Goal: Task Accomplishment & Management: Manage account settings

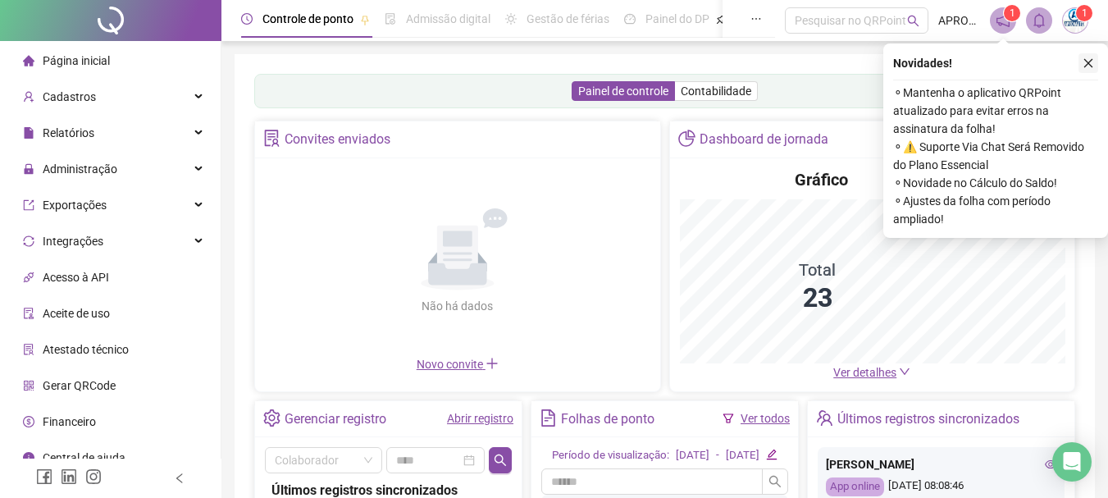
click at [1088, 61] on icon "close" at bounding box center [1087, 62] width 11 height 11
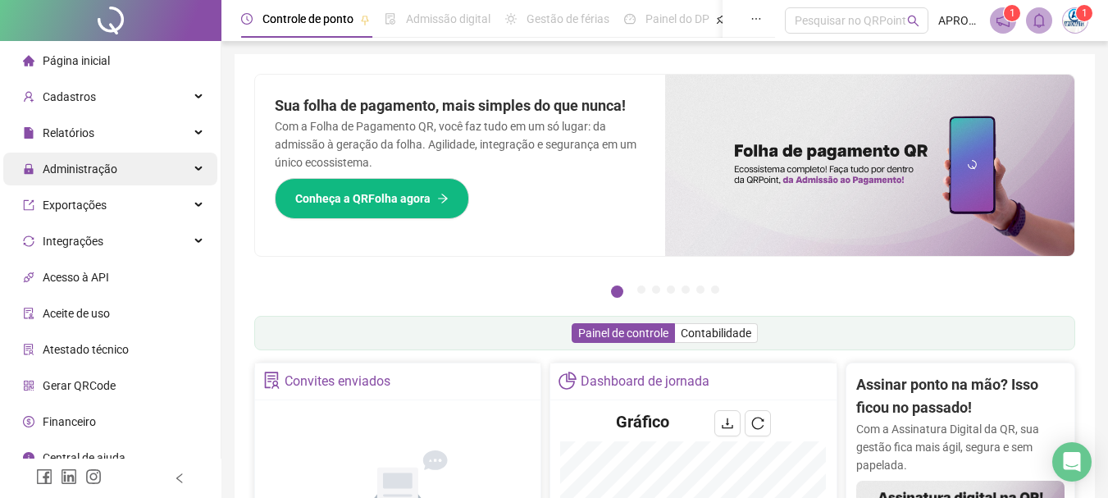
click at [99, 166] on span "Administração" at bounding box center [80, 168] width 75 height 13
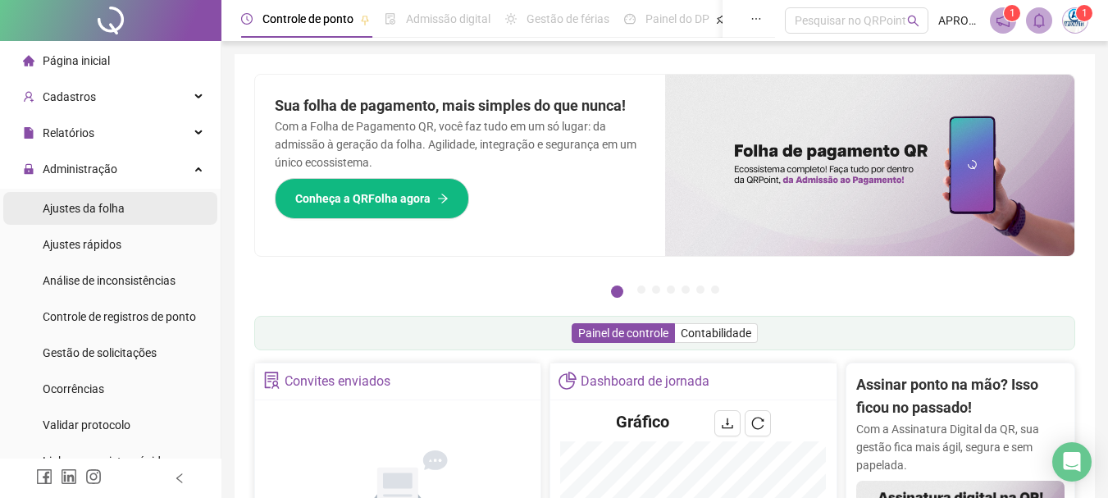
click at [130, 206] on li "Ajustes da folha" at bounding box center [110, 208] width 214 height 33
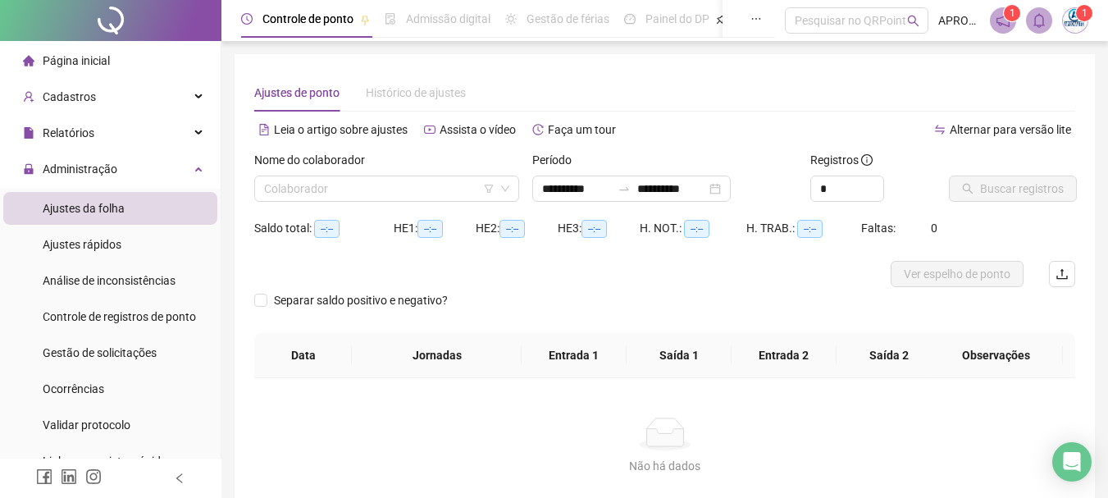
type input "**********"
click at [345, 184] on input "search" at bounding box center [379, 188] width 230 height 25
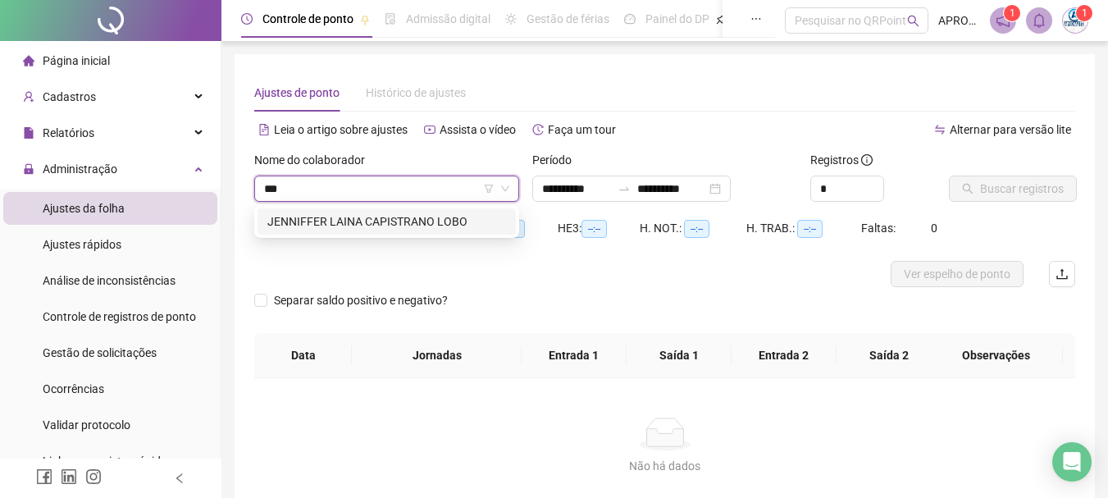
type input "****"
click at [321, 213] on div "JENNIFFER LAINA CAPISTRANO LOBO" at bounding box center [386, 221] width 239 height 18
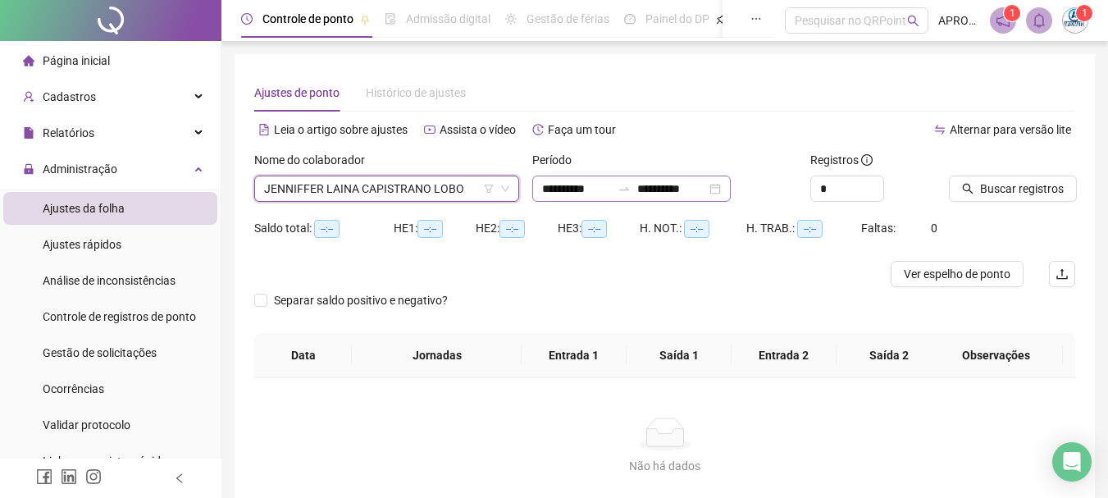
click at [630, 183] on div at bounding box center [624, 188] width 26 height 13
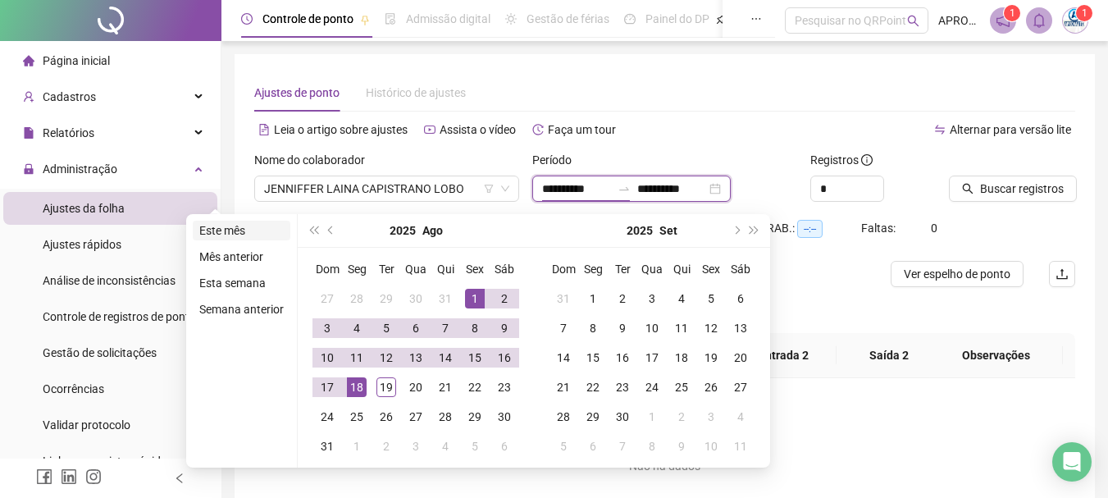
type input "**********"
click at [261, 227] on li "Este mês" at bounding box center [242, 231] width 98 height 20
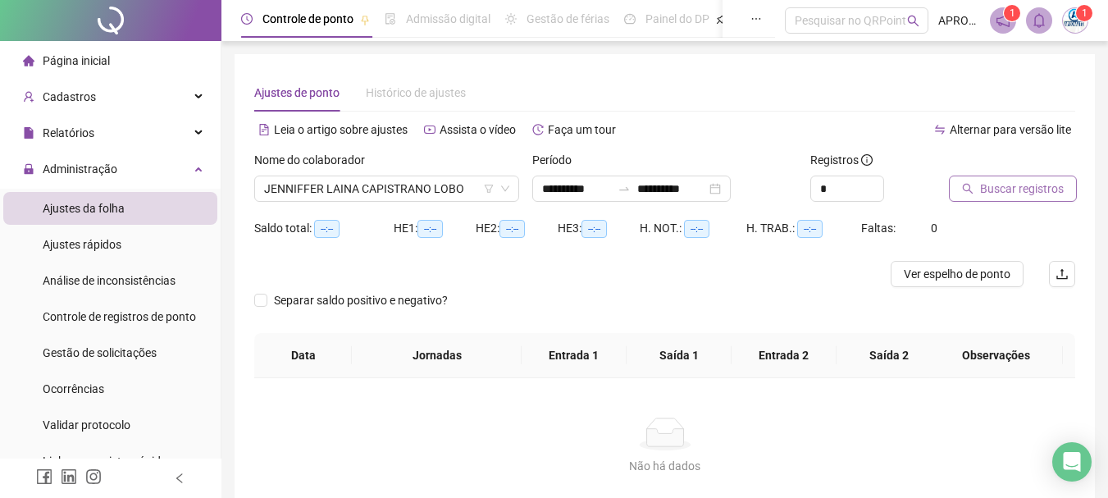
click at [1033, 180] on span "Buscar registros" at bounding box center [1022, 189] width 84 height 18
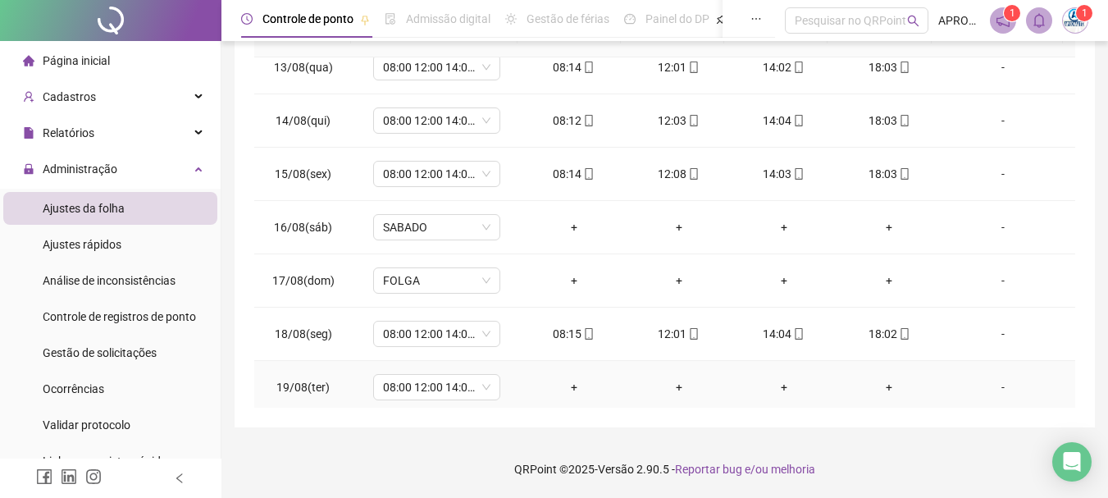
scroll to position [662, 0]
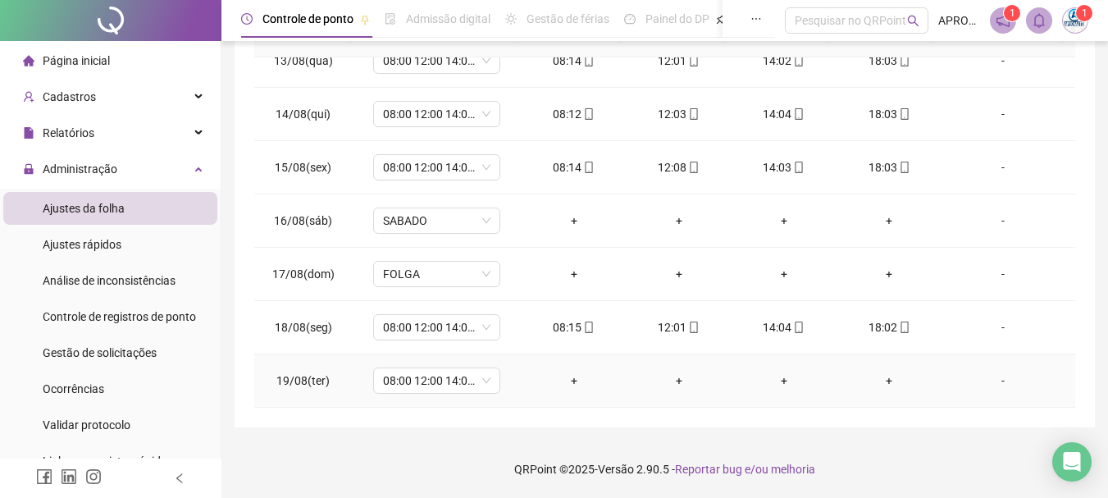
click at [992, 381] on div "-" at bounding box center [1002, 380] width 97 height 18
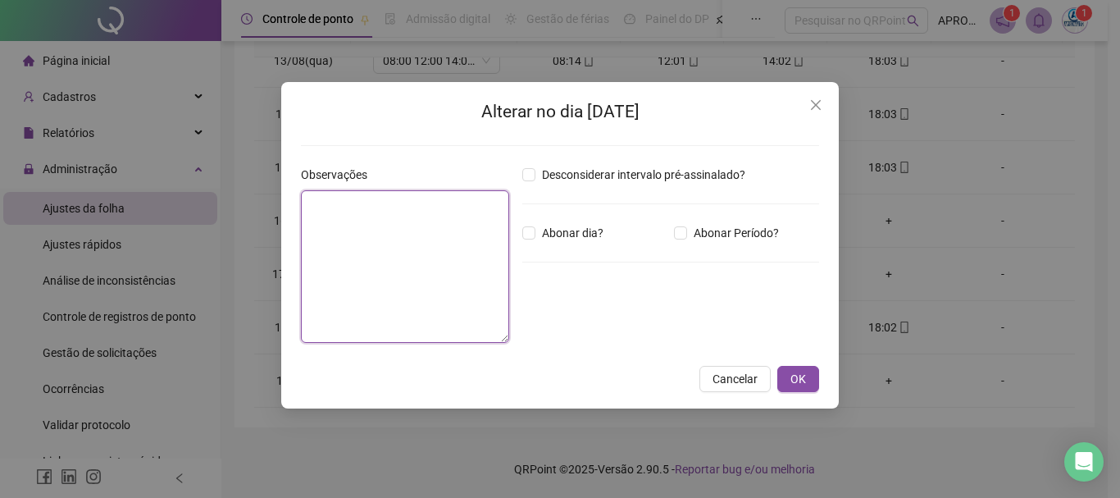
click at [375, 246] on textarea at bounding box center [405, 266] width 208 height 152
type textarea "**********"
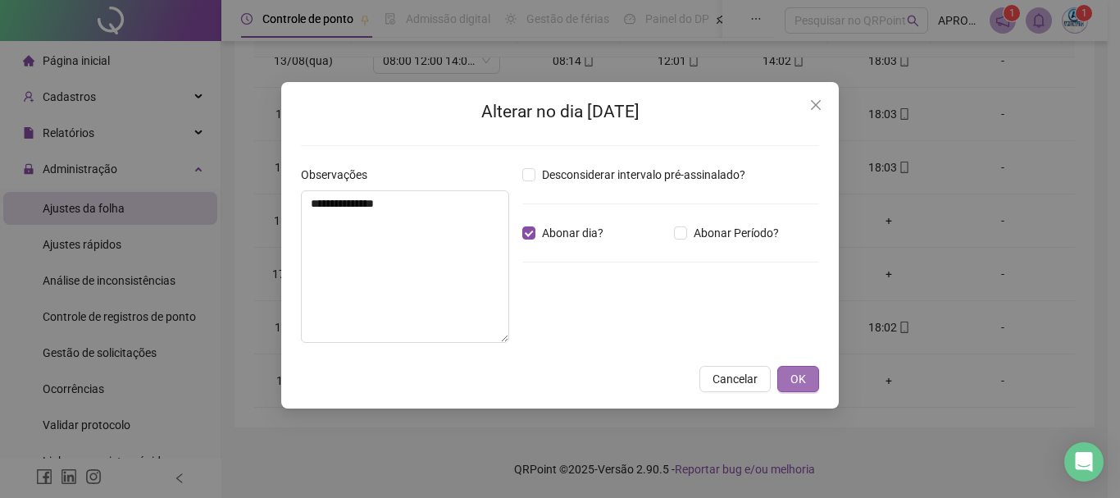
click at [784, 371] on button "OK" at bounding box center [798, 379] width 42 height 26
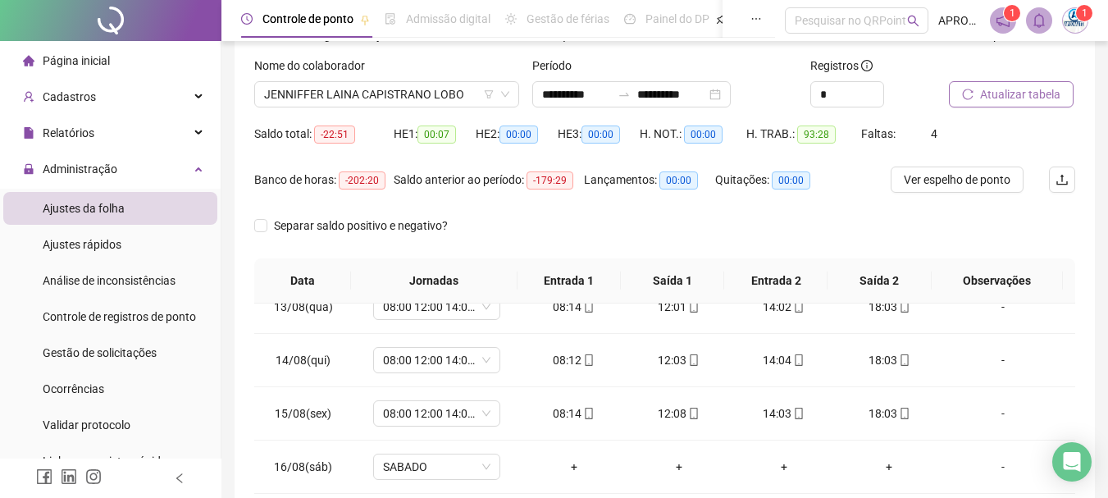
scroll to position [0, 0]
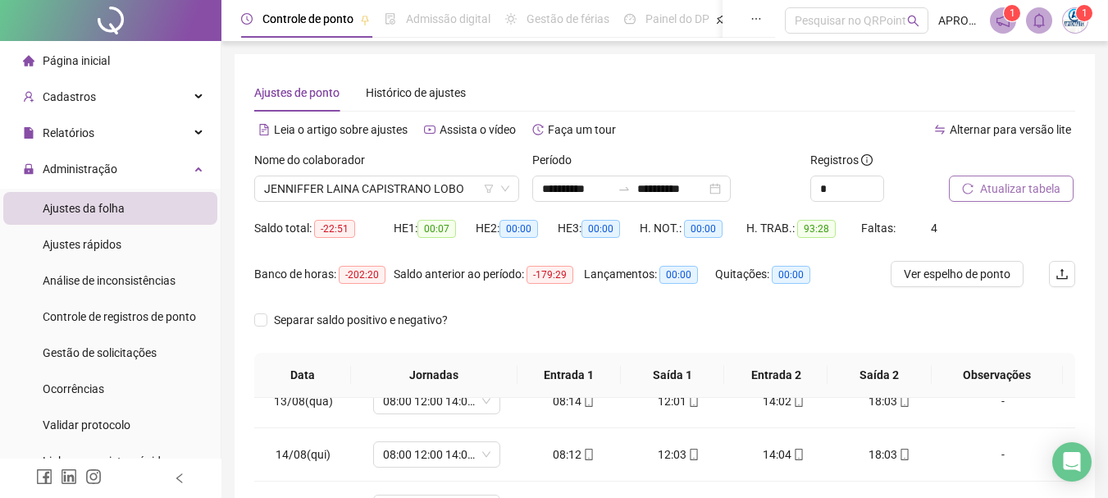
click at [1036, 181] on span "Atualizar tabela" at bounding box center [1020, 189] width 80 height 18
click at [1031, 184] on span "Atualizar tabela" at bounding box center [1020, 189] width 80 height 18
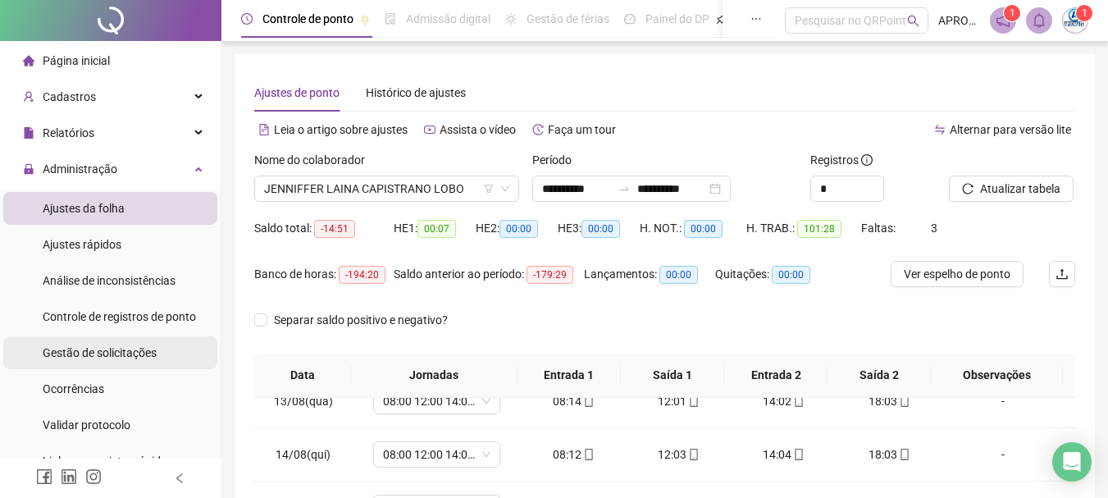
click at [116, 354] on span "Gestão de solicitações" at bounding box center [100, 352] width 114 height 13
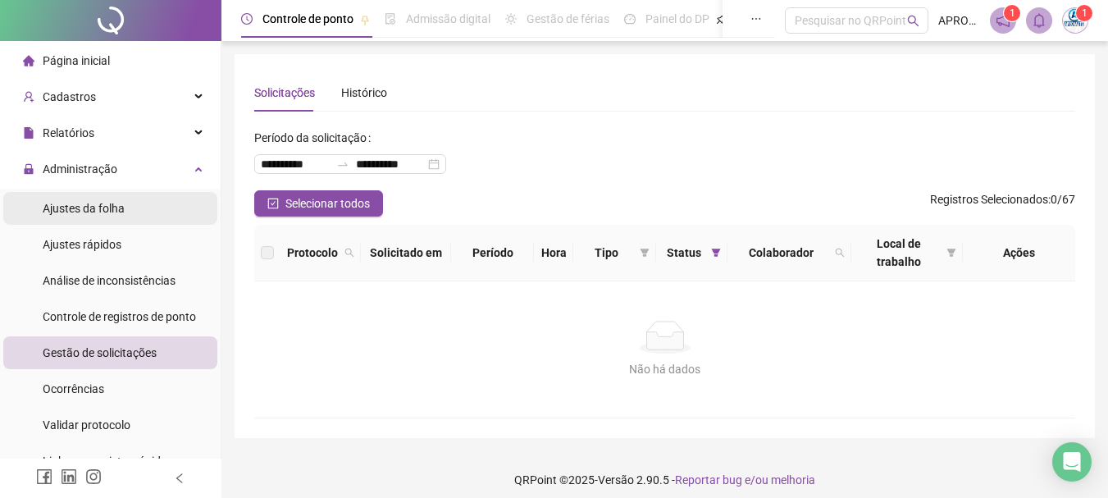
click at [122, 202] on span "Ajustes da folha" at bounding box center [84, 208] width 82 height 13
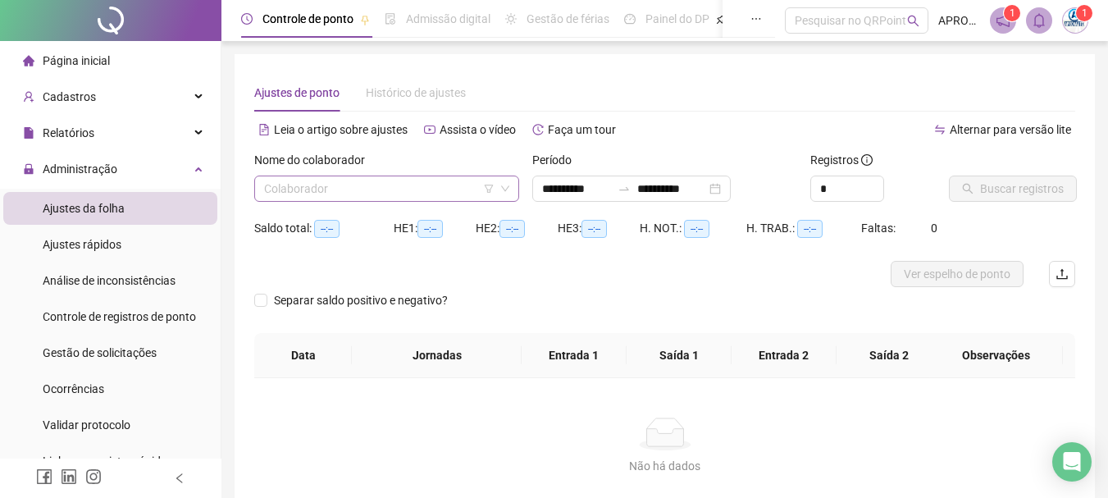
click at [384, 182] on input "search" at bounding box center [379, 188] width 230 height 25
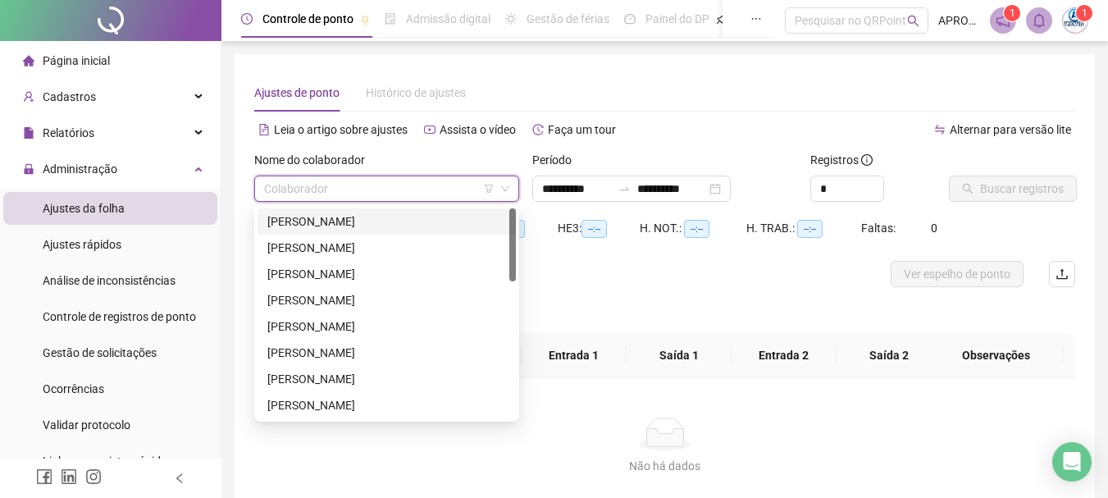
click at [401, 226] on div "[PERSON_NAME]" at bounding box center [386, 221] width 239 height 18
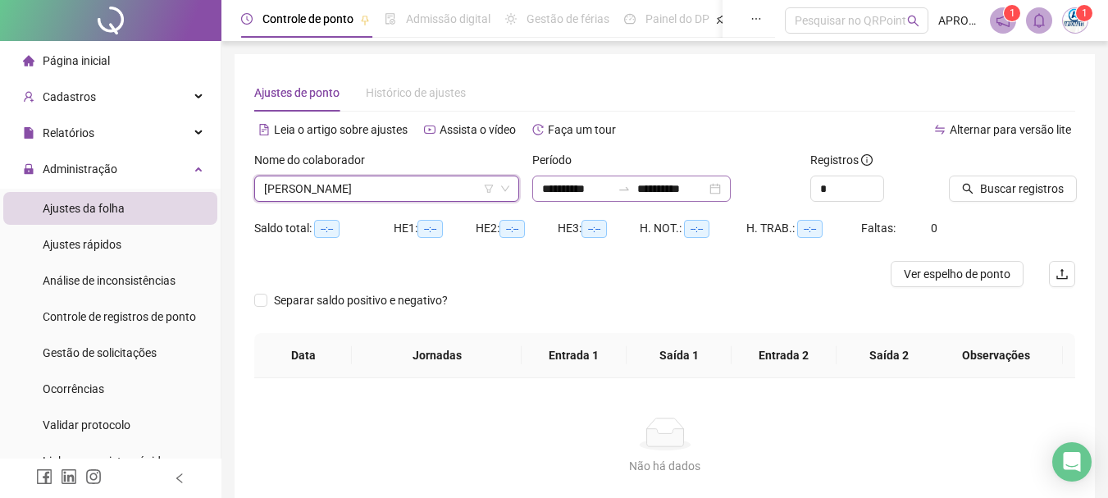
click at [630, 188] on icon "swap-right" at bounding box center [623, 188] width 13 height 13
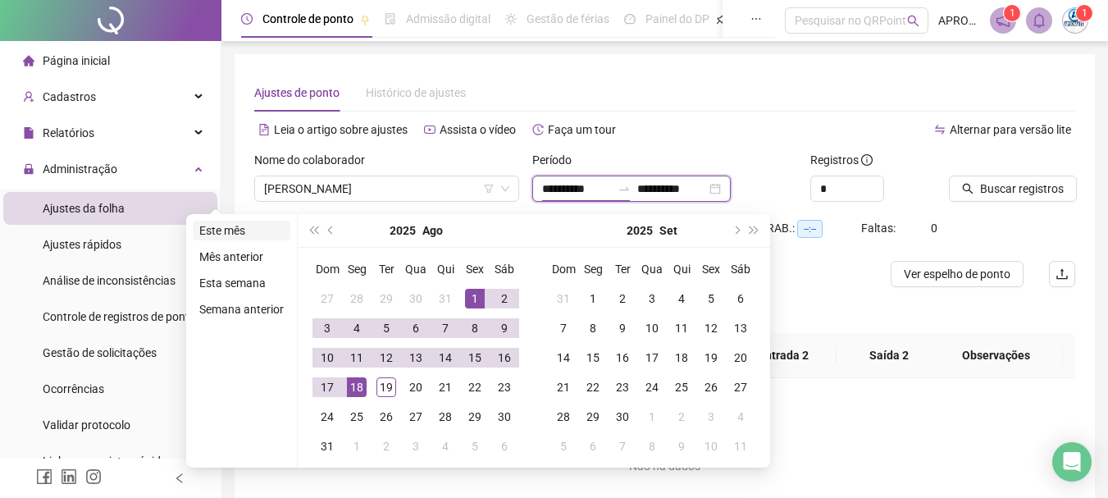
type input "**********"
click at [233, 231] on li "Este mês" at bounding box center [242, 231] width 98 height 20
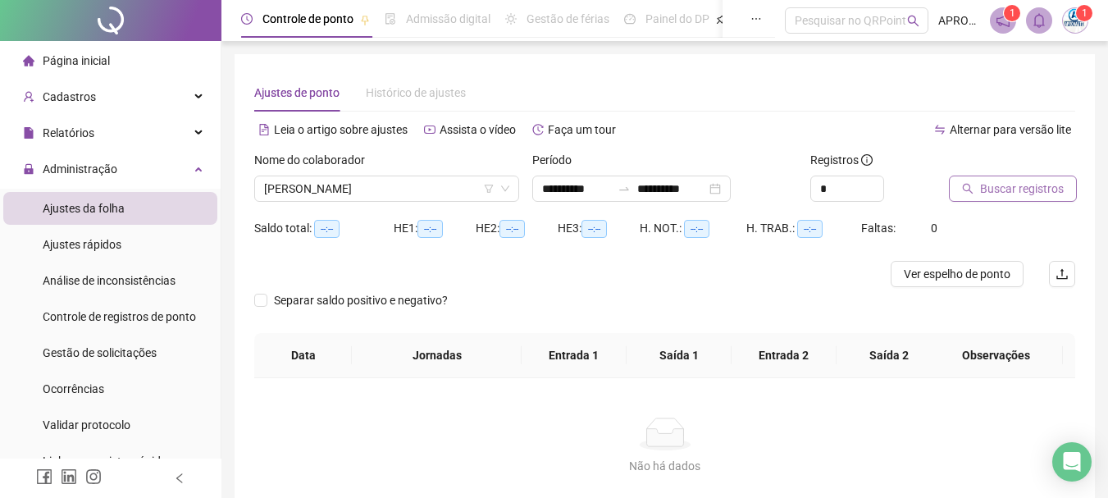
click at [1026, 191] on span "Buscar registros" at bounding box center [1022, 189] width 84 height 18
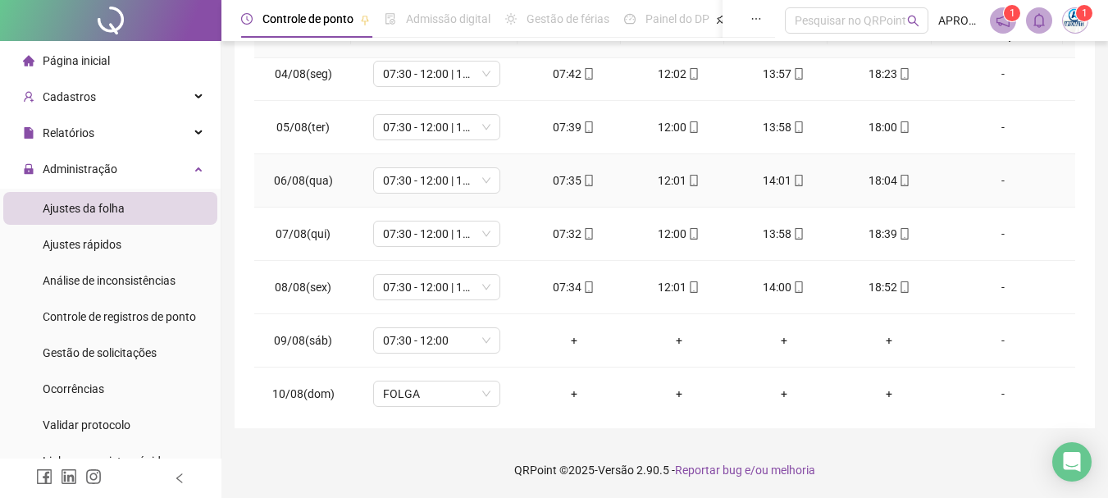
scroll to position [22, 0]
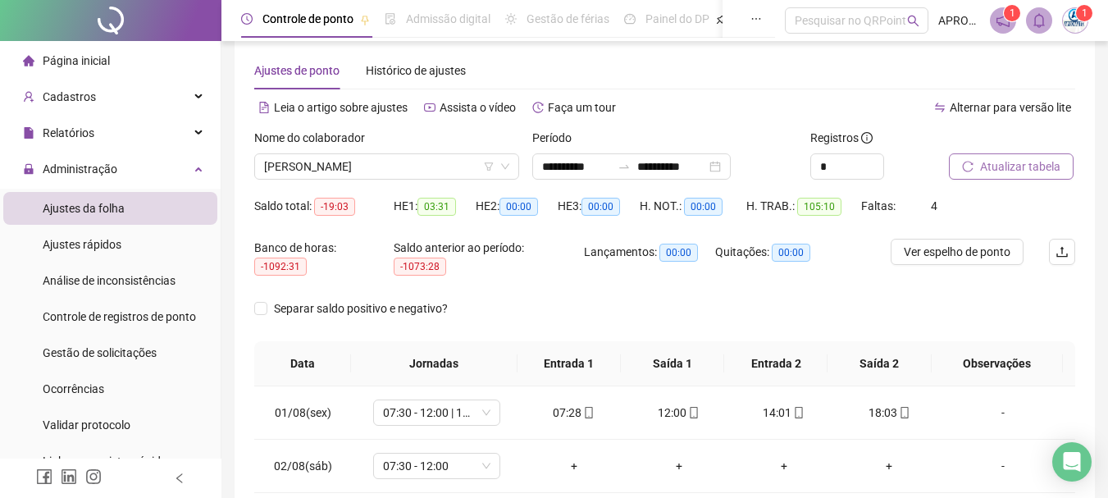
click at [997, 162] on span "Atualizar tabela" at bounding box center [1020, 166] width 80 height 18
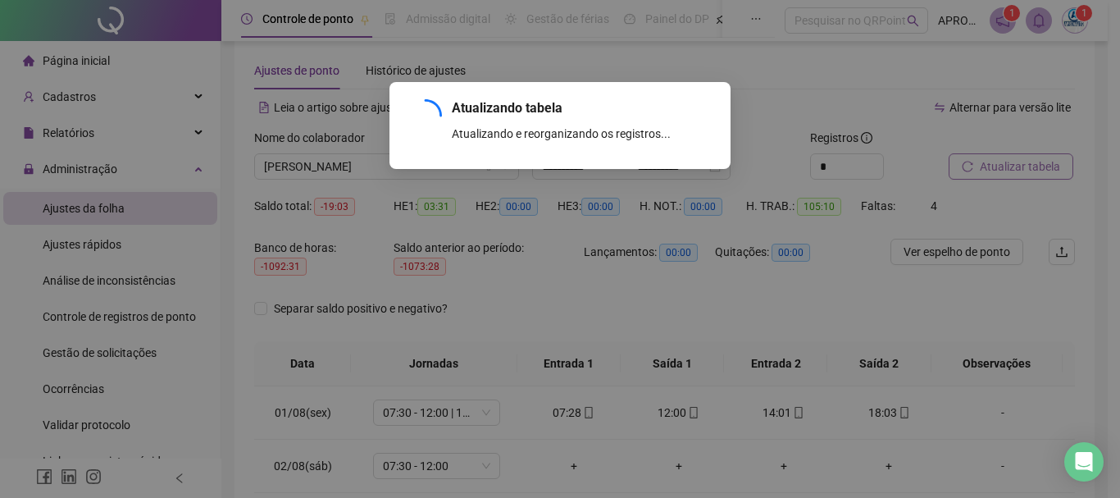
click at [997, 162] on div "Atualizando tabela Atualizando e reorganizando os registros... OK" at bounding box center [560, 249] width 1120 height 498
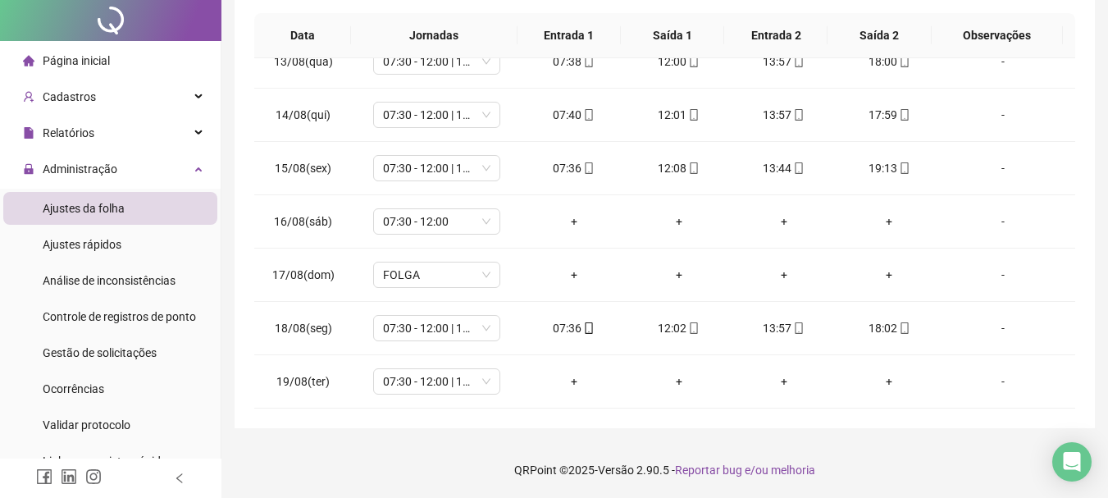
scroll to position [0, 0]
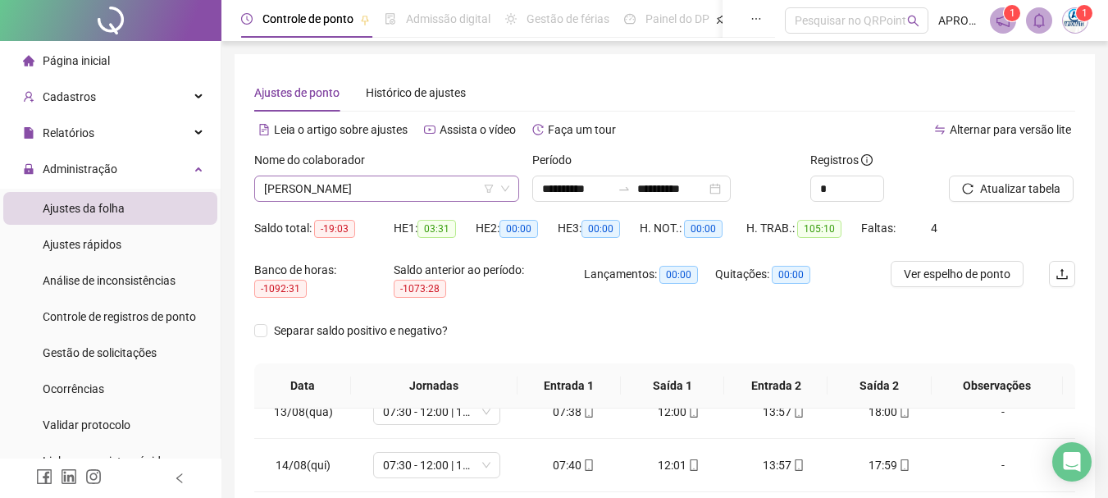
click at [404, 188] on span "[PERSON_NAME]" at bounding box center [386, 188] width 245 height 25
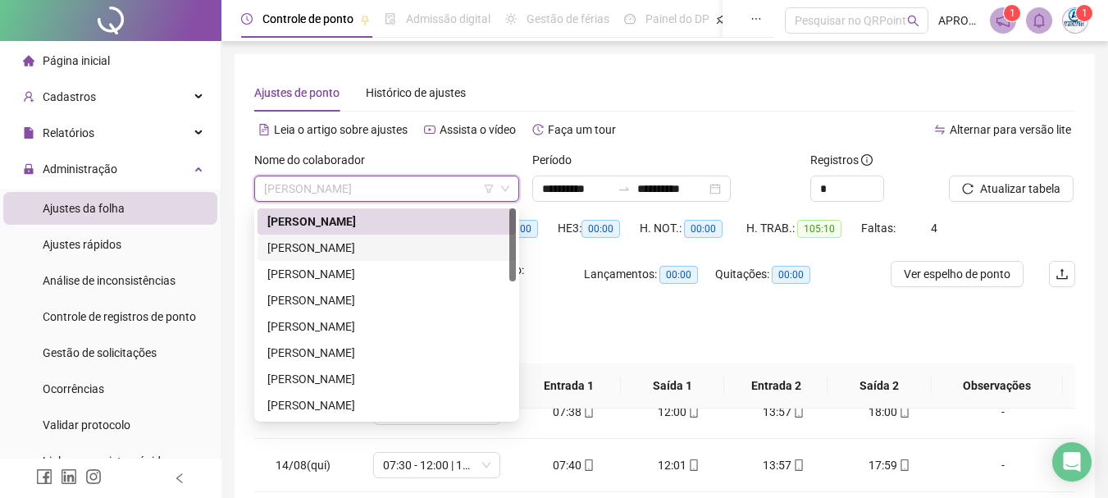
click at [388, 250] on div "[PERSON_NAME]" at bounding box center [386, 248] width 239 height 18
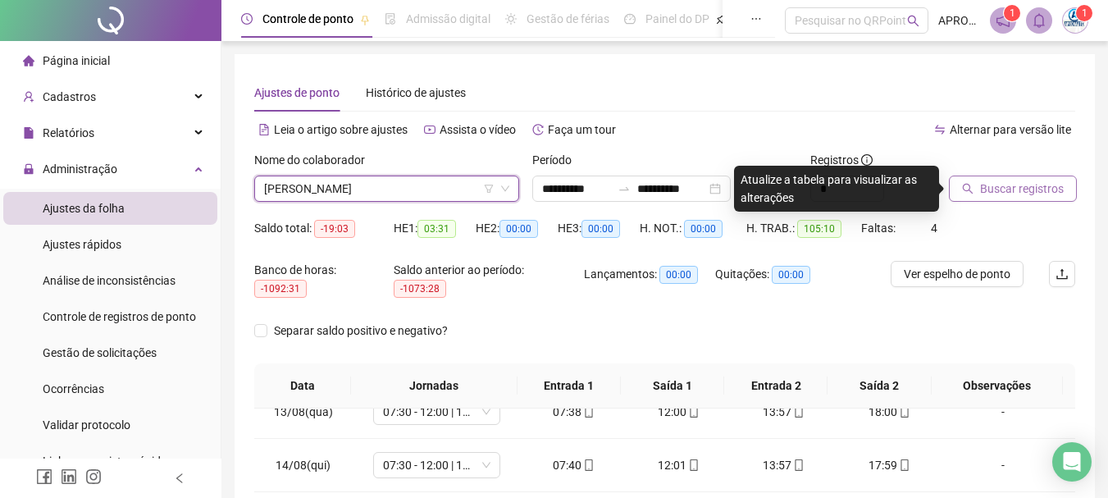
click at [967, 184] on icon "search" at bounding box center [967, 188] width 11 height 11
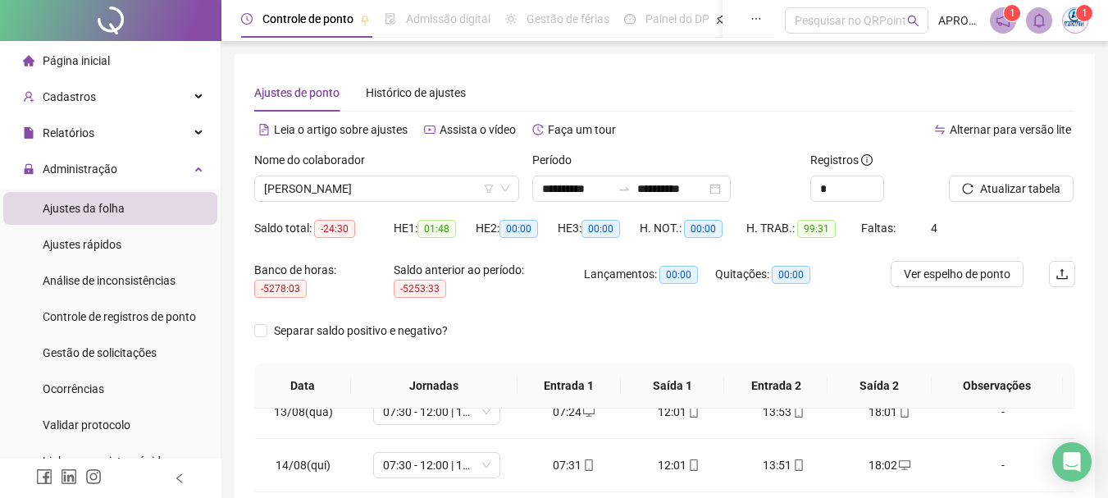
scroll to position [350, 0]
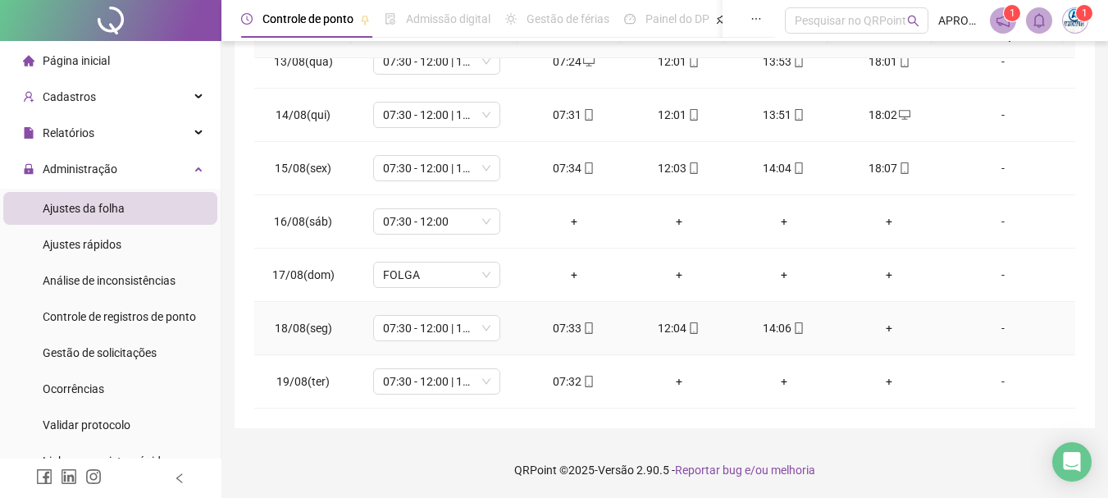
click at [880, 321] on div "+" at bounding box center [888, 328] width 79 height 18
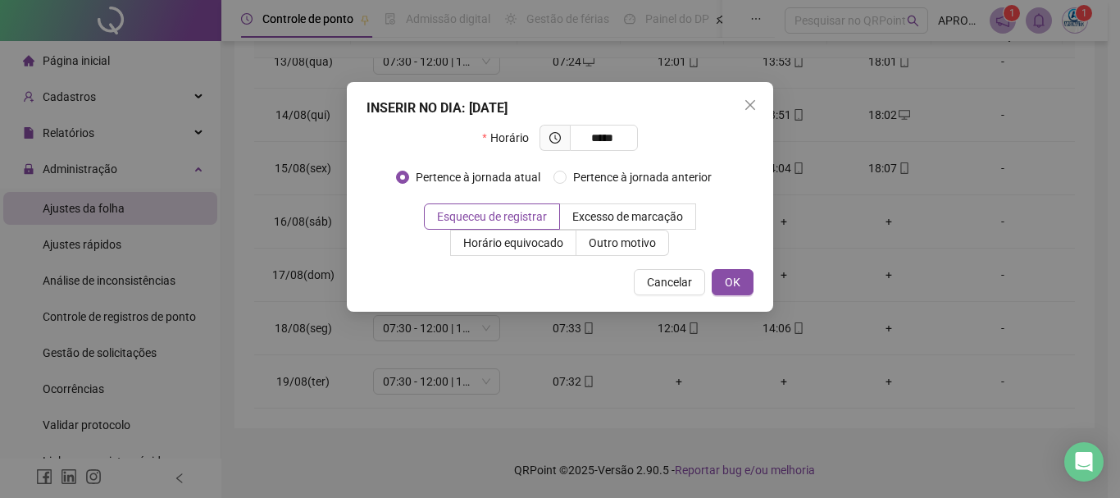
type input "*****"
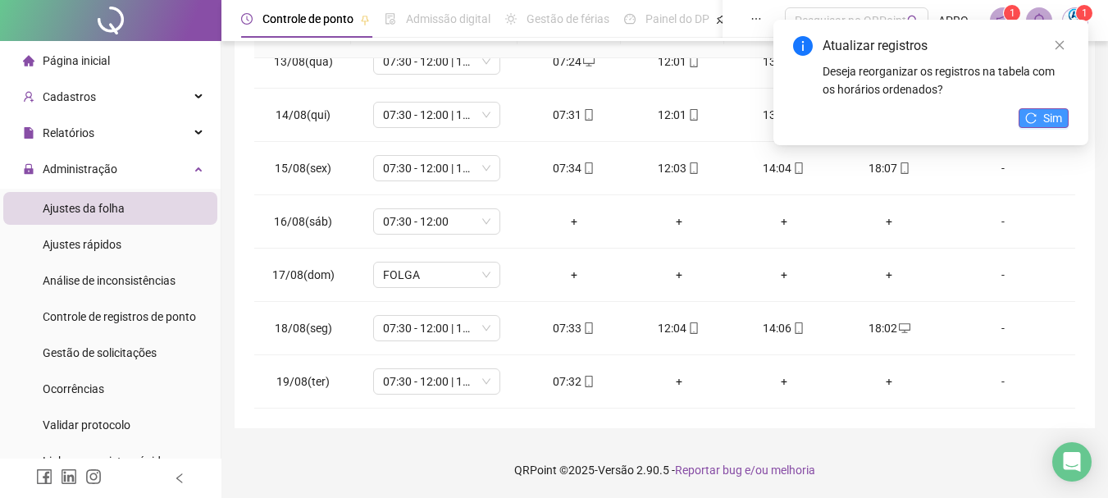
click at [1057, 118] on span "Sim" at bounding box center [1052, 118] width 19 height 18
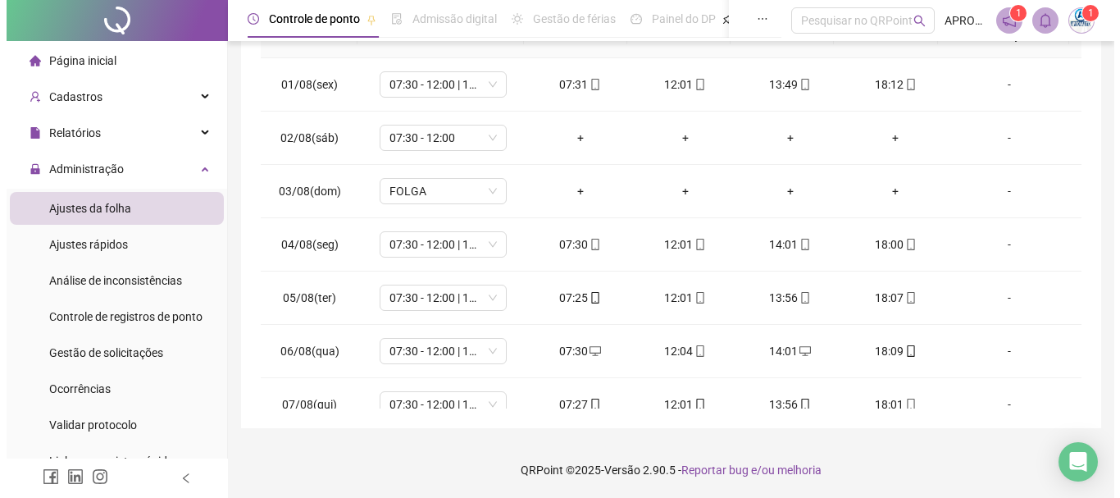
scroll to position [0, 0]
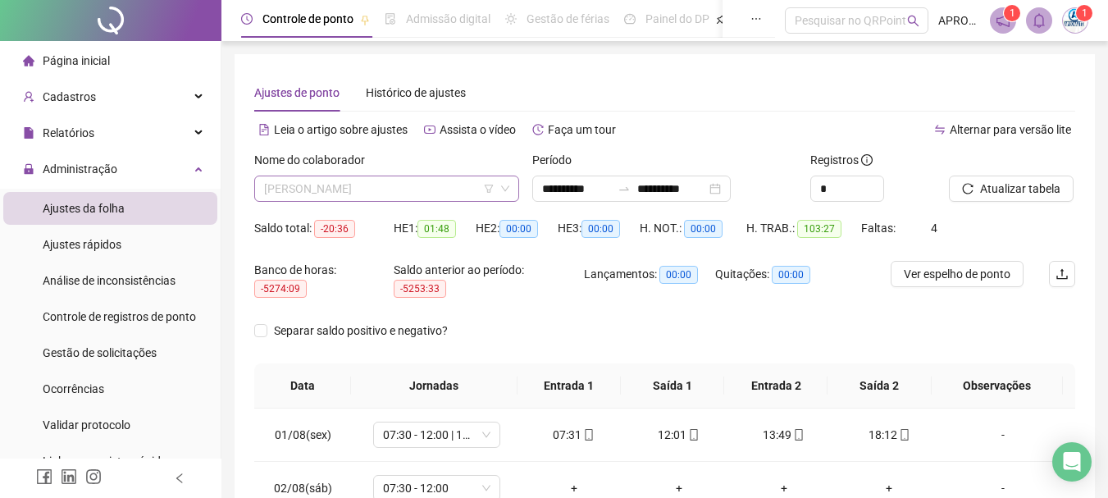
click at [412, 183] on span "[PERSON_NAME]" at bounding box center [386, 188] width 245 height 25
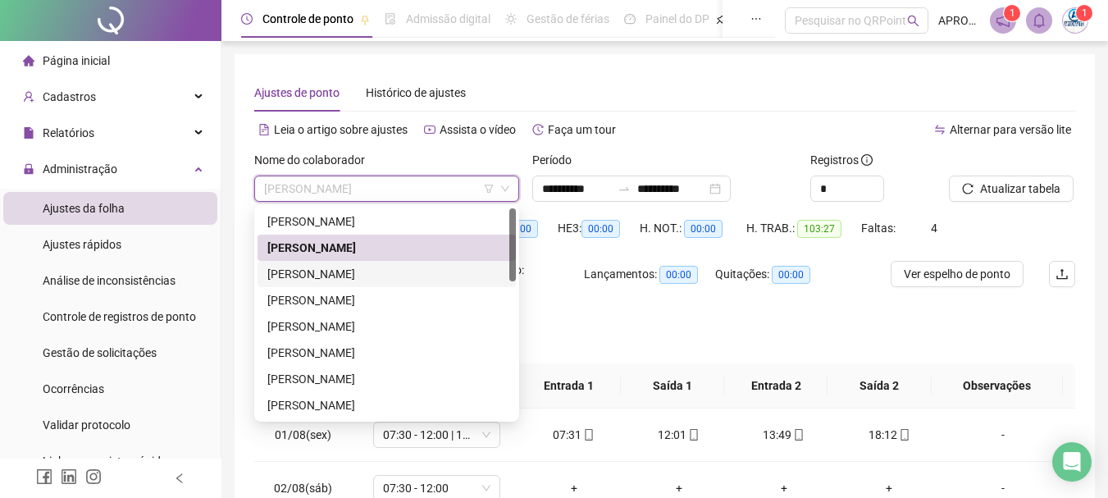
click at [416, 276] on div "[PERSON_NAME]" at bounding box center [386, 274] width 239 height 18
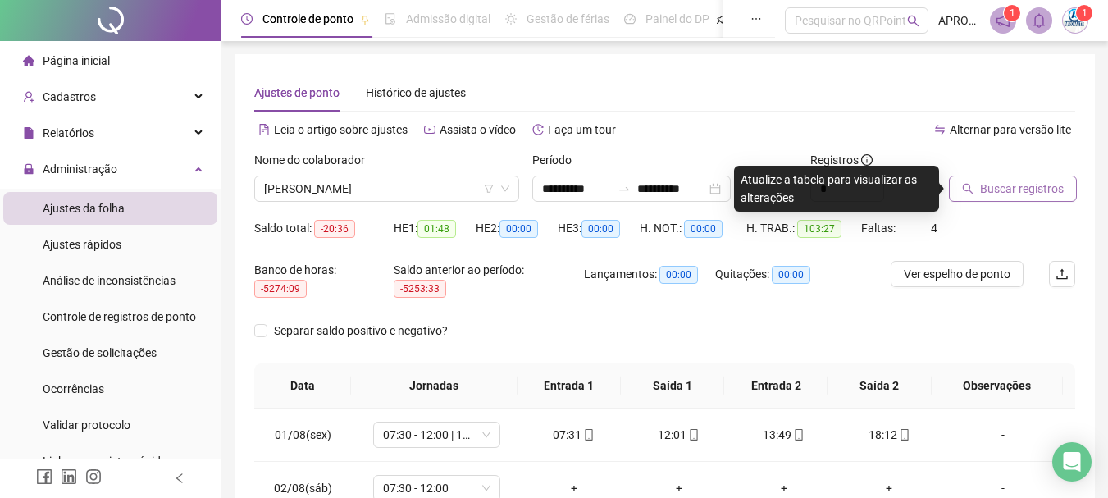
click at [979, 179] on button "Buscar registros" at bounding box center [1013, 188] width 128 height 26
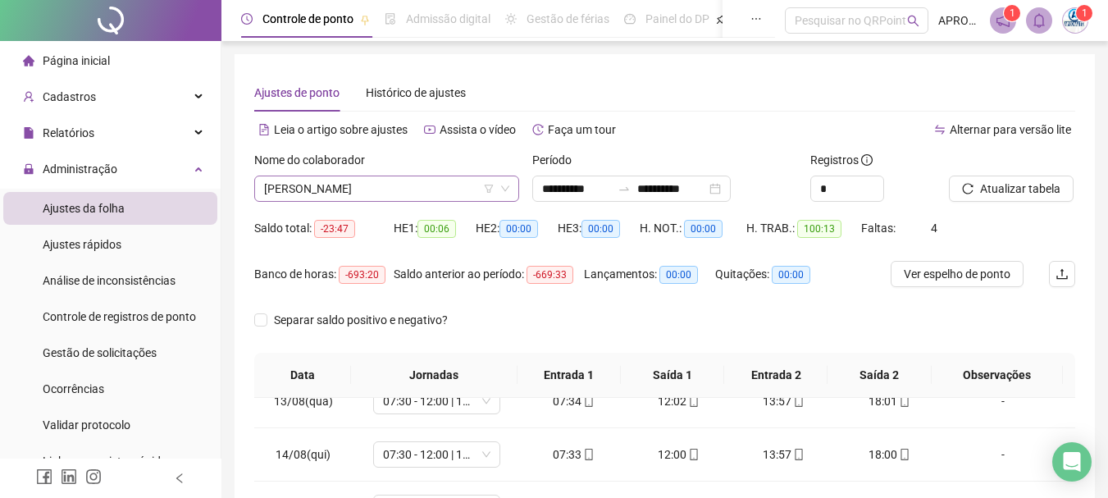
click at [422, 191] on span "[PERSON_NAME]" at bounding box center [386, 188] width 245 height 25
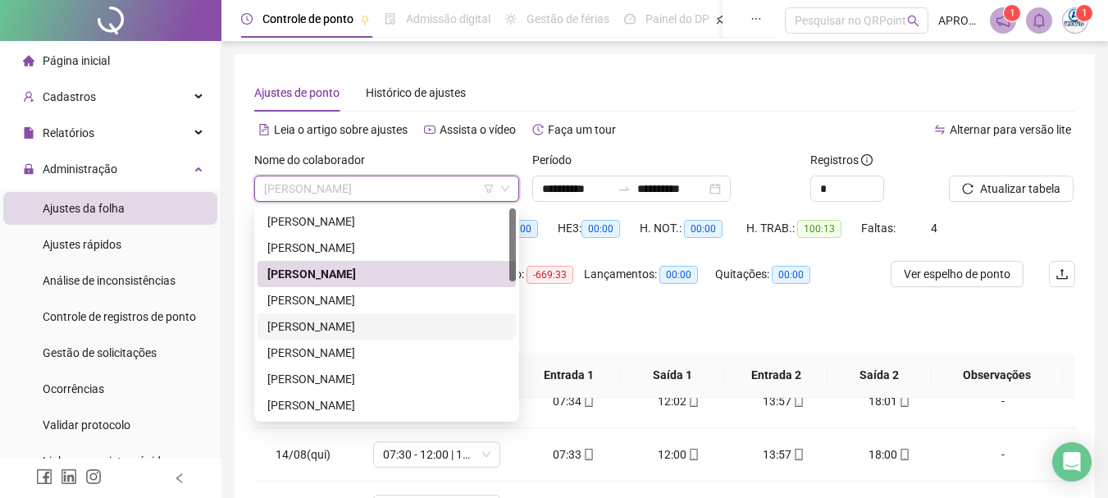
click at [1032, 300] on div "Banco de horas: -693:20 Saldo anterior ao período: -669:33 Lançamentos: 00:00 Q…" at bounding box center [664, 284] width 821 height 46
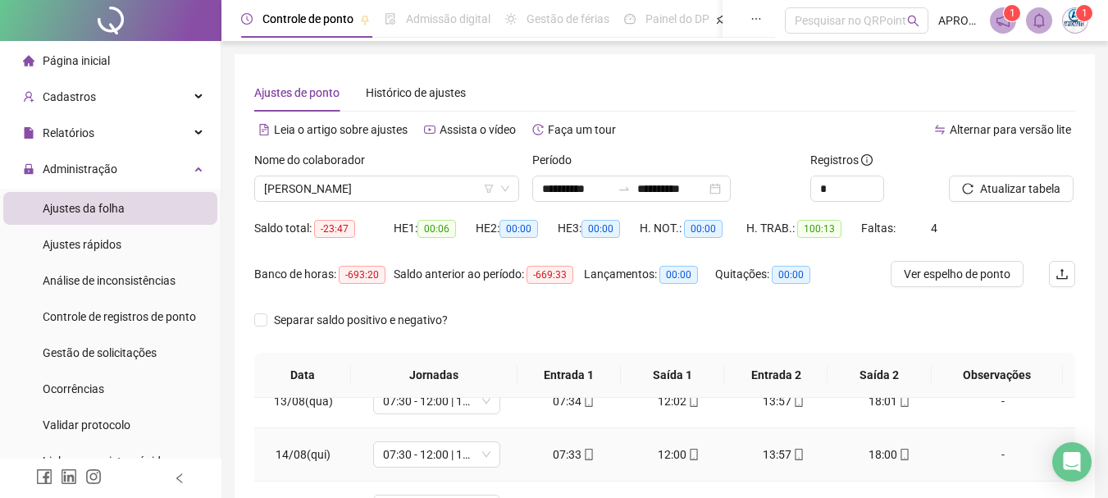
scroll to position [340, 0]
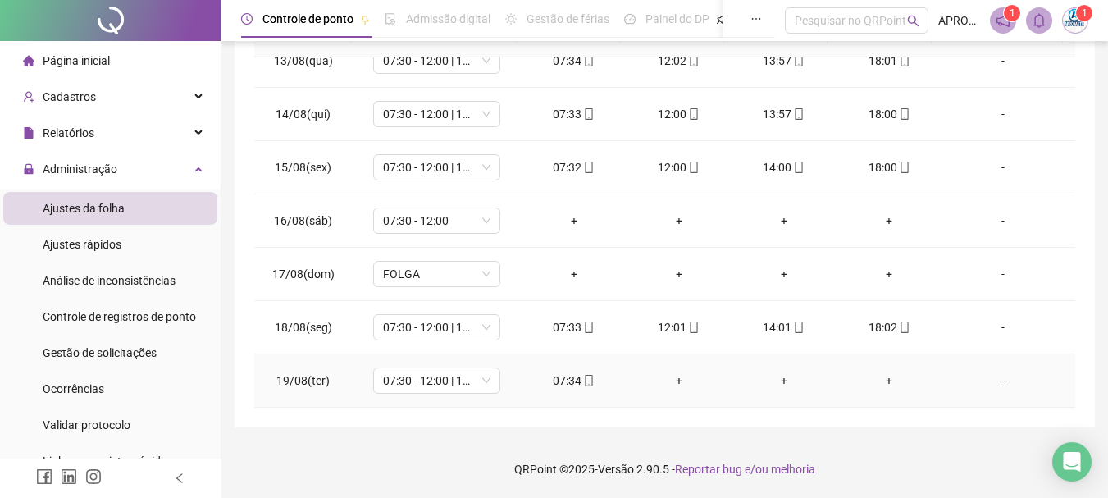
click at [585, 381] on icon "mobile" at bounding box center [588, 380] width 11 height 11
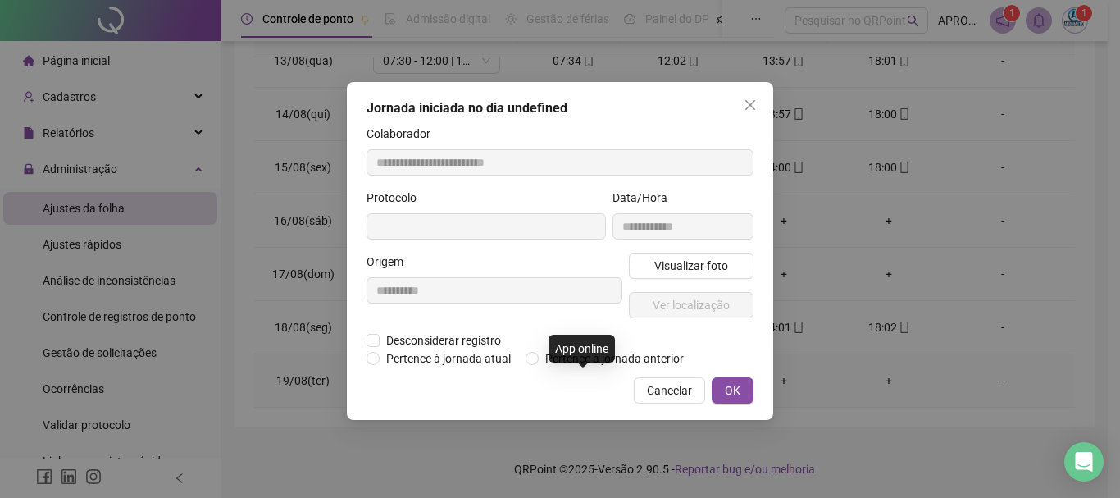
type input "**********"
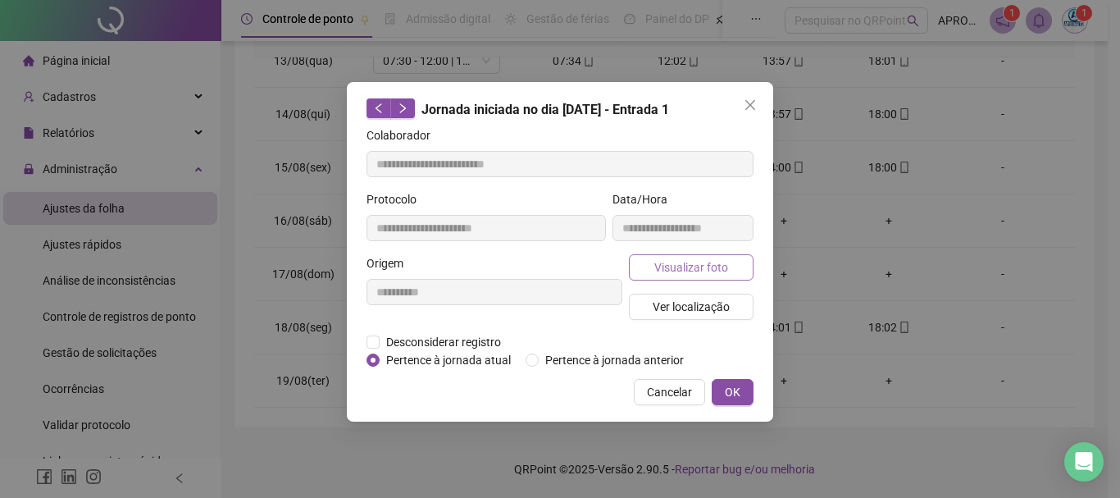
click at [682, 271] on span "Visualizar foto" at bounding box center [691, 267] width 74 height 18
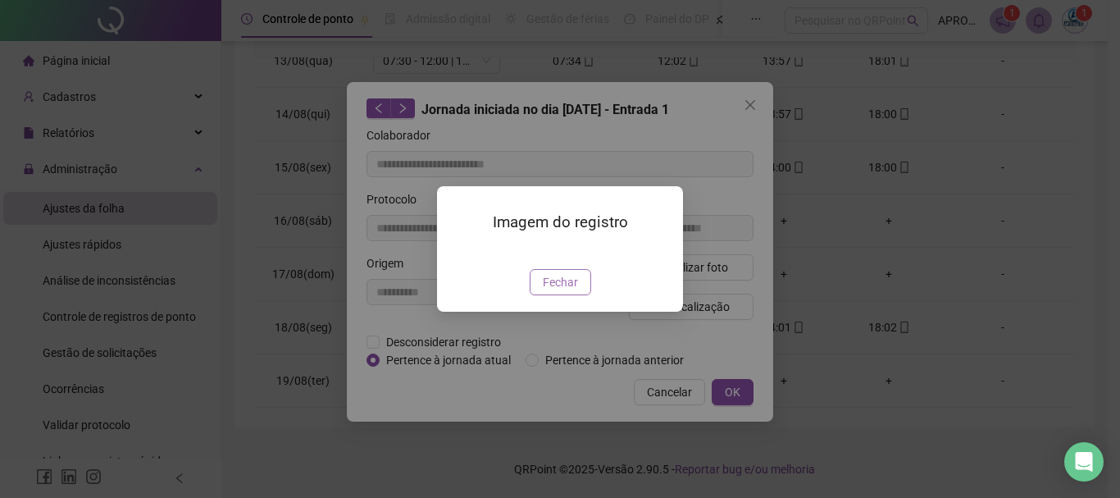
click at [561, 291] on span "Fechar" at bounding box center [560, 282] width 35 height 18
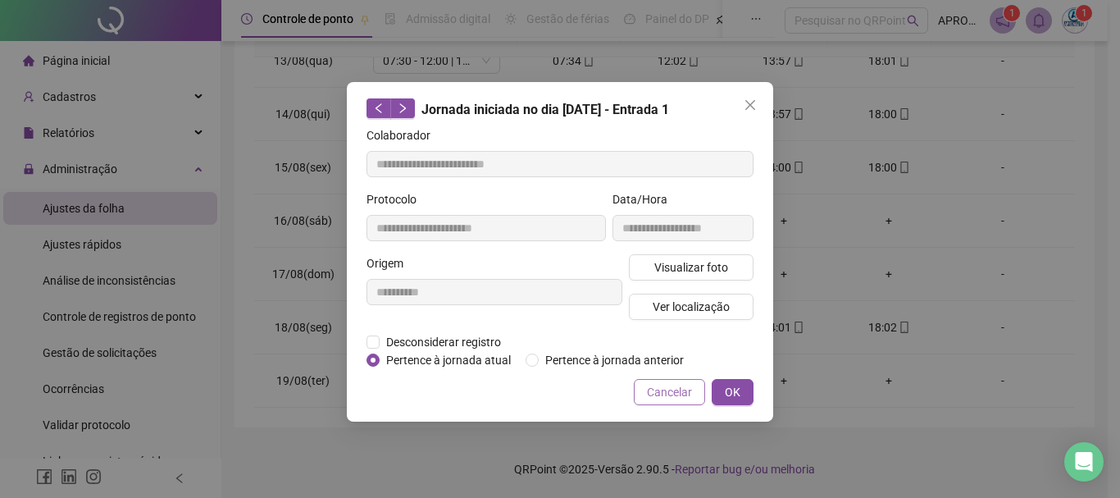
click at [662, 392] on span "Cancelar" at bounding box center [669, 392] width 45 height 18
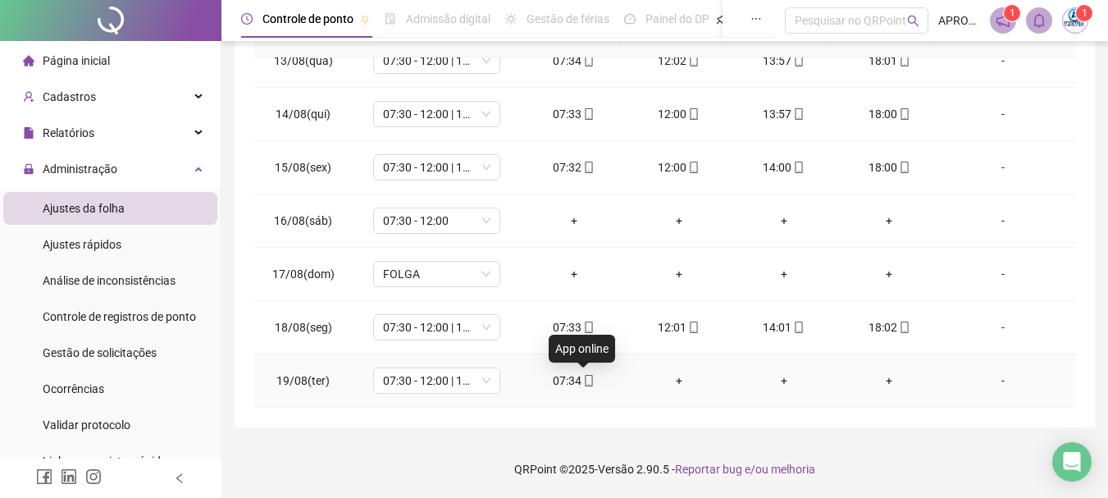
click at [585, 380] on icon "mobile" at bounding box center [588, 380] width 7 height 11
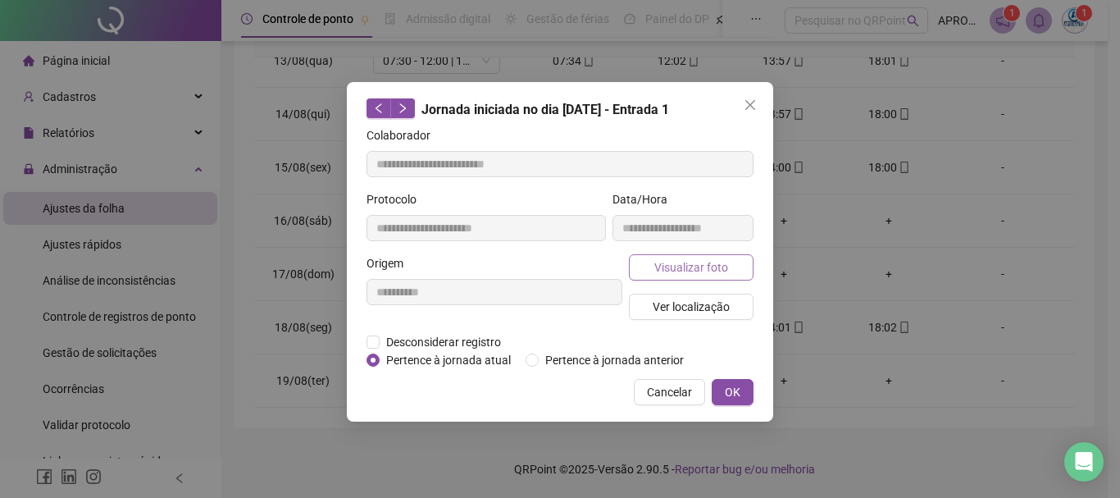
click at [664, 257] on button "Visualizar foto" at bounding box center [691, 267] width 125 height 26
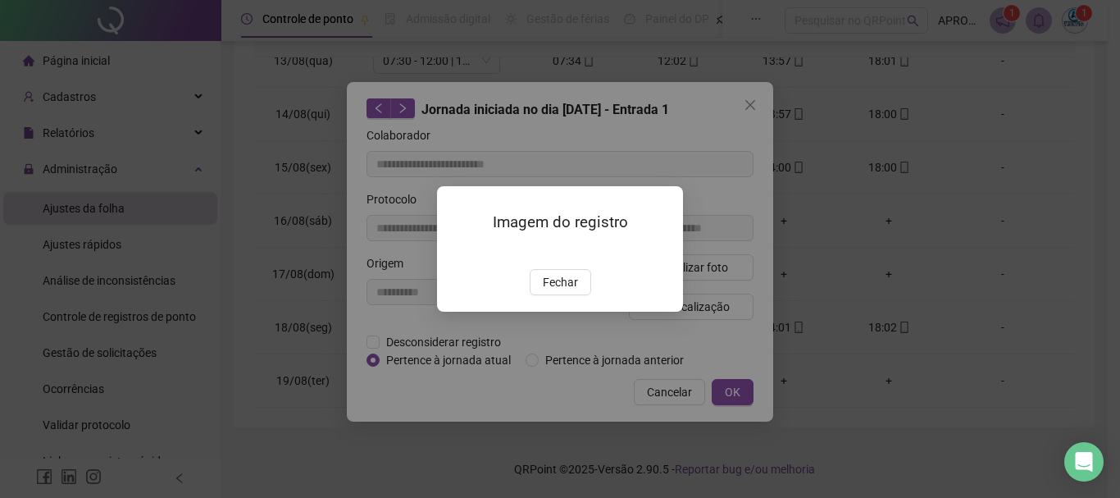
click at [548, 291] on span "Fechar" at bounding box center [560, 282] width 35 height 18
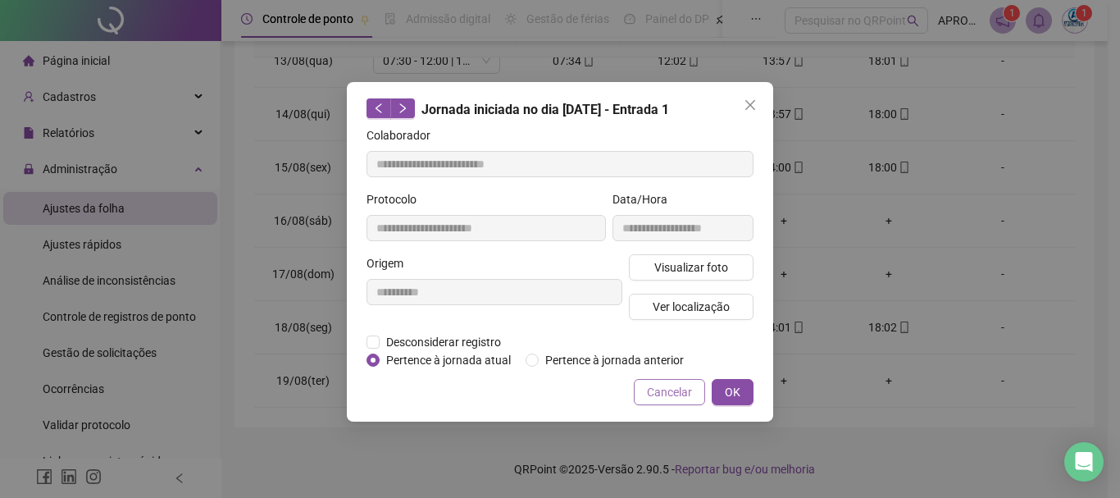
click at [646, 380] on button "Cancelar" at bounding box center [669, 392] width 71 height 26
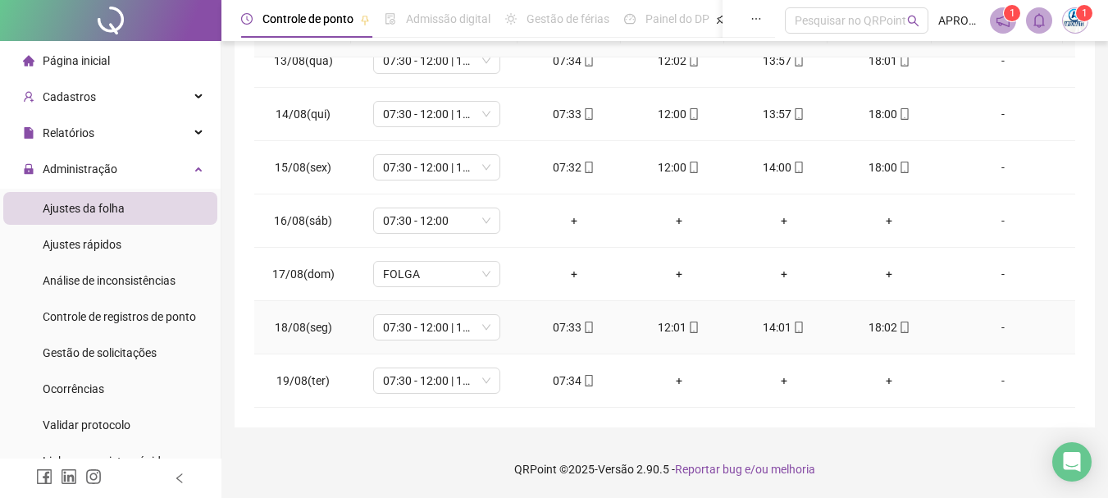
click at [793, 322] on icon "mobile" at bounding box center [798, 326] width 11 height 11
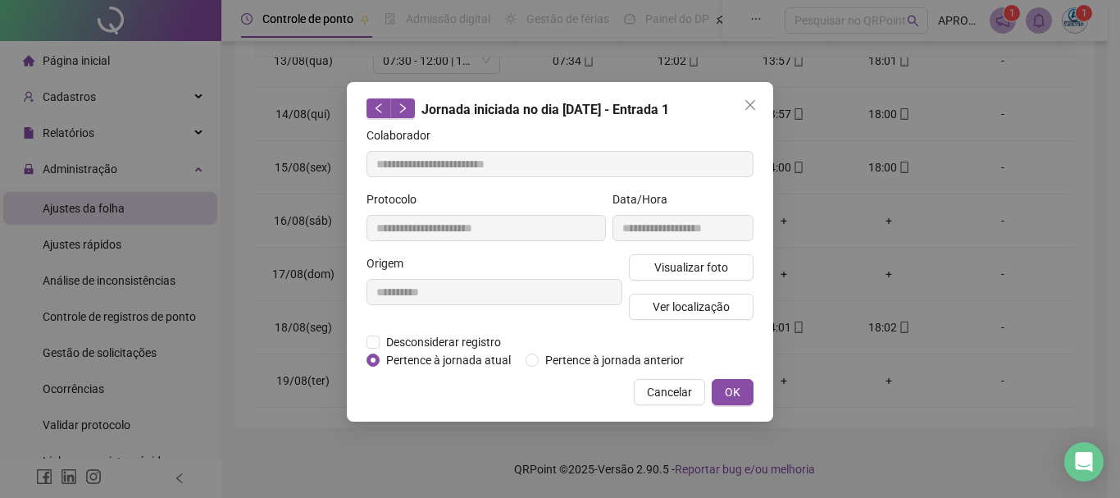
type input "**********"
click at [734, 265] on button "Visualizar foto" at bounding box center [691, 267] width 125 height 26
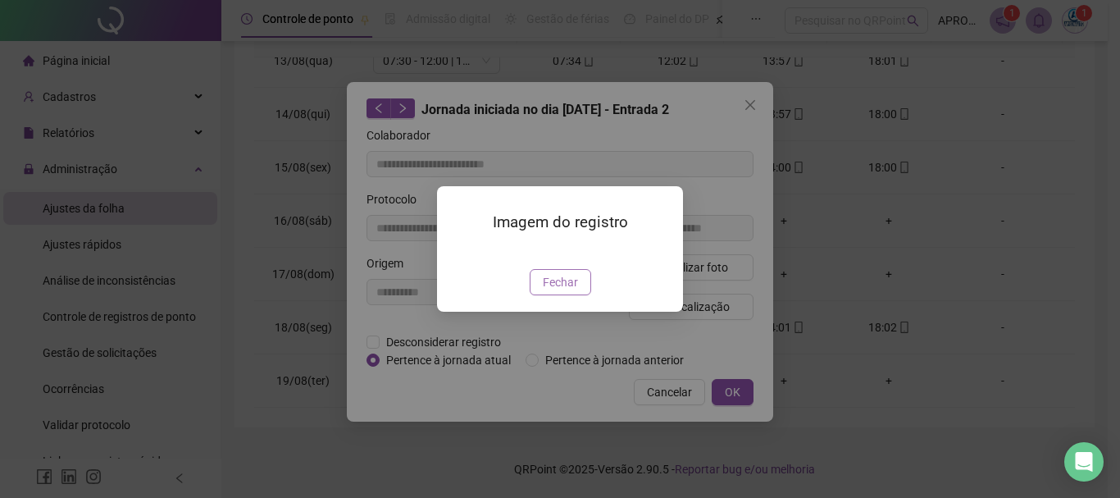
click at [574, 291] on span "Fechar" at bounding box center [560, 282] width 35 height 18
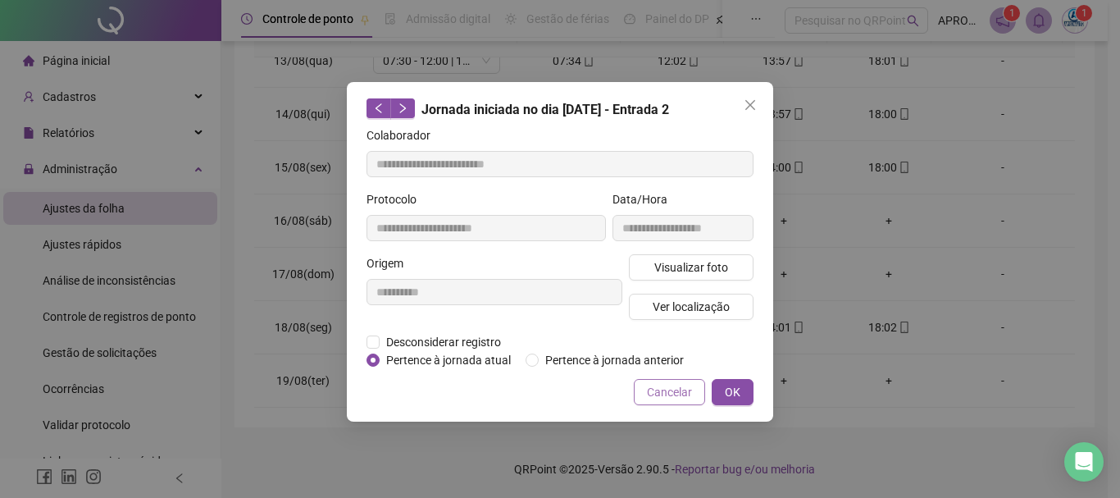
click at [675, 384] on span "Cancelar" at bounding box center [669, 392] width 45 height 18
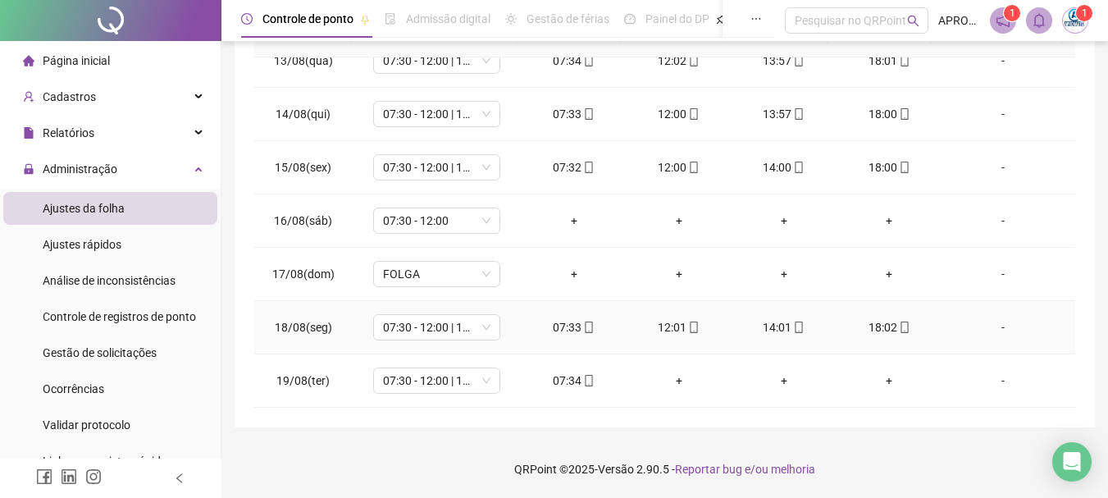
click at [900, 330] on div "18:02" at bounding box center [888, 327] width 79 height 18
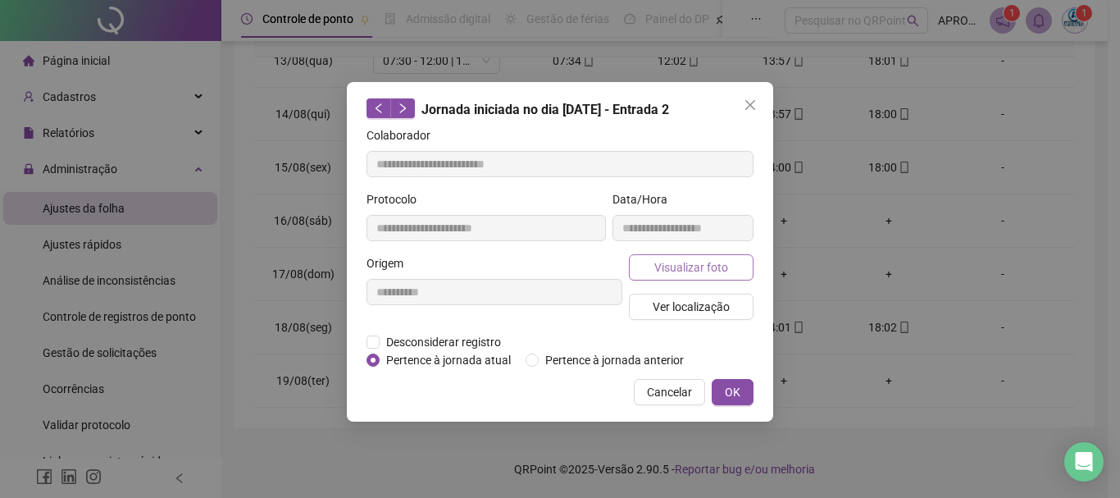
type input "**********"
click at [740, 267] on button "Visualizar foto" at bounding box center [691, 267] width 125 height 26
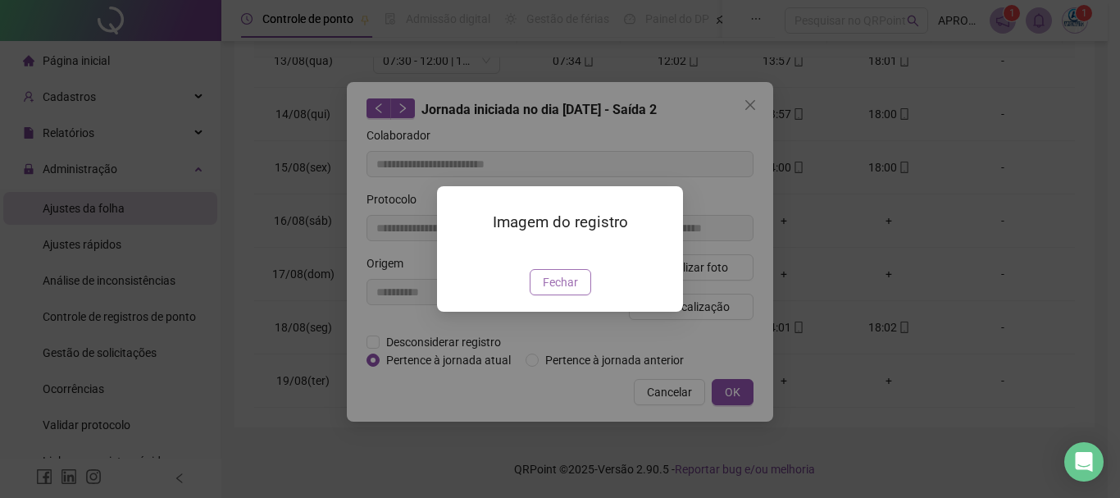
click at [560, 291] on span "Fechar" at bounding box center [560, 282] width 35 height 18
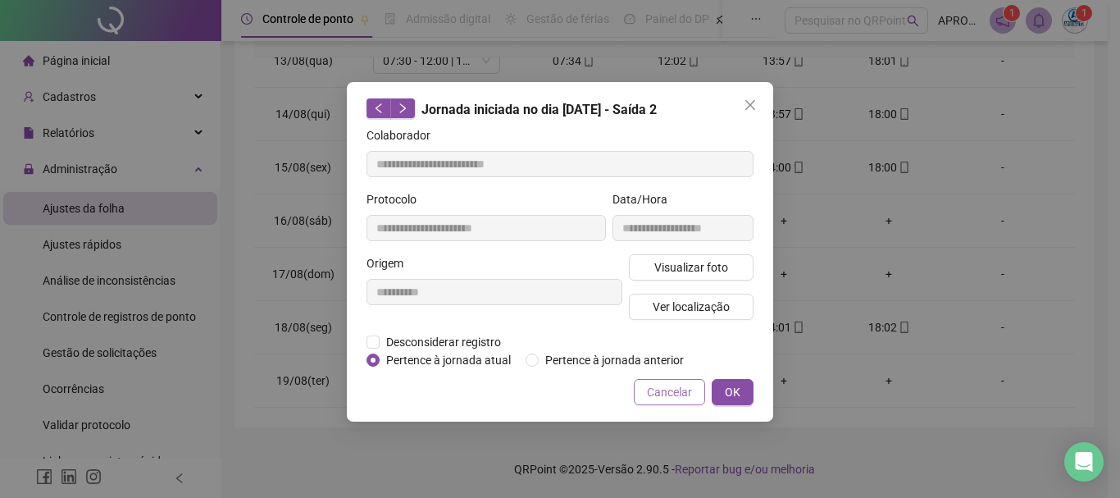
click at [680, 388] on span "Cancelar" at bounding box center [669, 392] width 45 height 18
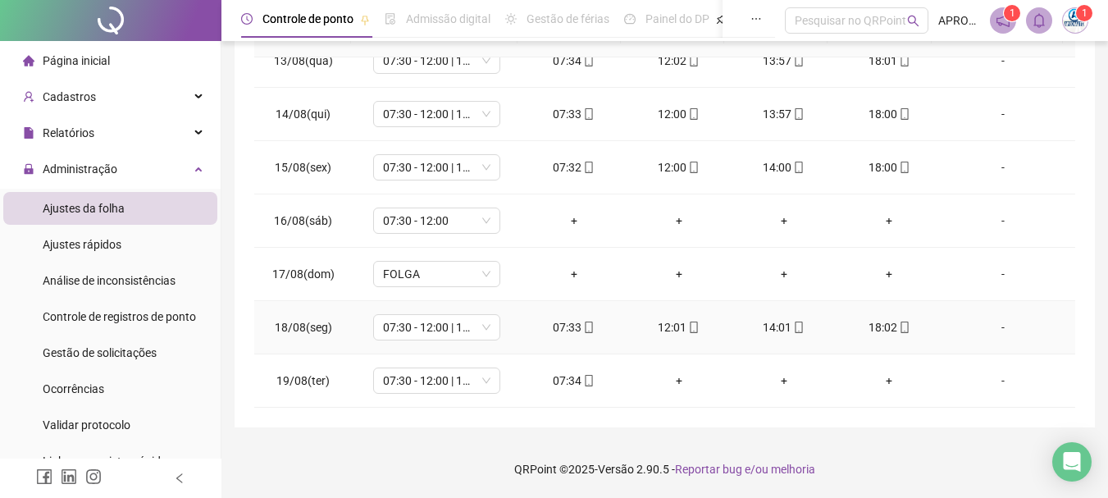
click at [585, 322] on icon "mobile" at bounding box center [588, 326] width 11 height 11
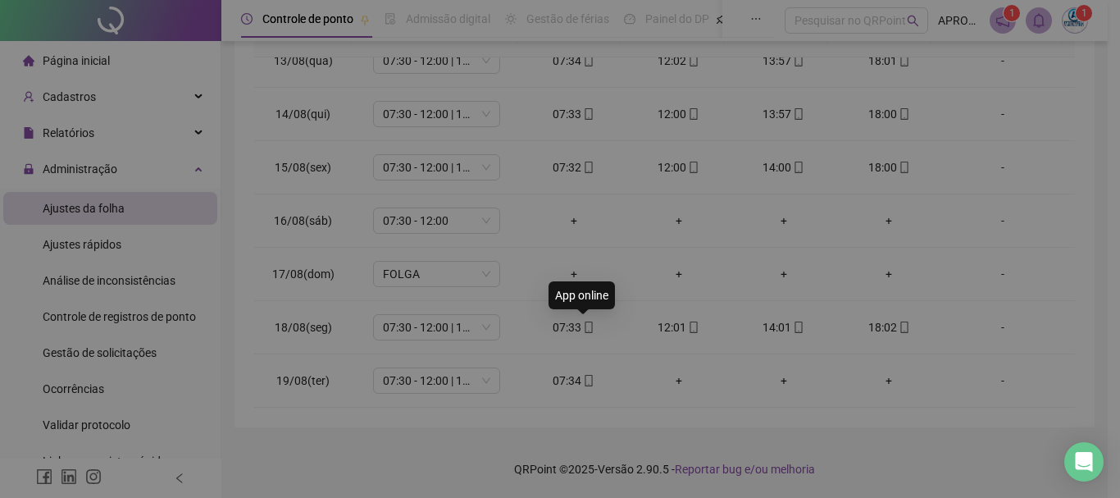
type input "**********"
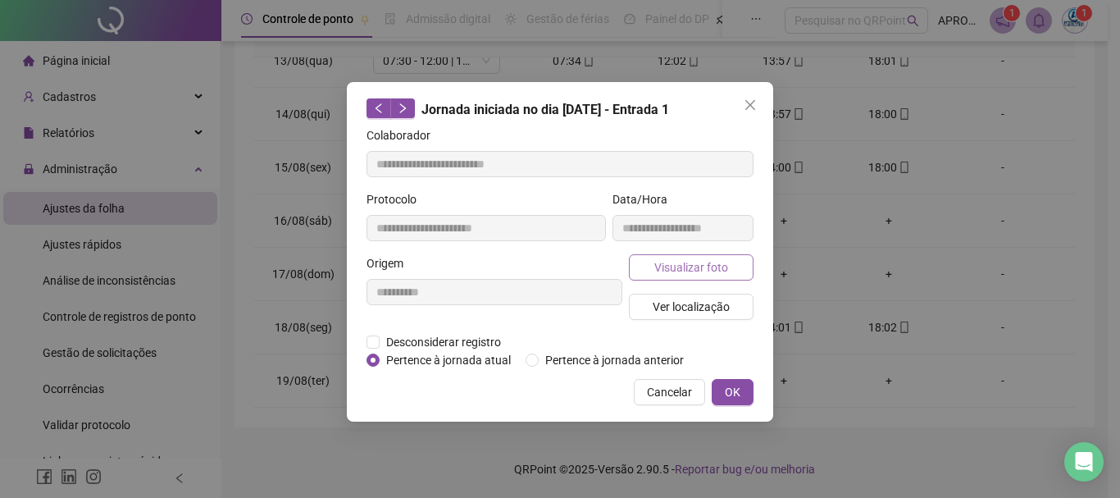
click at [682, 277] on button "Visualizar foto" at bounding box center [691, 267] width 125 height 26
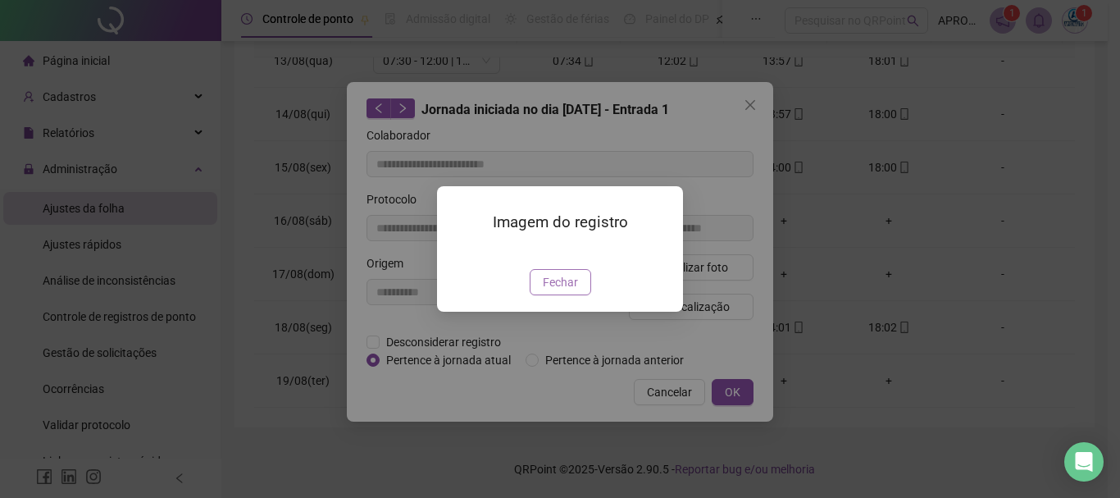
click at [551, 291] on span "Fechar" at bounding box center [560, 282] width 35 height 18
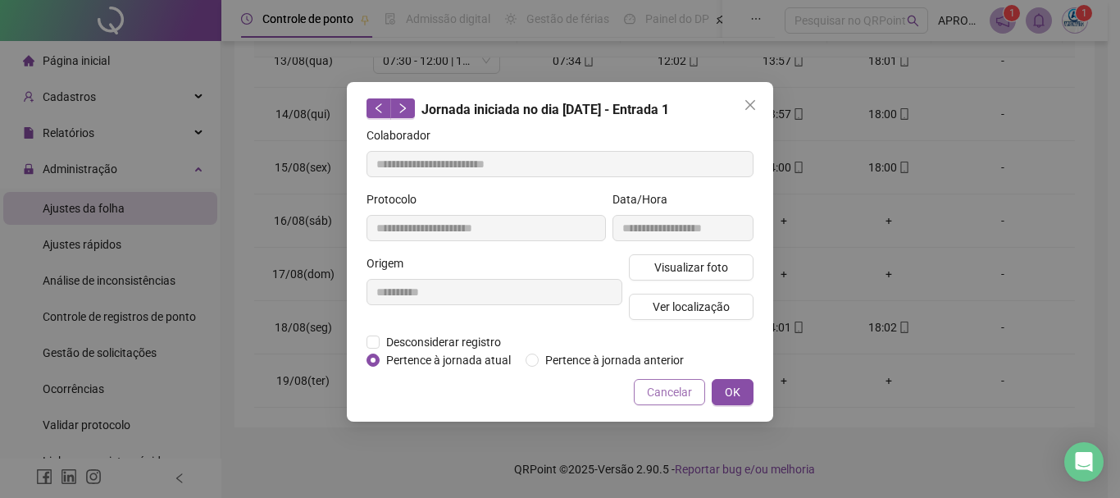
click at [667, 380] on button "Cancelar" at bounding box center [669, 392] width 71 height 26
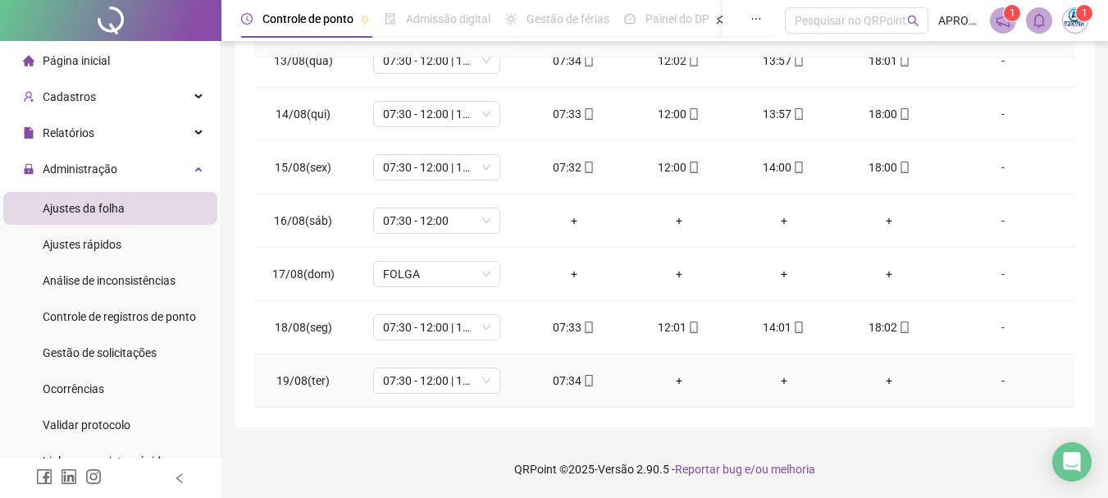
click at [585, 385] on icon "mobile" at bounding box center [588, 380] width 7 height 11
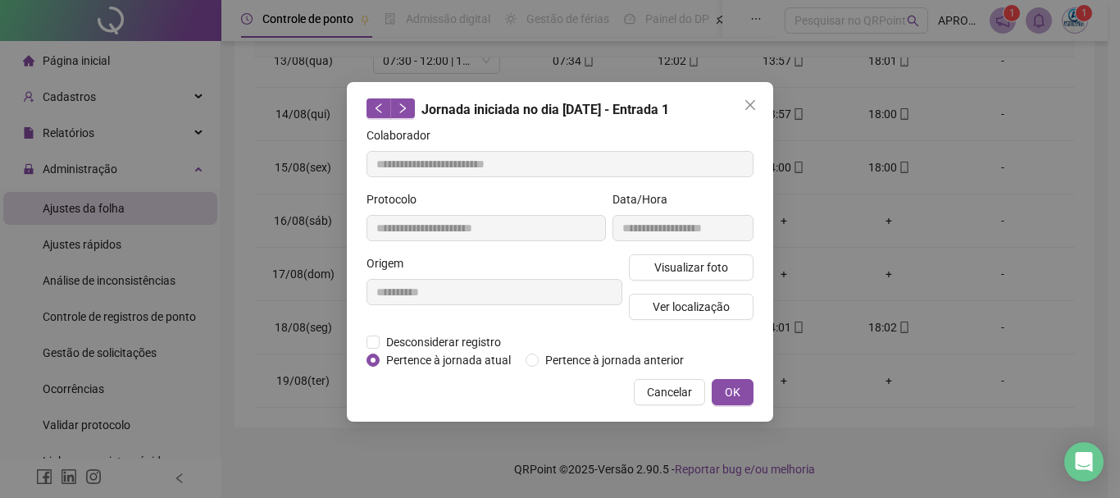
type input "**********"
click at [678, 269] on span "Visualizar foto" at bounding box center [691, 267] width 74 height 18
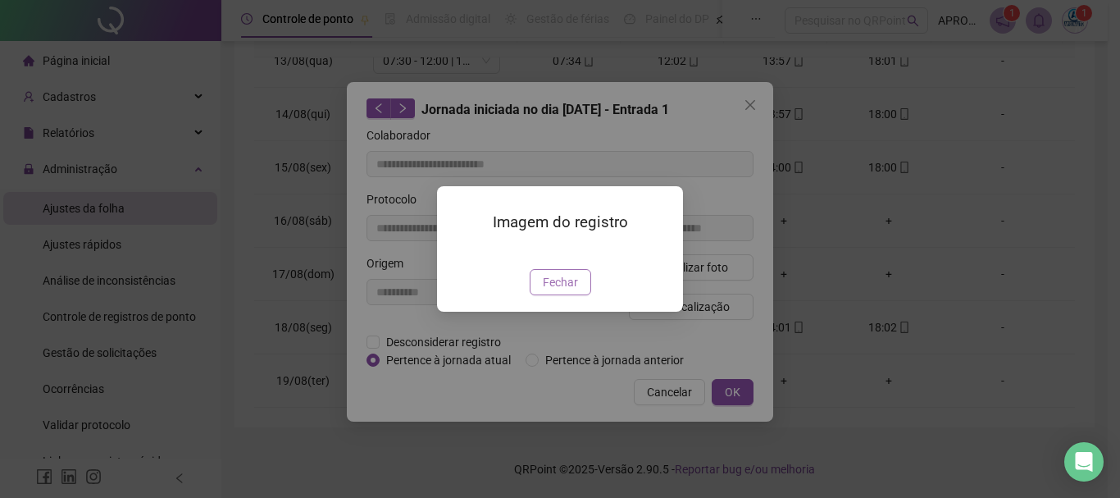
click at [566, 291] on span "Fechar" at bounding box center [560, 282] width 35 height 18
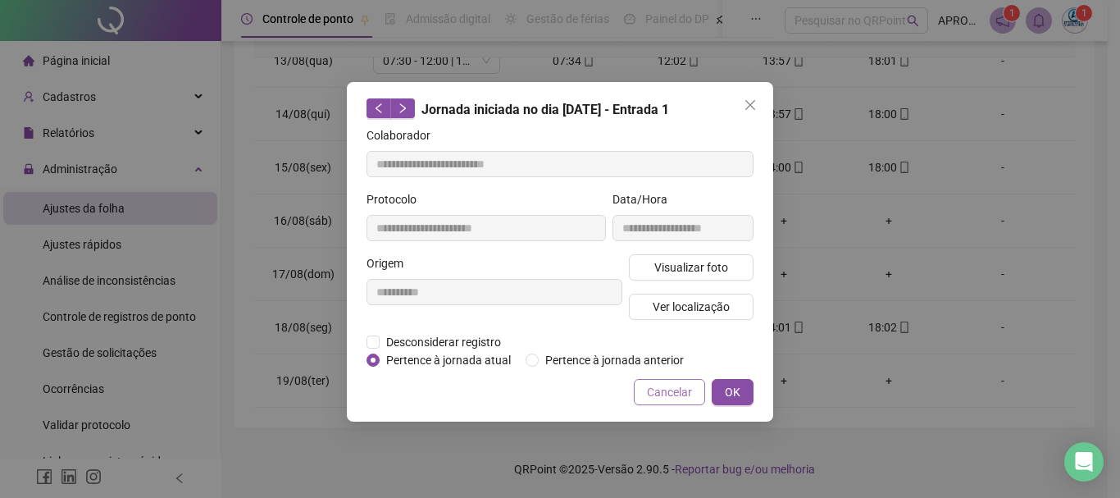
click at [691, 392] on span "Cancelar" at bounding box center [669, 392] width 45 height 18
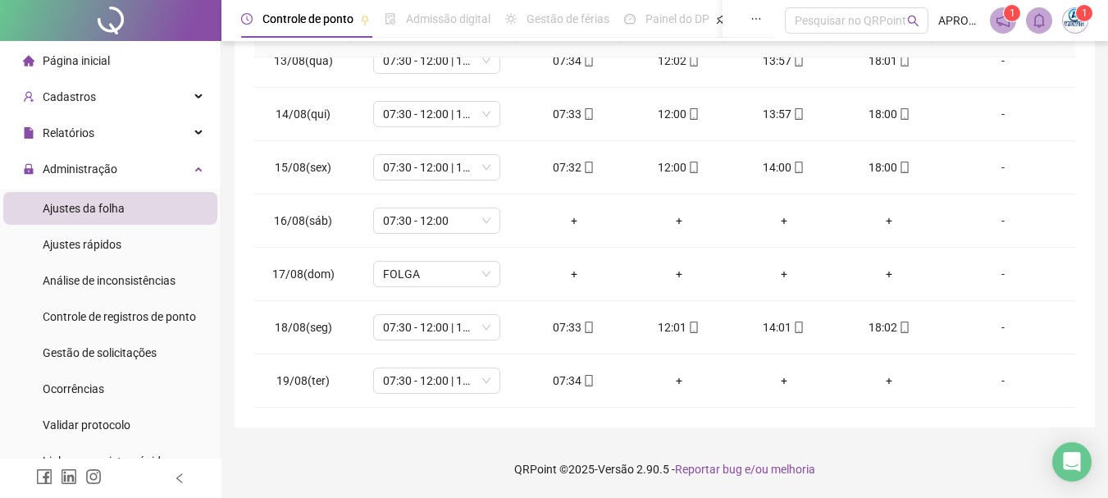
scroll to position [0, 0]
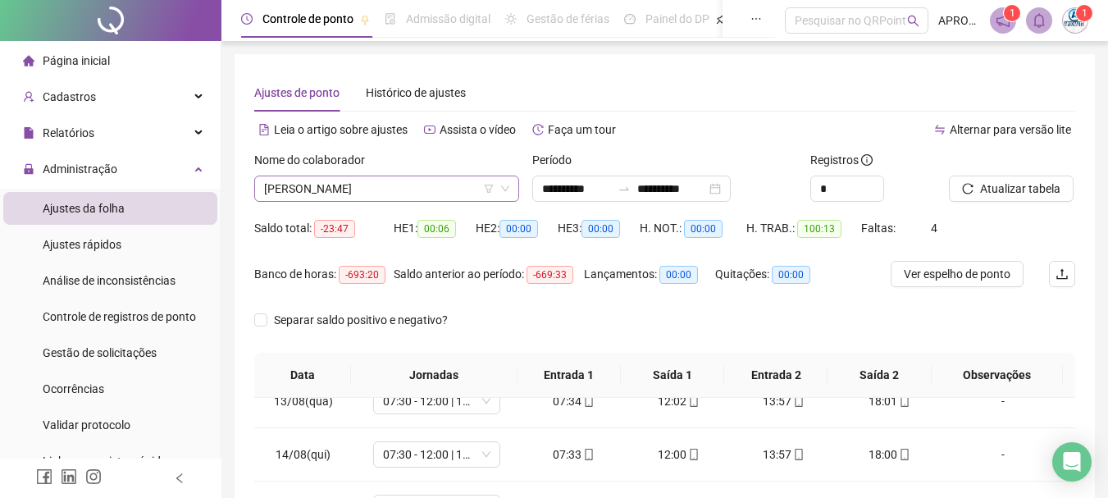
click at [395, 179] on span "[PERSON_NAME]" at bounding box center [386, 188] width 245 height 25
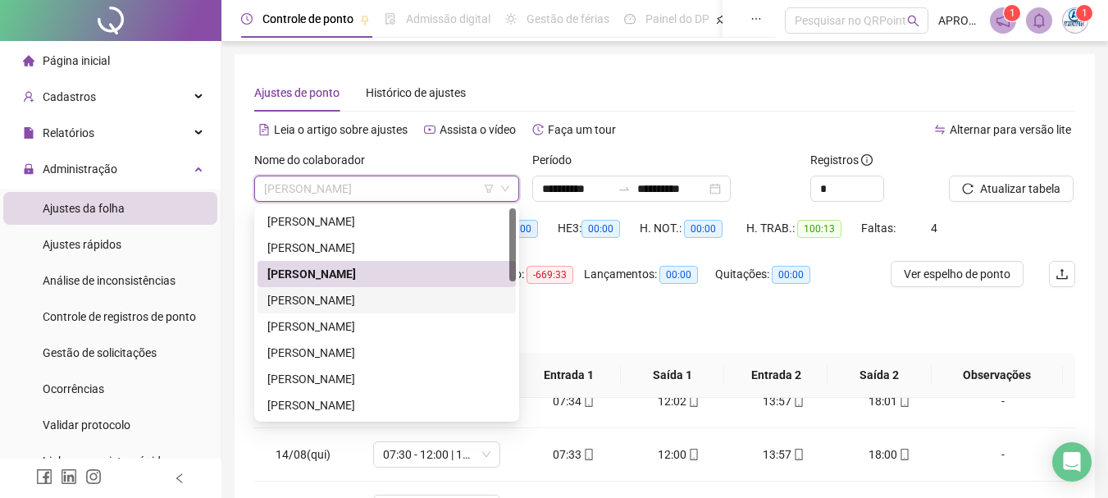
click at [416, 303] on div "[PERSON_NAME]" at bounding box center [386, 300] width 239 height 18
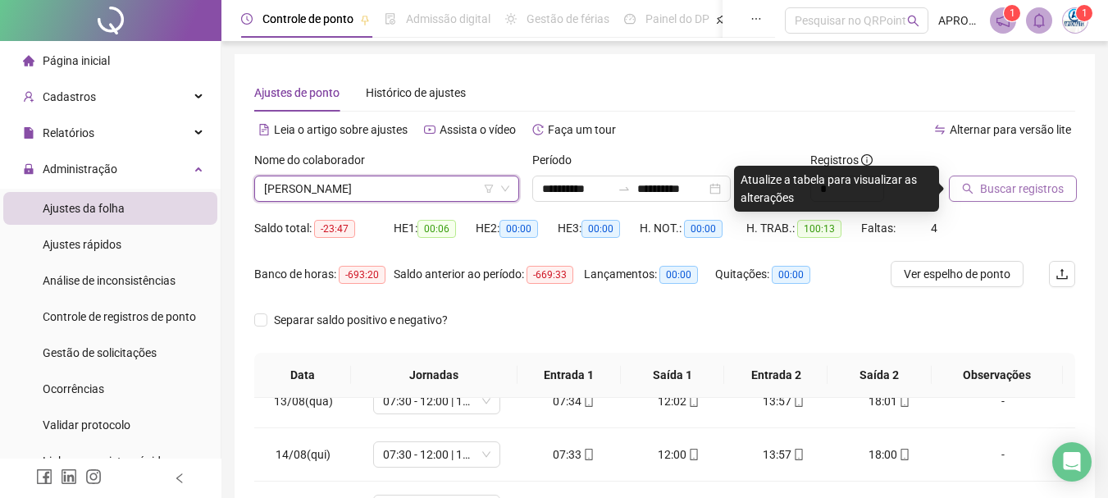
drag, startPoint x: 1028, startPoint y: 174, endPoint x: 1025, endPoint y: 184, distance: 11.2
click at [1028, 175] on div "Buscar registros" at bounding box center [991, 176] width 85 height 51
click at [1025, 185] on span "Buscar registros" at bounding box center [1022, 189] width 84 height 18
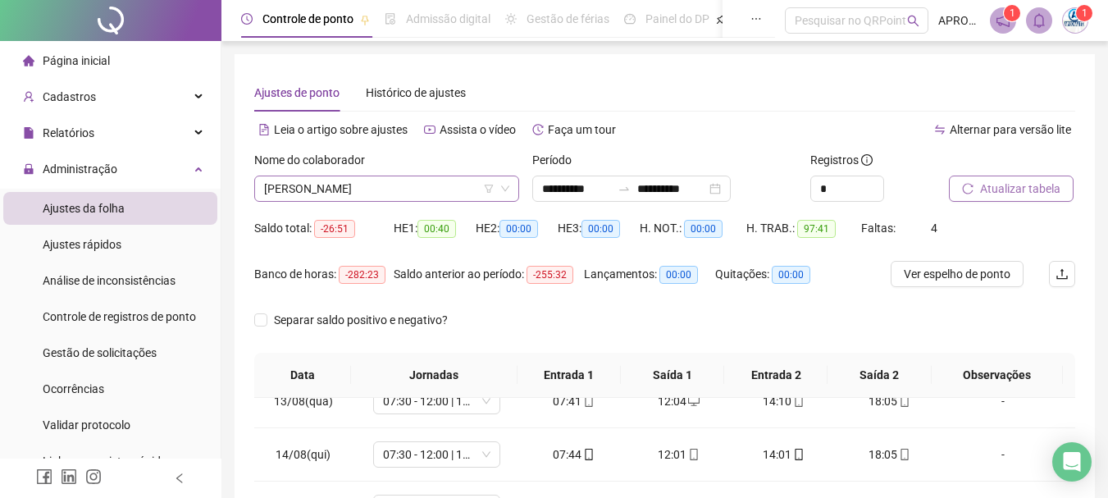
click at [332, 185] on span "[PERSON_NAME]" at bounding box center [386, 188] width 245 height 25
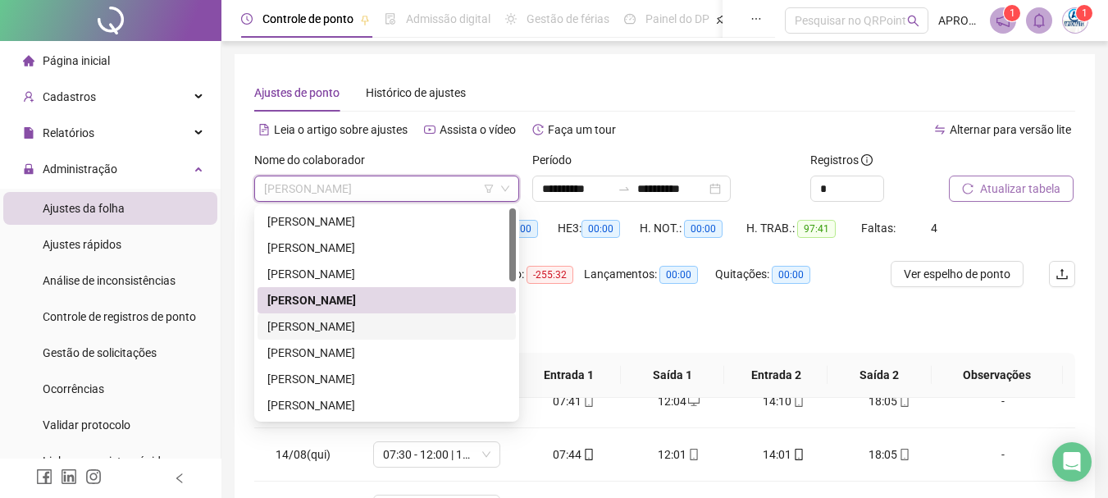
click at [413, 332] on div "[PERSON_NAME]" at bounding box center [386, 326] width 239 height 18
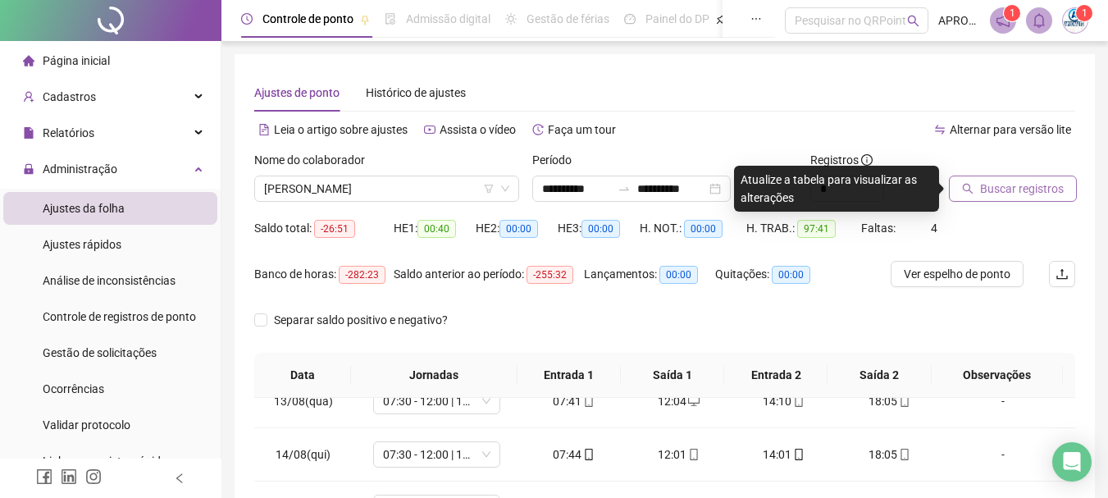
click at [1004, 182] on span "Buscar registros" at bounding box center [1022, 189] width 84 height 18
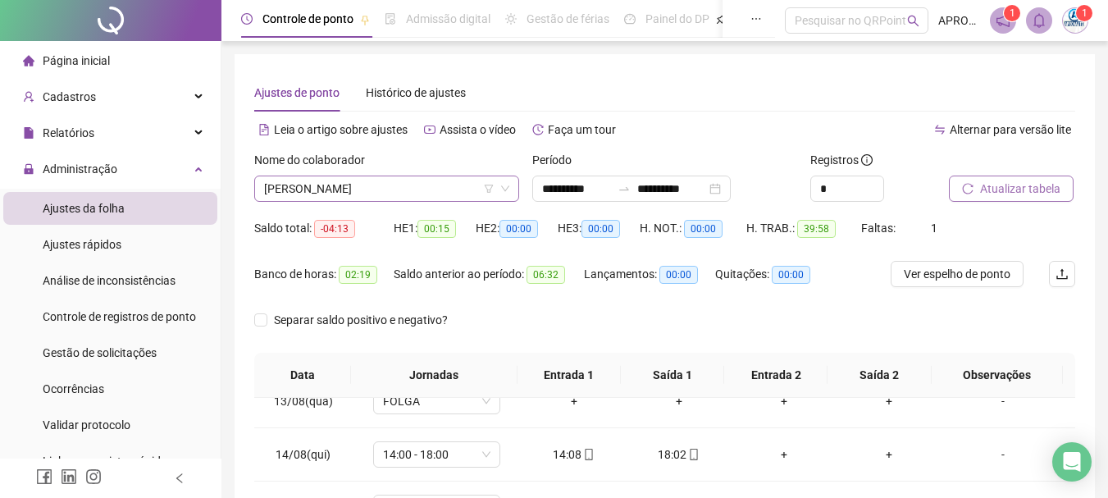
click at [364, 189] on span "[PERSON_NAME]" at bounding box center [386, 188] width 245 height 25
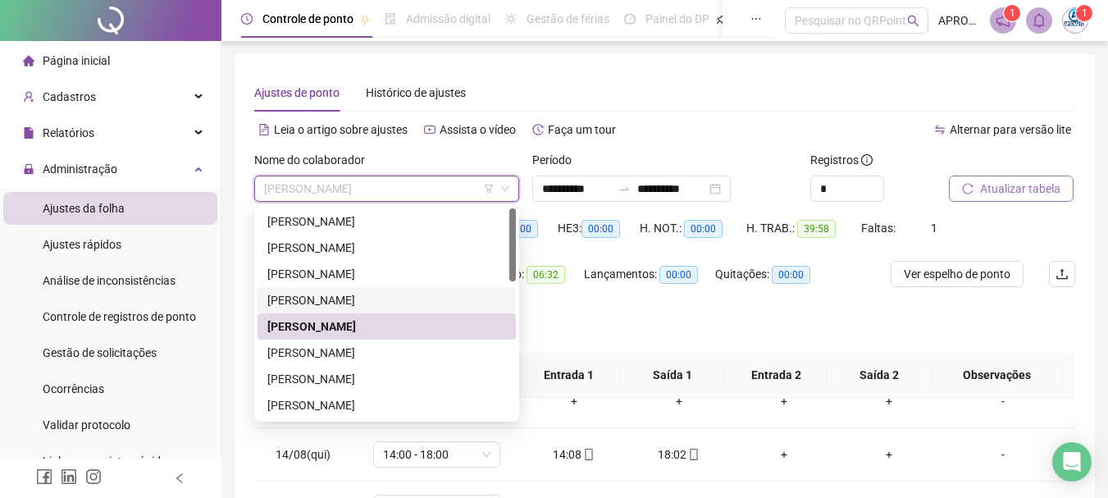
click at [387, 349] on div "[PERSON_NAME]" at bounding box center [386, 353] width 239 height 18
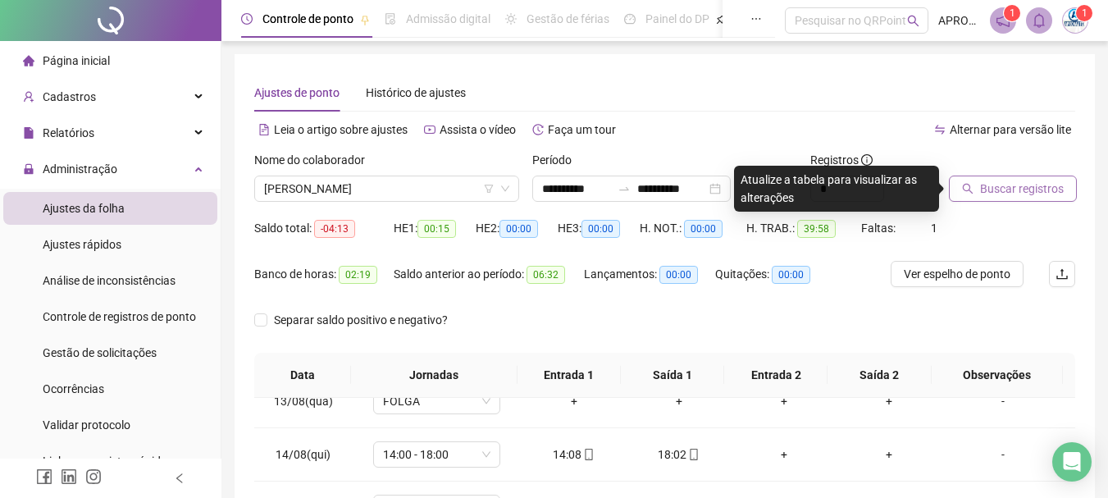
click at [1028, 193] on span "Buscar registros" at bounding box center [1022, 189] width 84 height 18
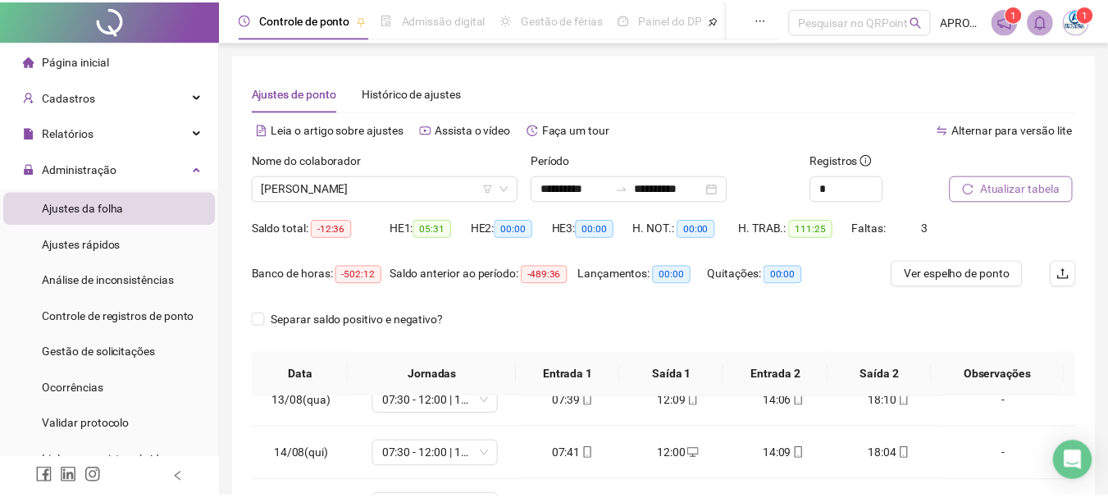
scroll to position [340, 0]
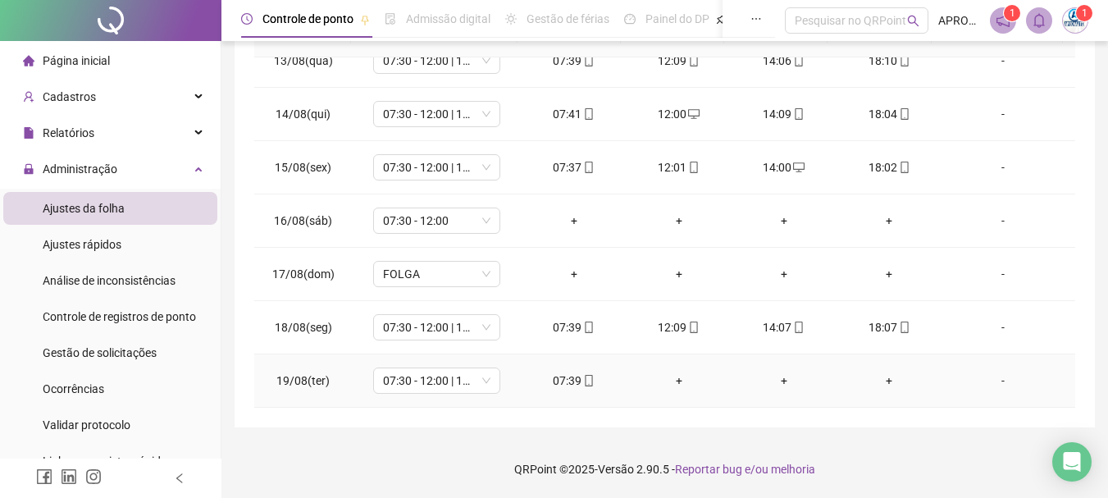
click at [585, 381] on icon "mobile" at bounding box center [588, 380] width 7 height 11
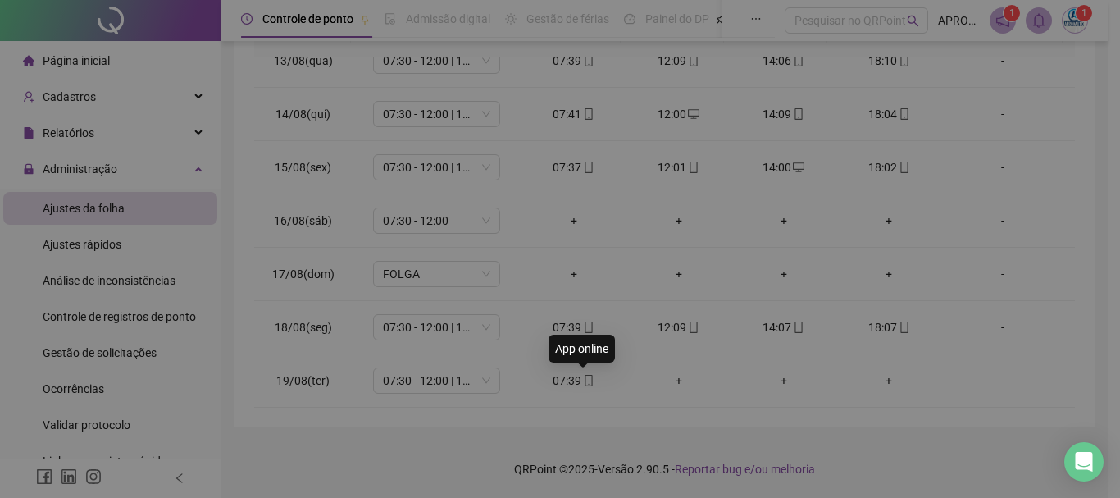
type input "**********"
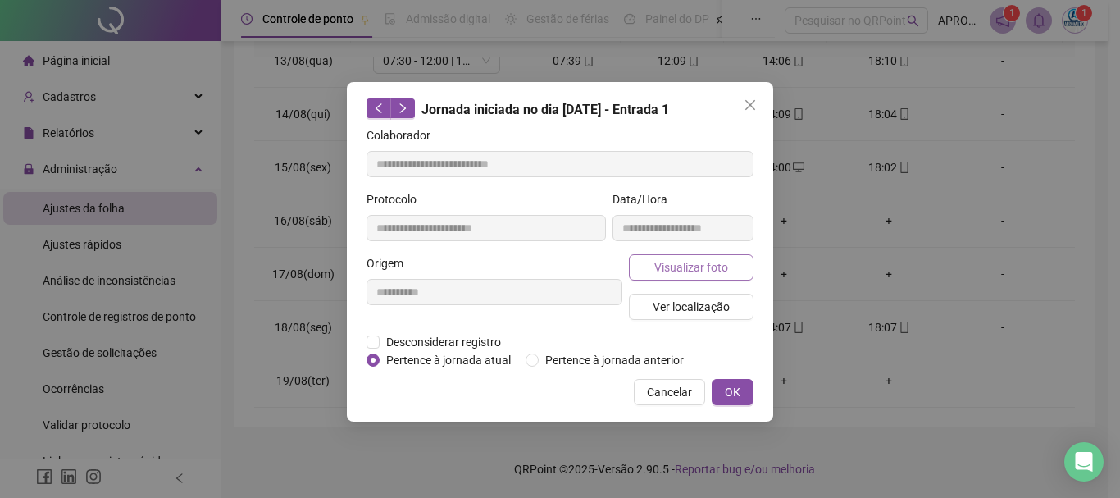
click at [721, 263] on span "Visualizar foto" at bounding box center [691, 267] width 74 height 18
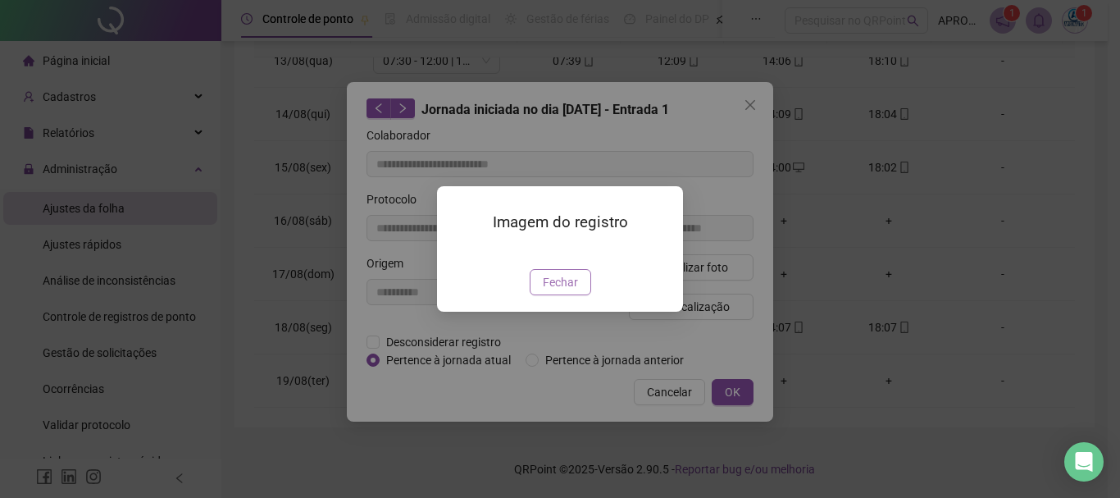
click at [557, 291] on span "Fechar" at bounding box center [560, 282] width 35 height 18
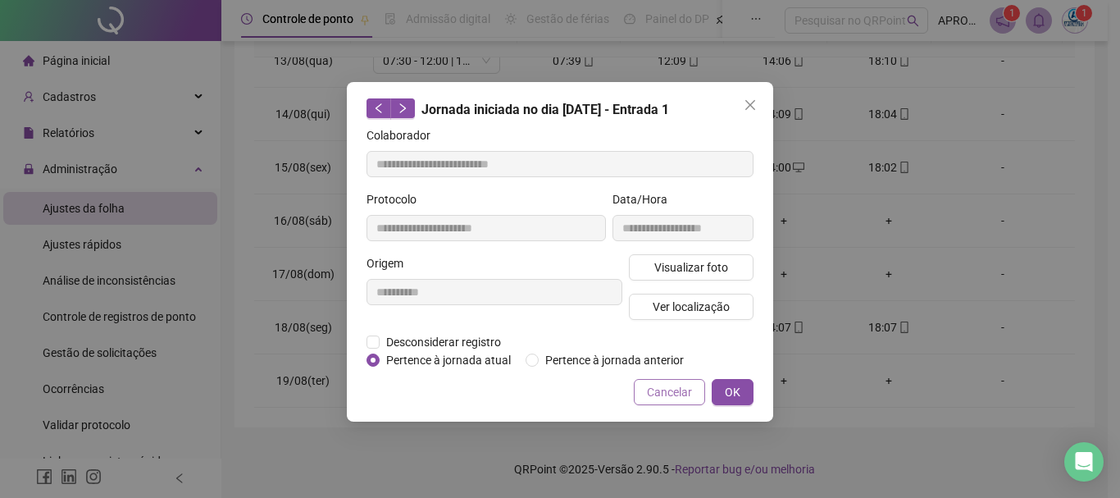
click at [667, 390] on span "Cancelar" at bounding box center [669, 392] width 45 height 18
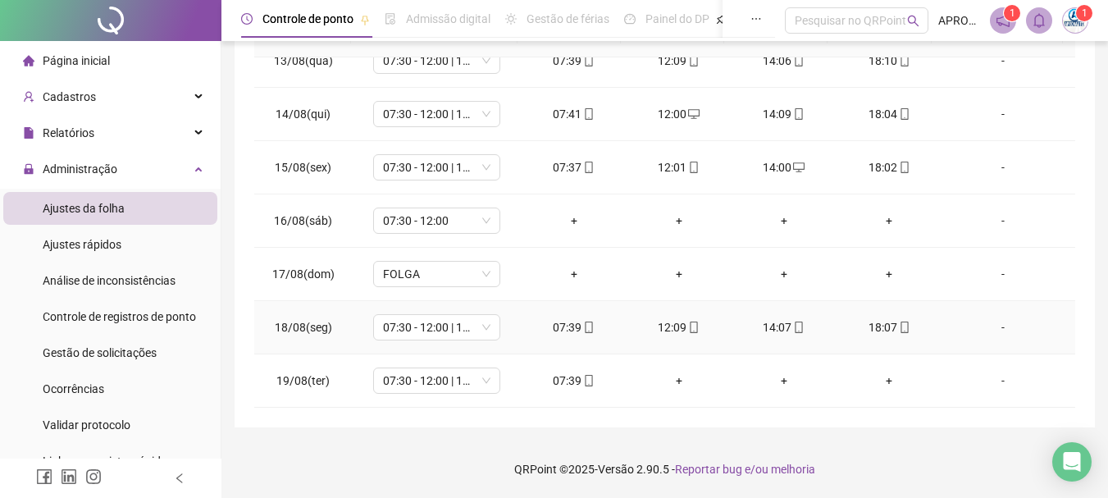
click at [899, 322] on icon "mobile" at bounding box center [904, 326] width 11 height 11
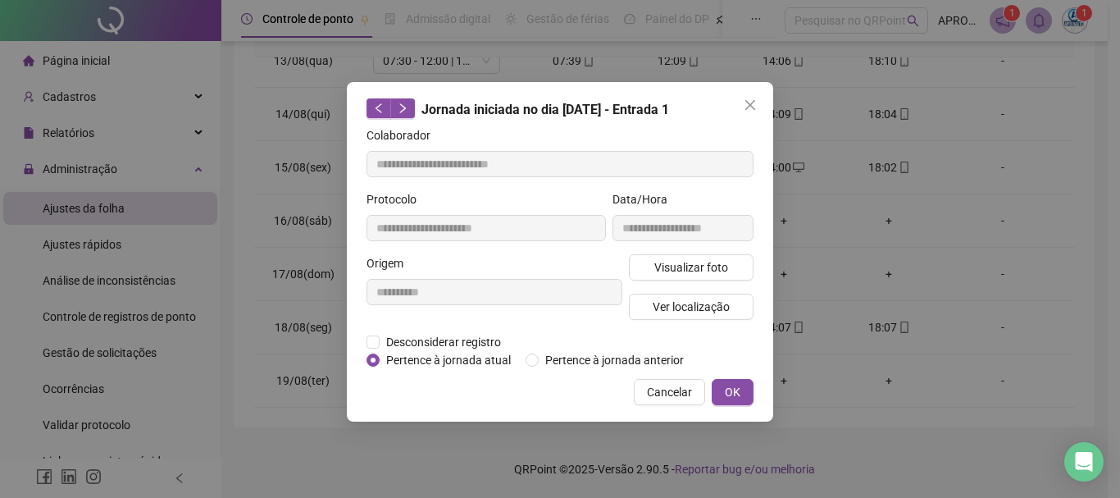
type input "**********"
click at [698, 260] on span "Visualizar foto" at bounding box center [691, 267] width 74 height 18
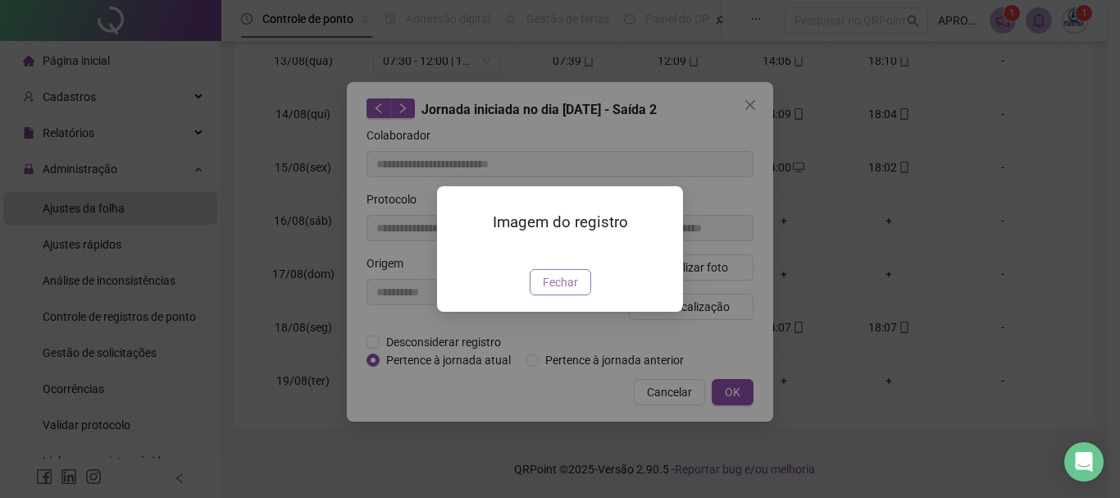
click at [575, 291] on span "Fechar" at bounding box center [560, 282] width 35 height 18
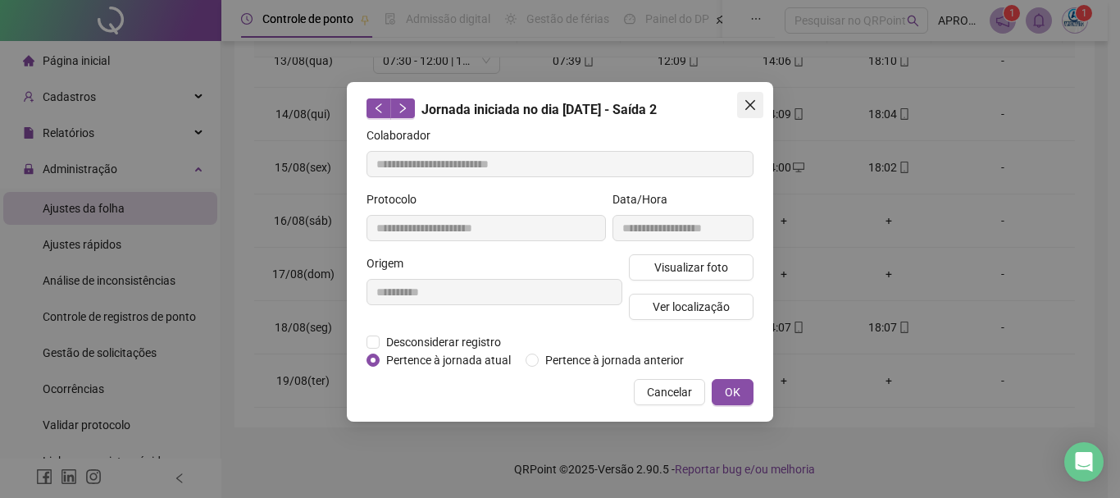
click at [748, 107] on icon "close" at bounding box center [750, 105] width 10 height 10
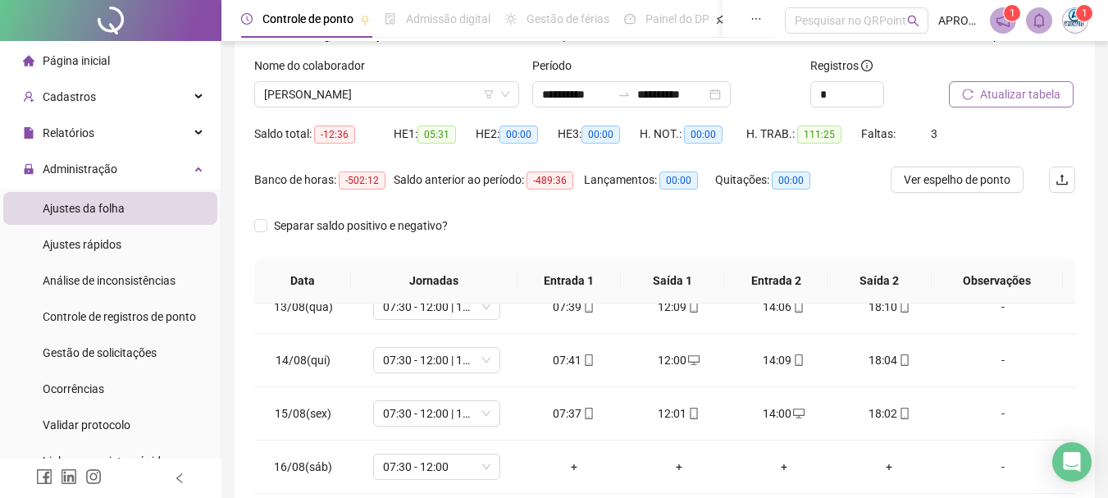
scroll to position [0, 0]
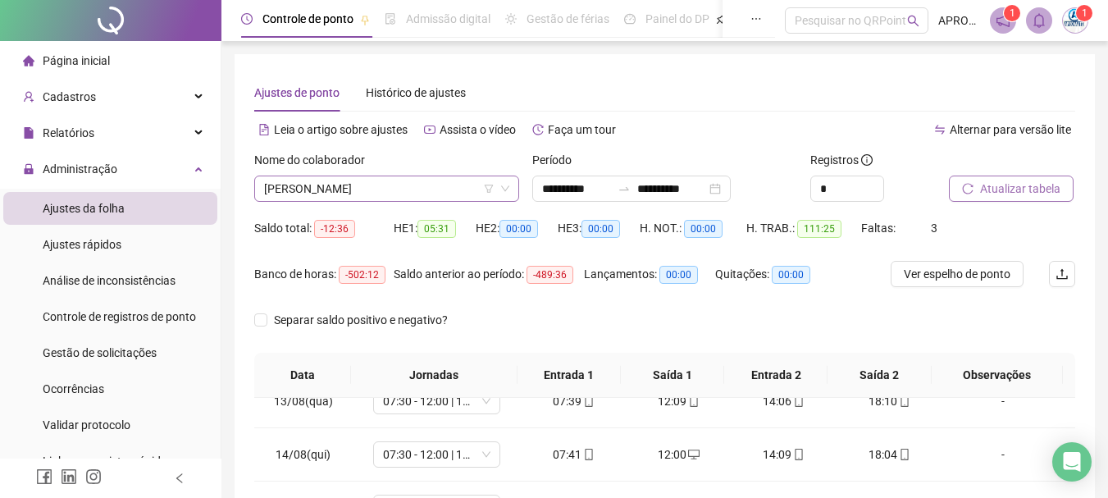
click at [374, 180] on span "[PERSON_NAME]" at bounding box center [386, 188] width 245 height 25
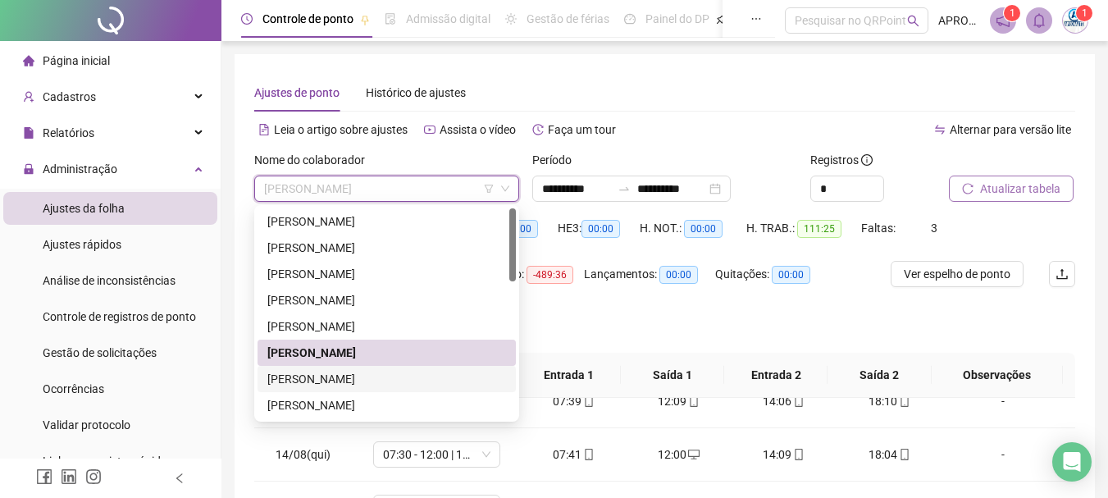
click at [393, 375] on div "[PERSON_NAME]" at bounding box center [386, 379] width 239 height 18
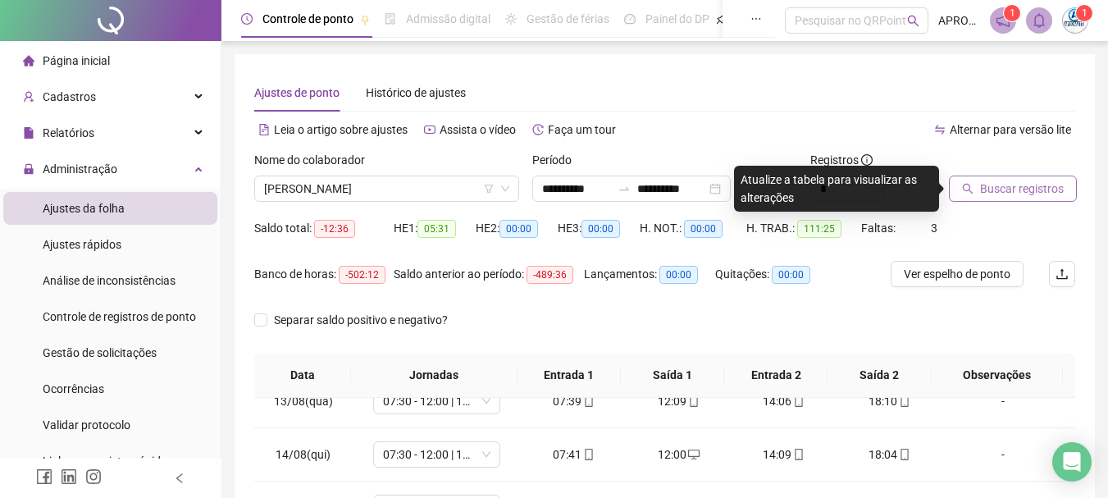
click at [1031, 188] on span "Buscar registros" at bounding box center [1022, 189] width 84 height 18
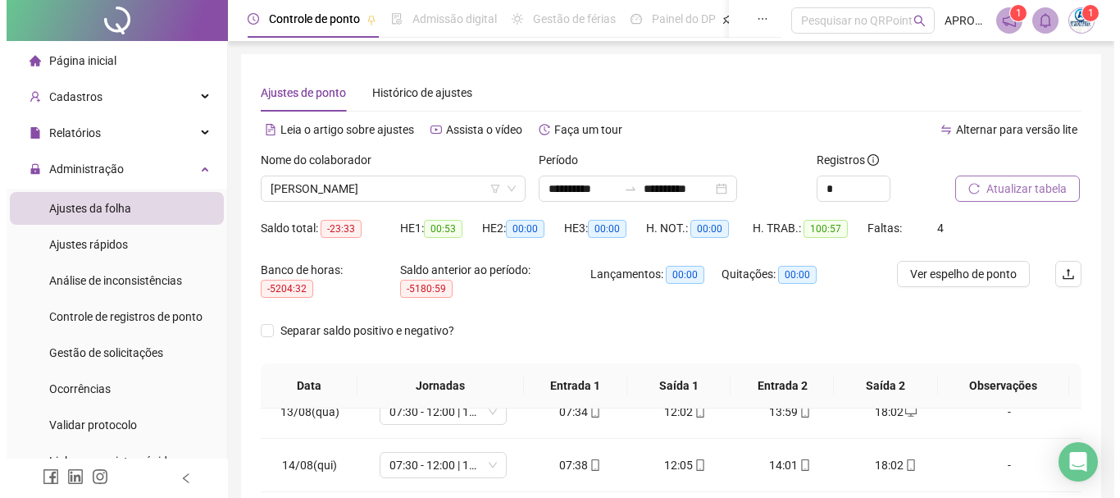
scroll to position [350, 0]
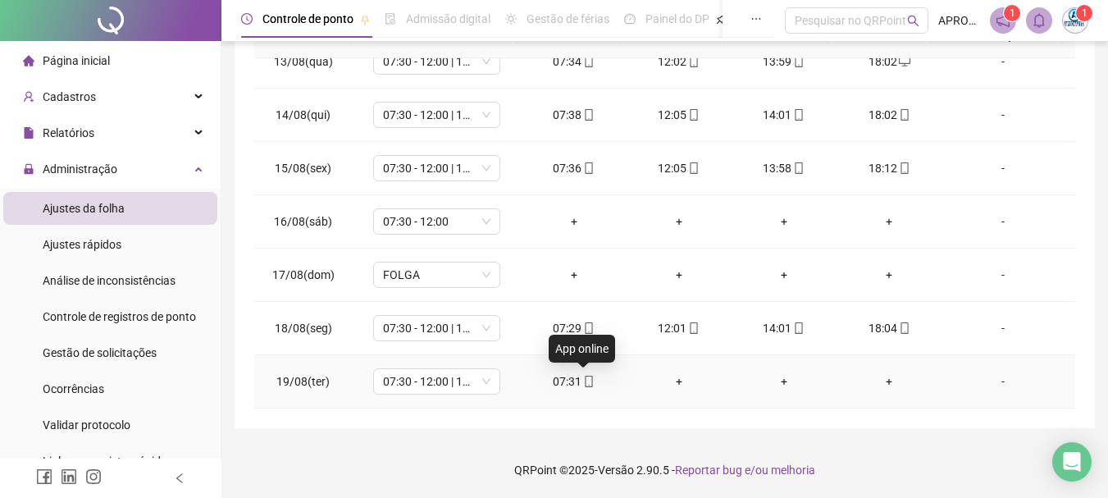
click at [587, 375] on icon "mobile" at bounding box center [588, 380] width 11 height 11
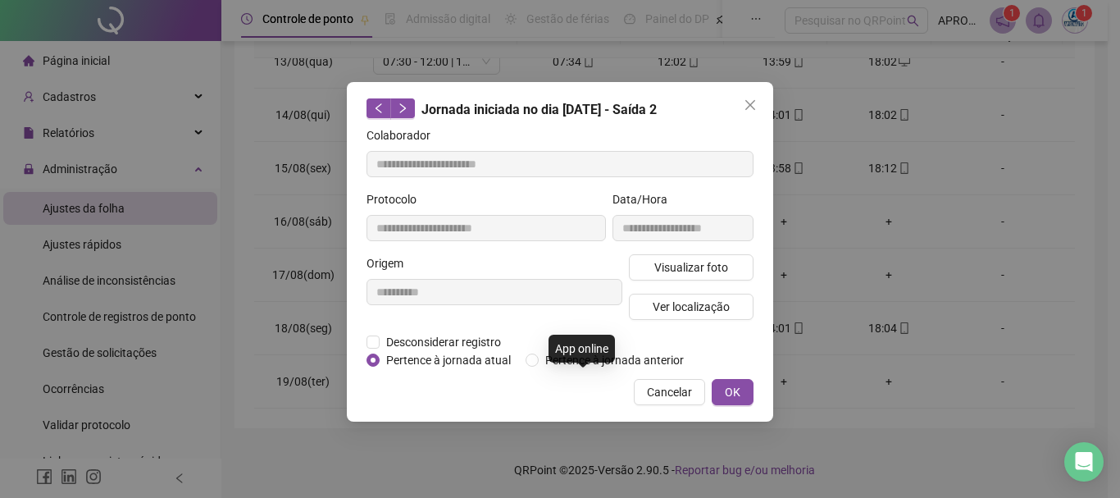
type input "**********"
click at [668, 262] on span "Visualizar foto" at bounding box center [691, 267] width 74 height 18
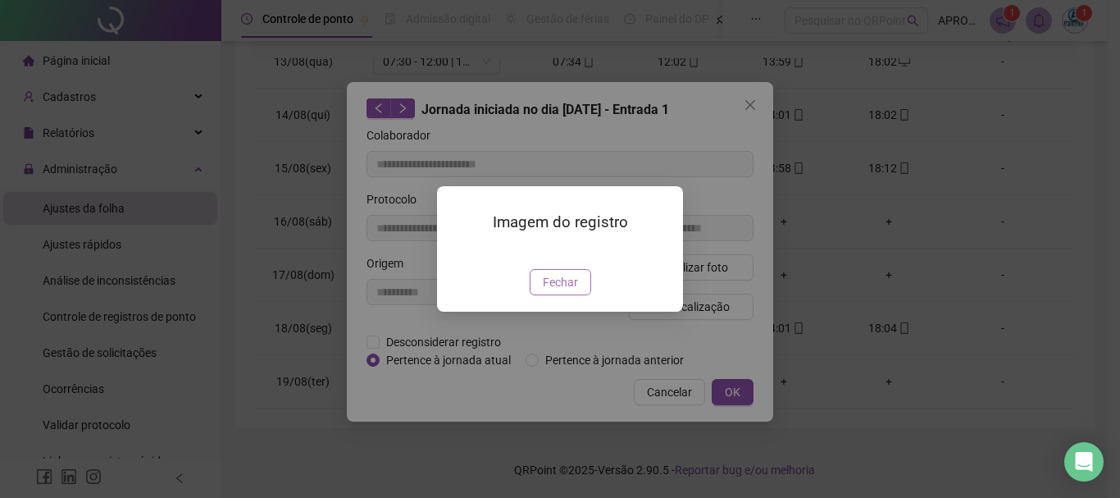
click at [562, 291] on span "Fechar" at bounding box center [560, 282] width 35 height 18
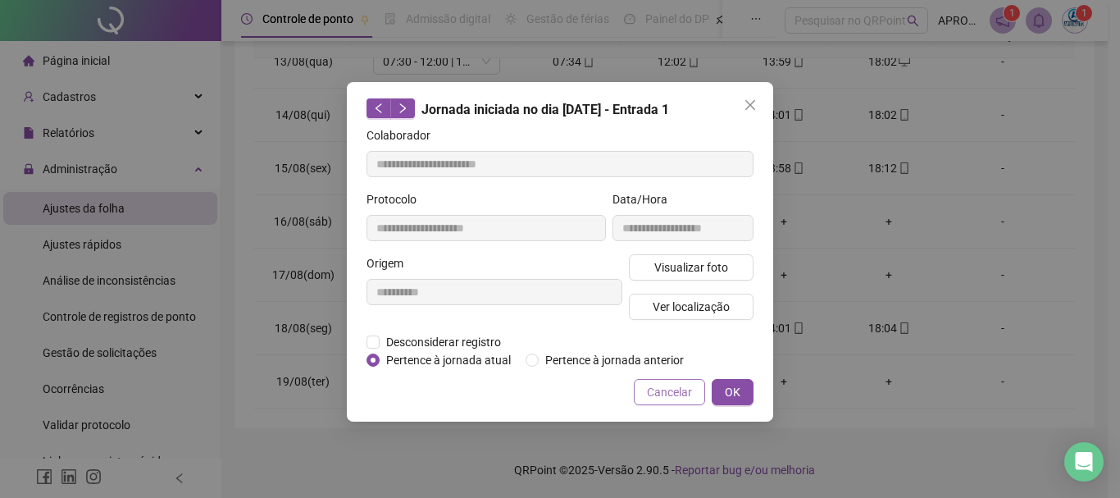
click at [674, 380] on button "Cancelar" at bounding box center [669, 392] width 71 height 26
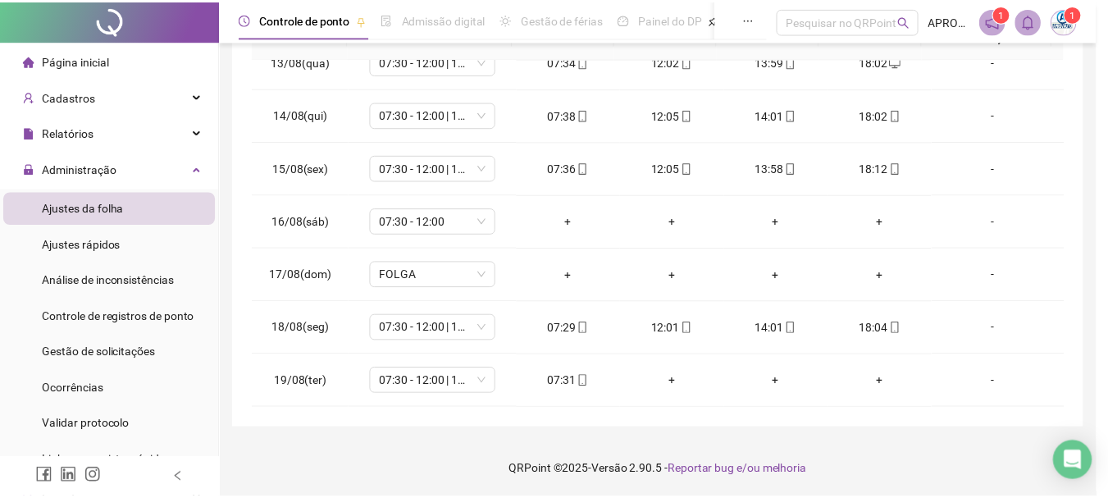
scroll to position [22, 0]
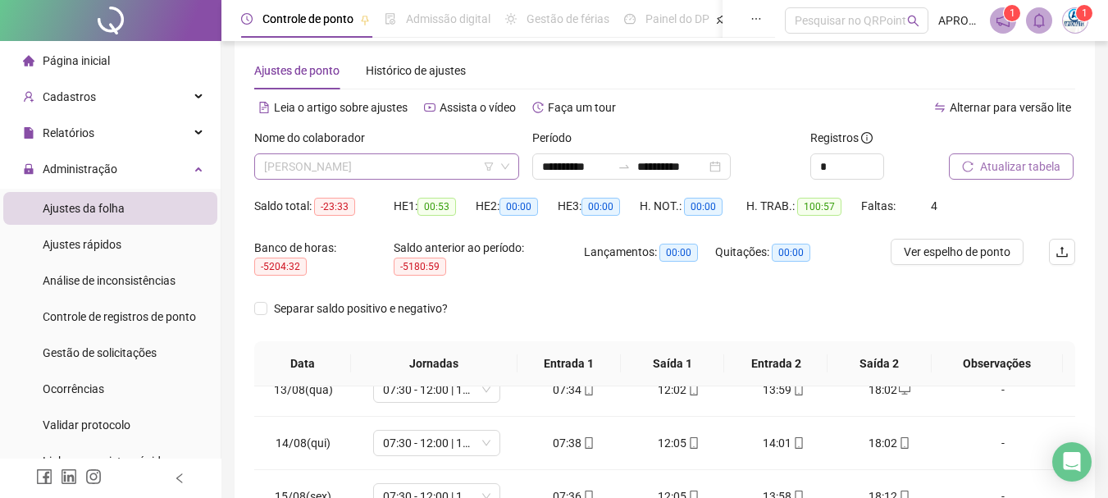
click at [389, 167] on span "[PERSON_NAME]" at bounding box center [386, 166] width 245 height 25
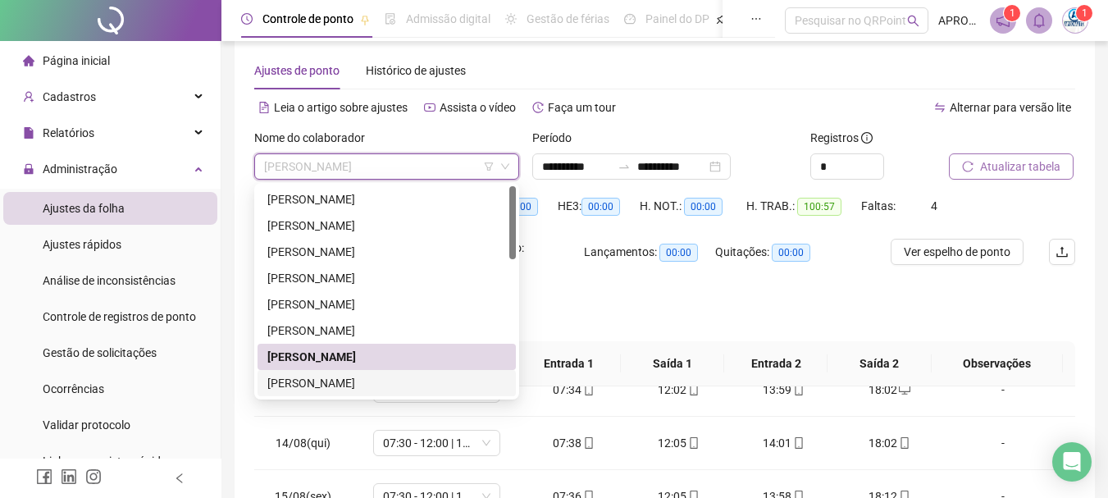
click at [407, 381] on div "[PERSON_NAME]" at bounding box center [386, 383] width 239 height 18
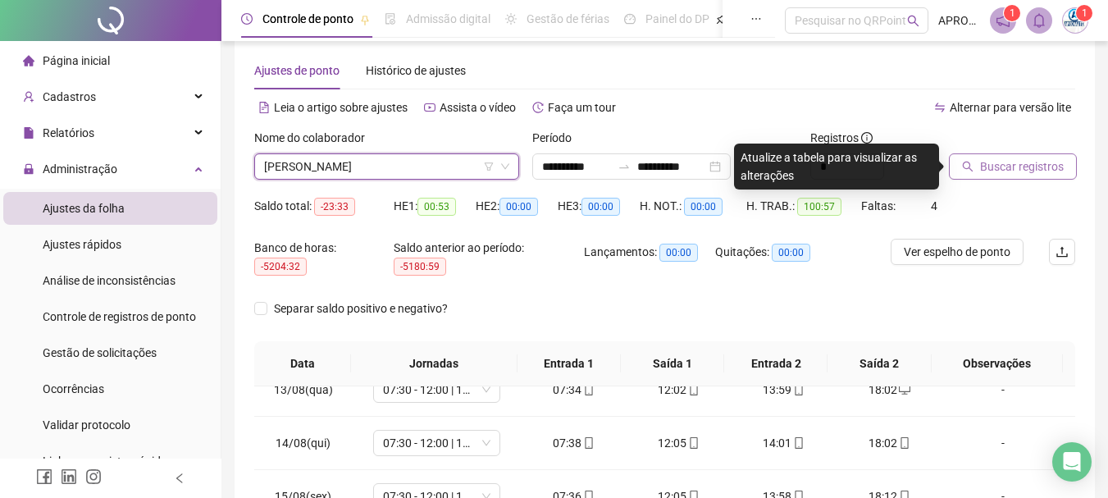
click at [1003, 166] on span "Buscar registros" at bounding box center [1022, 166] width 84 height 18
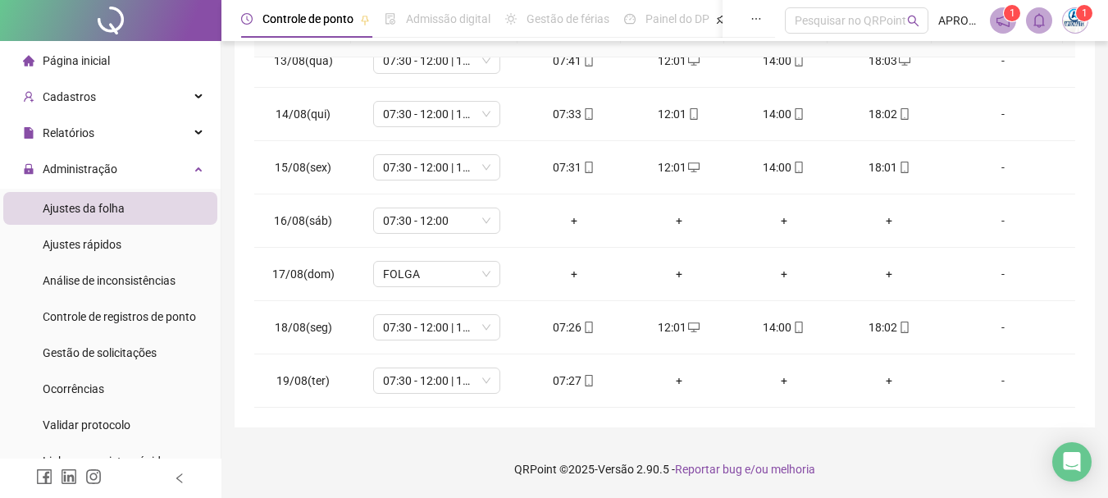
scroll to position [0, 0]
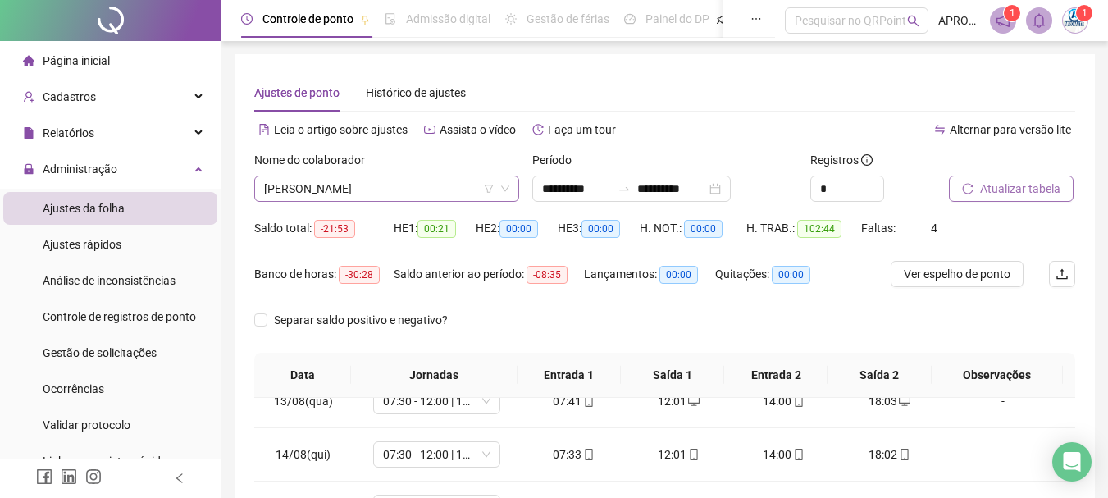
click at [353, 196] on span "[PERSON_NAME]" at bounding box center [386, 188] width 245 height 25
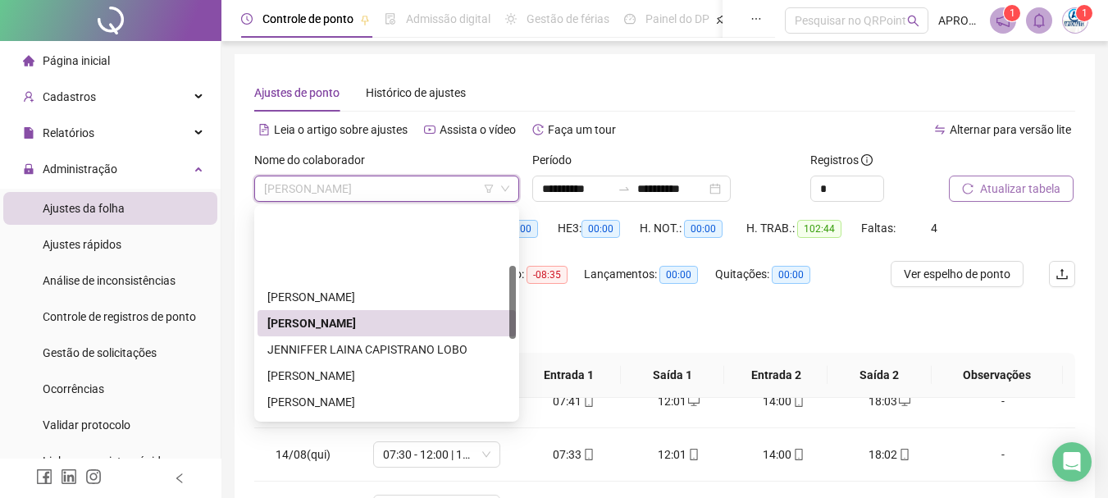
scroll to position [164, 0]
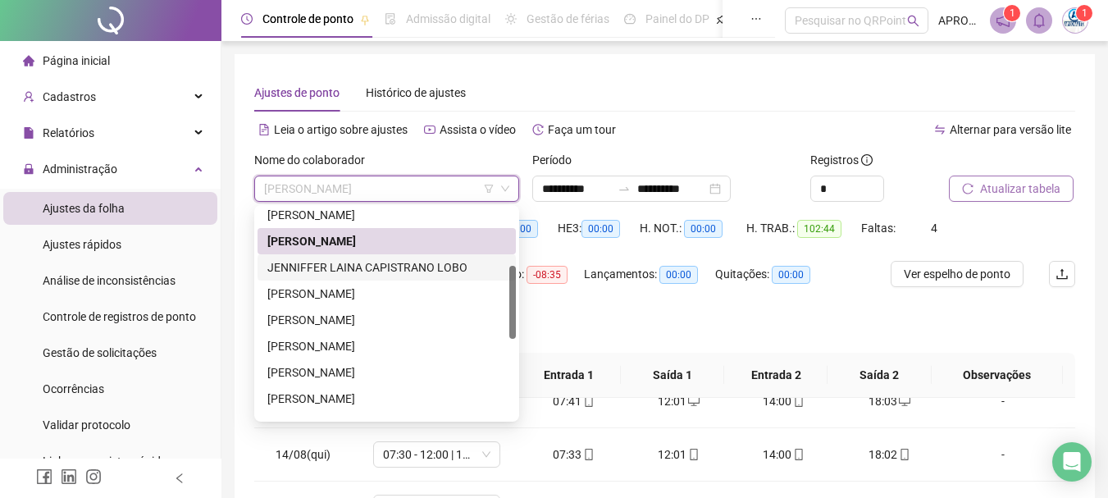
click at [461, 265] on div "JENNIFFER LAINA CAPISTRANO LOBO" at bounding box center [386, 267] width 239 height 18
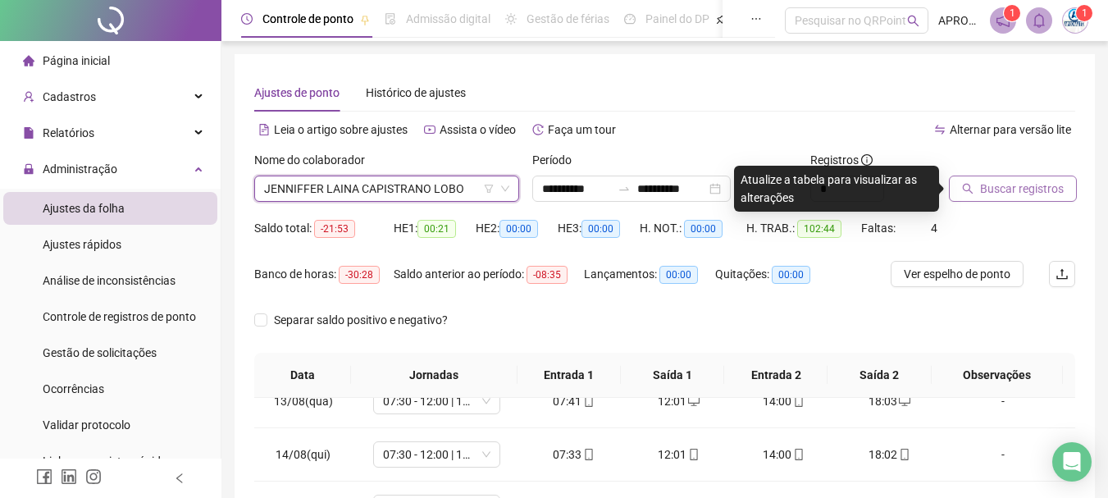
click at [1009, 199] on button "Buscar registros" at bounding box center [1013, 188] width 128 height 26
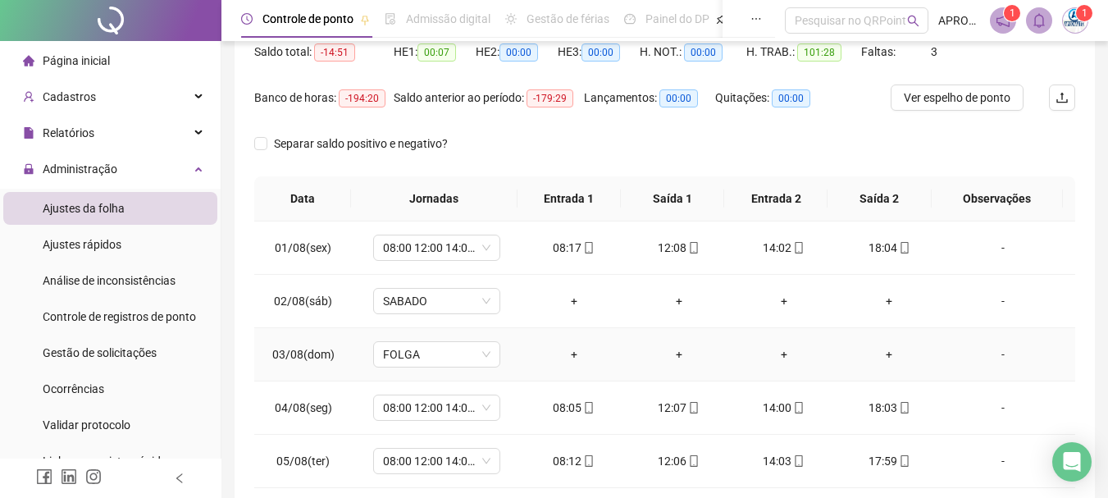
scroll to position [0, 0]
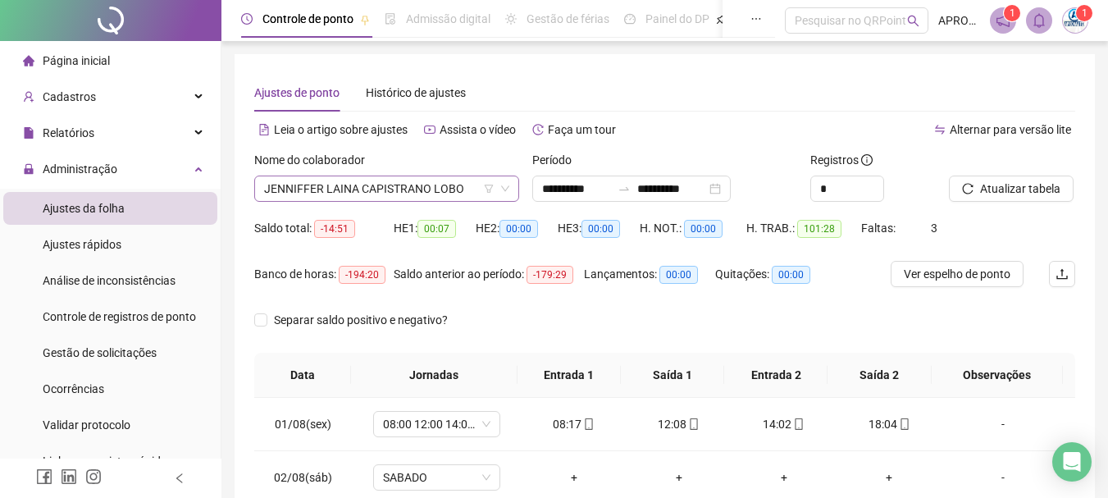
click at [399, 197] on span "JENNIFFER LAINA CAPISTRANO LOBO" at bounding box center [386, 188] width 245 height 25
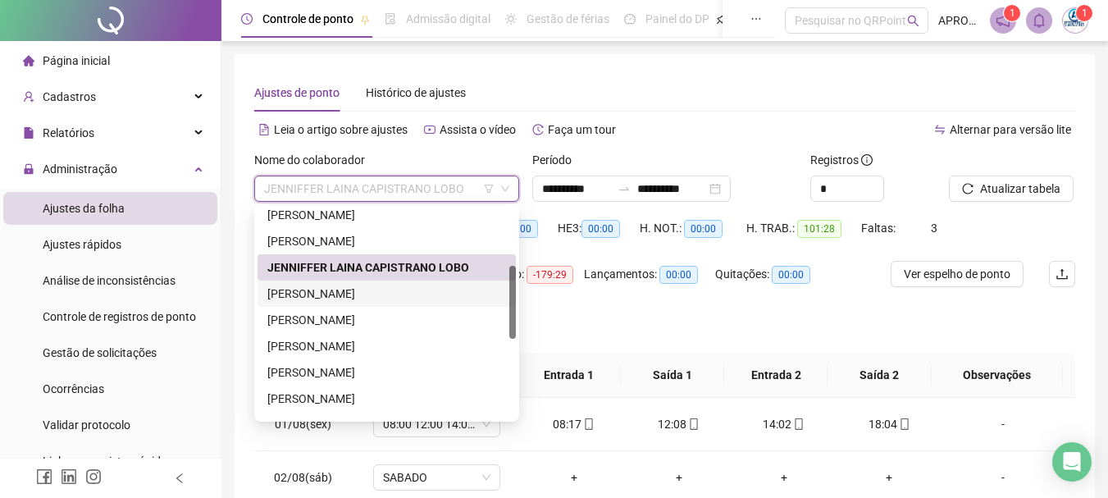
click at [342, 289] on div "[PERSON_NAME]" at bounding box center [386, 293] width 239 height 18
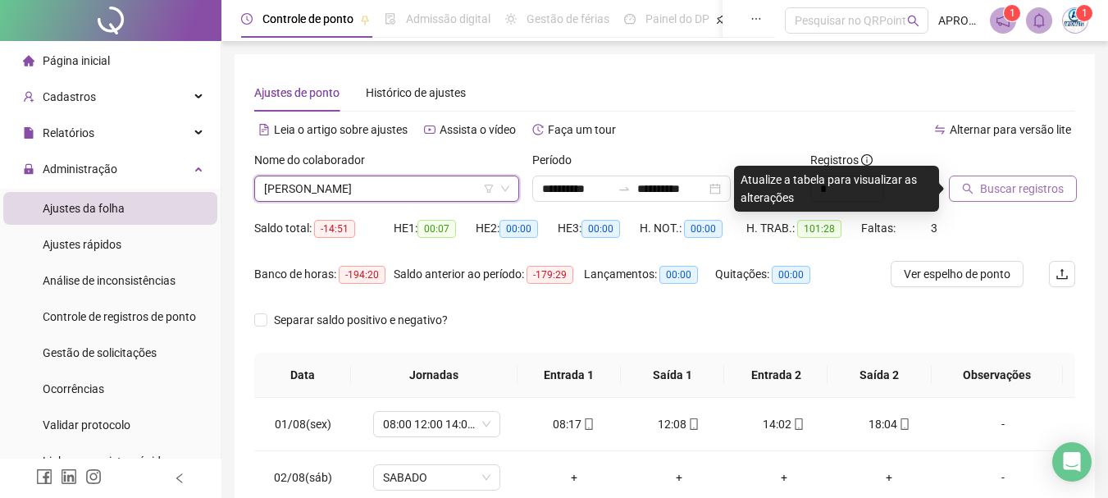
click at [1008, 183] on span "Buscar registros" at bounding box center [1022, 189] width 84 height 18
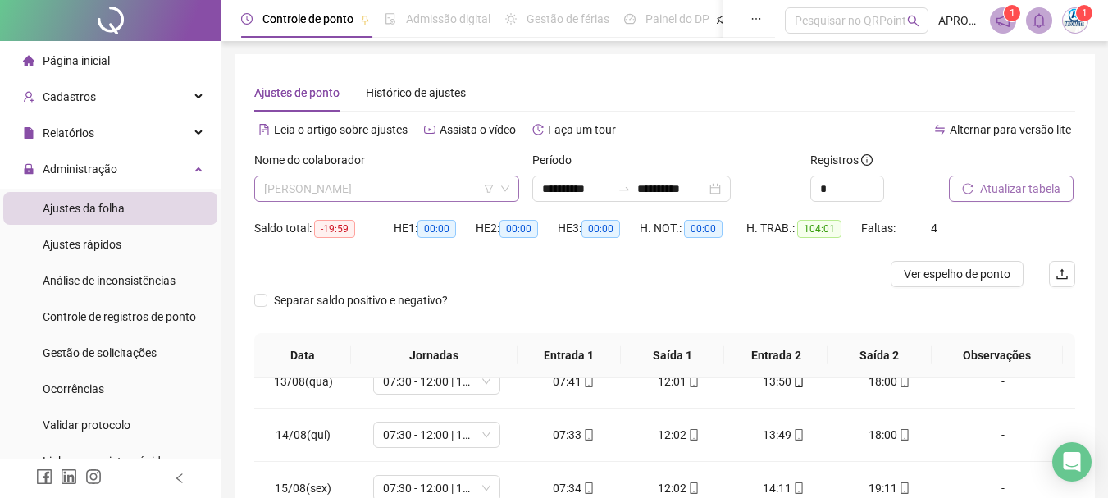
click at [354, 193] on span "[PERSON_NAME]" at bounding box center [386, 188] width 245 height 25
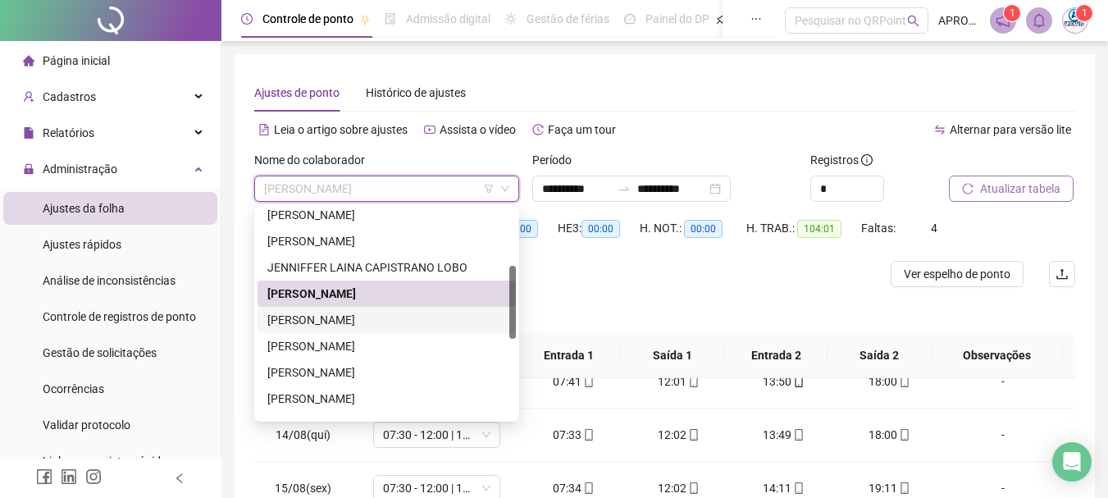
click at [399, 314] on div "[PERSON_NAME]" at bounding box center [386, 320] width 239 height 18
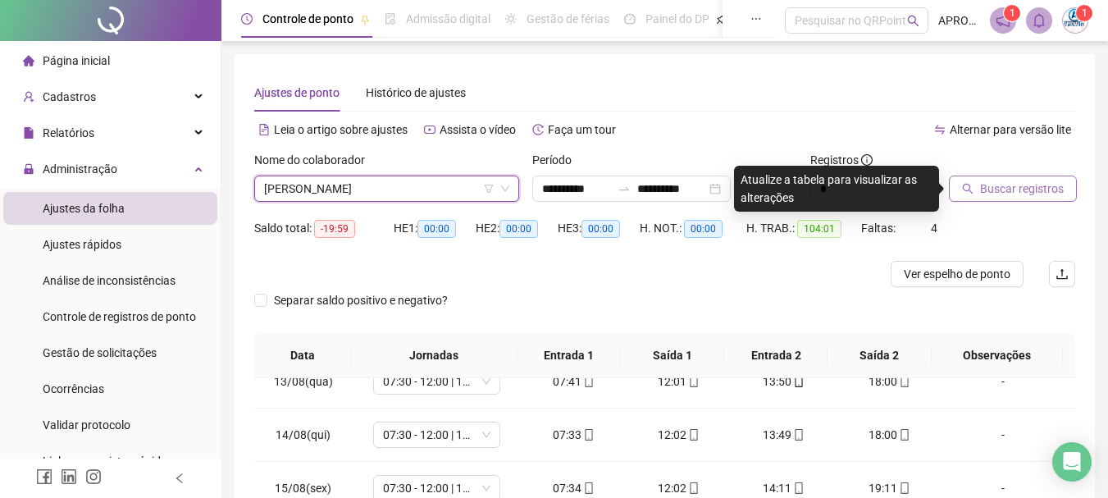
click at [1040, 192] on span "Buscar registros" at bounding box center [1022, 189] width 84 height 18
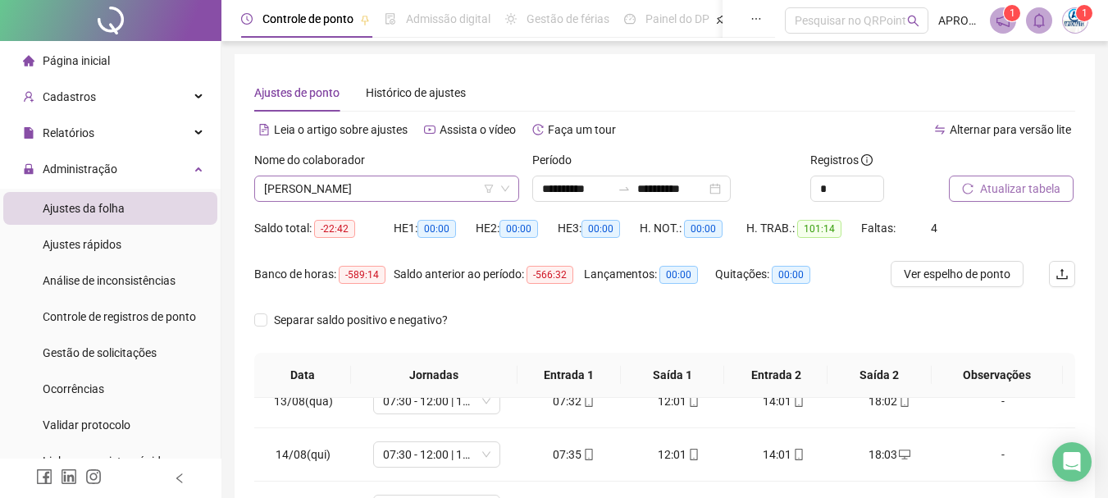
click at [341, 182] on span "[PERSON_NAME]" at bounding box center [386, 188] width 245 height 25
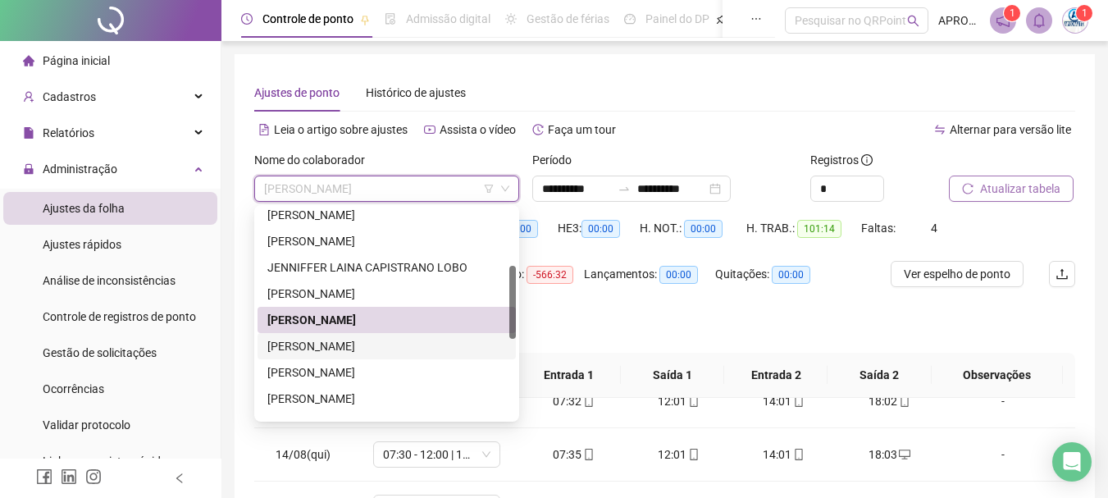
click at [383, 343] on div "[PERSON_NAME]" at bounding box center [386, 346] width 239 height 18
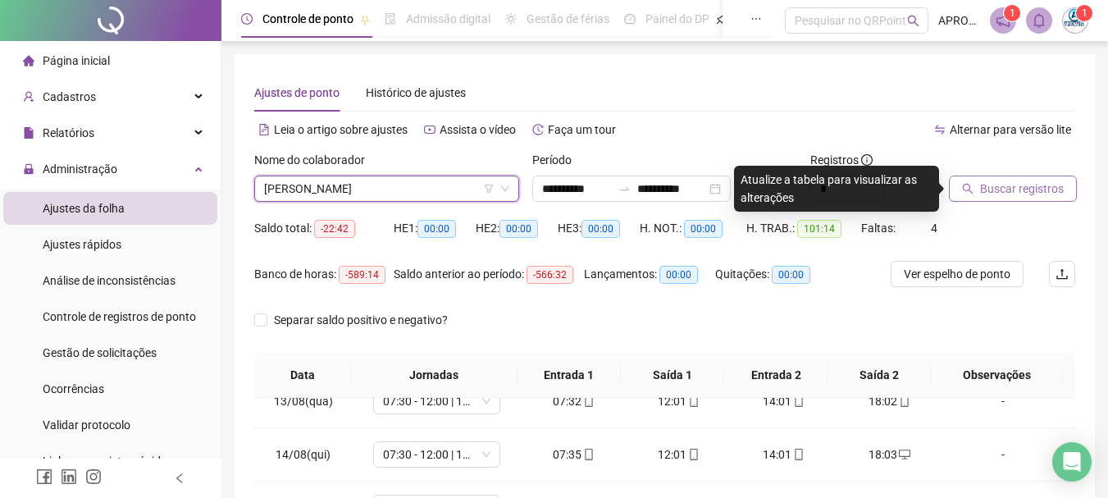
click at [1030, 183] on span "Buscar registros" at bounding box center [1022, 189] width 84 height 18
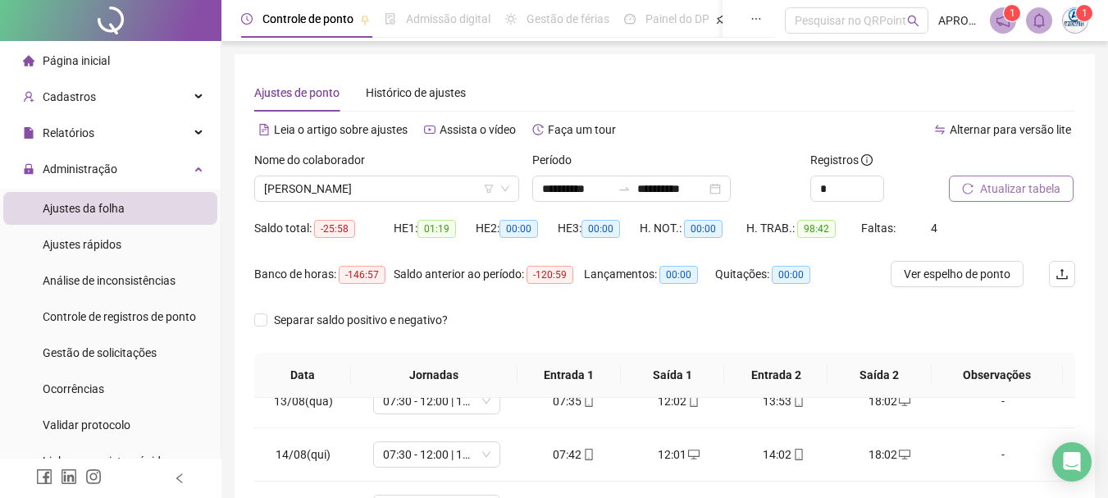
scroll to position [340, 0]
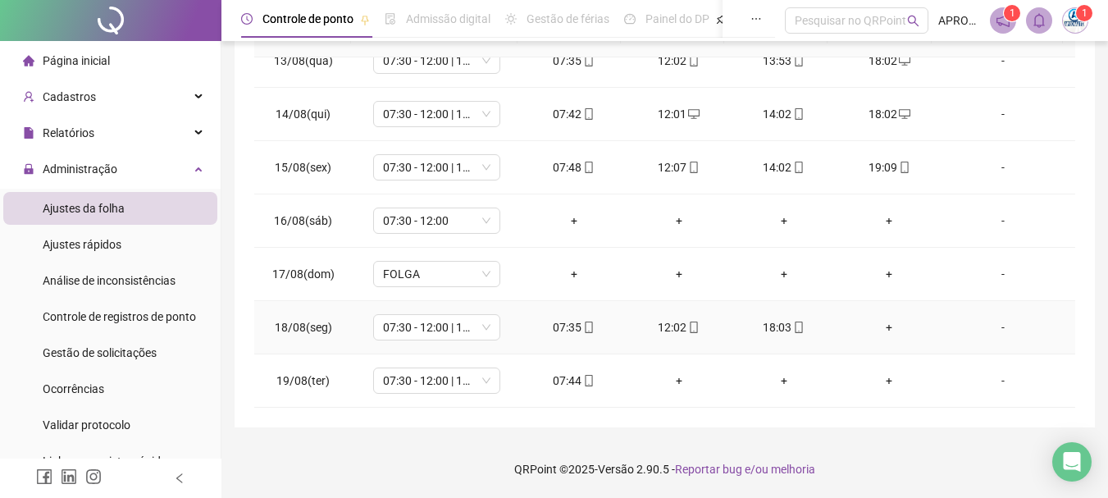
click at [882, 329] on div "+" at bounding box center [888, 327] width 79 height 18
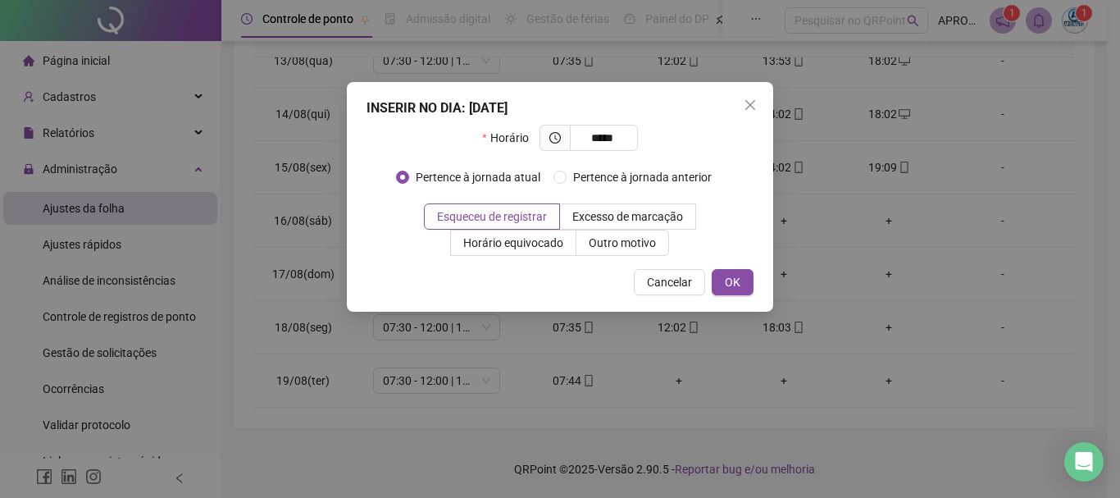
type input "*****"
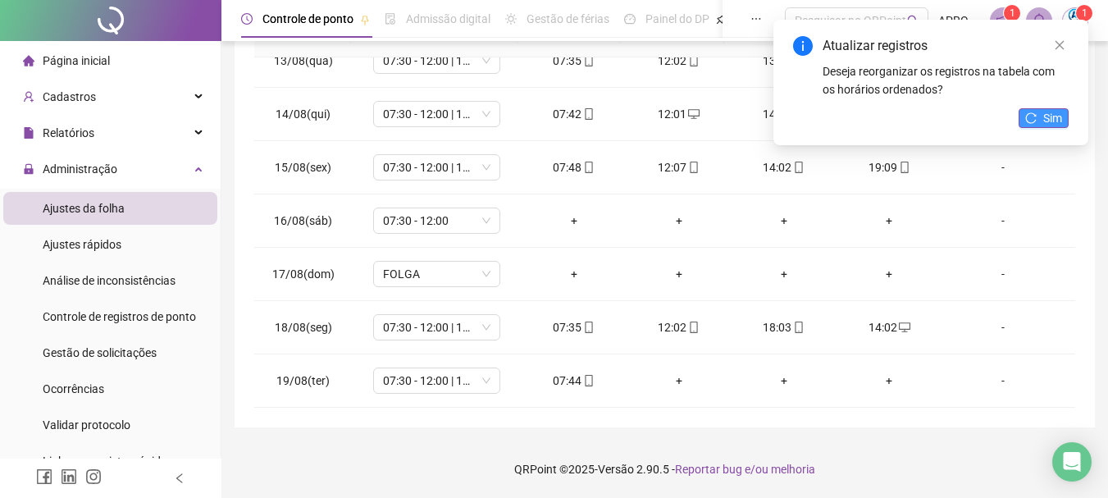
click at [1043, 117] on span "Sim" at bounding box center [1052, 118] width 19 height 18
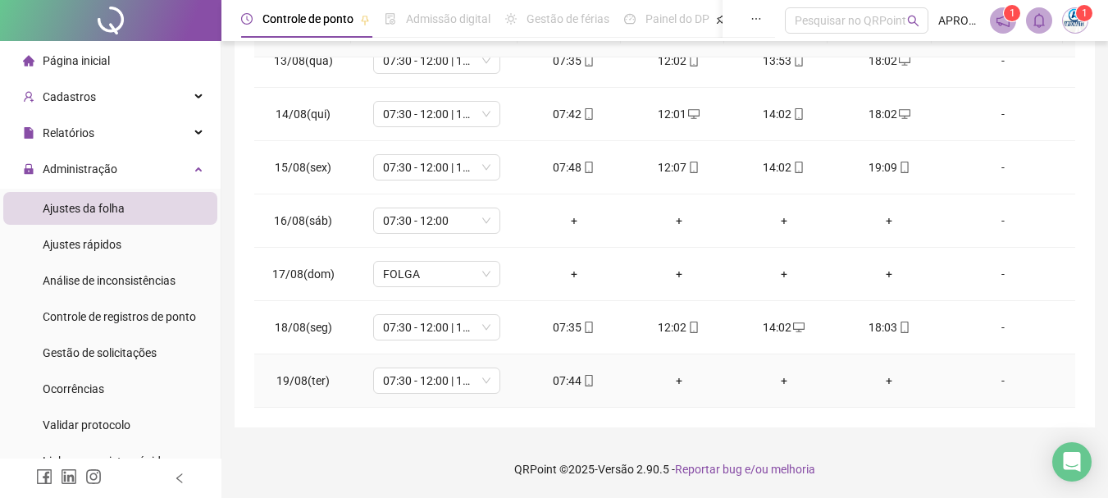
click at [582, 389] on div "07:44" at bounding box center [574, 380] width 79 height 18
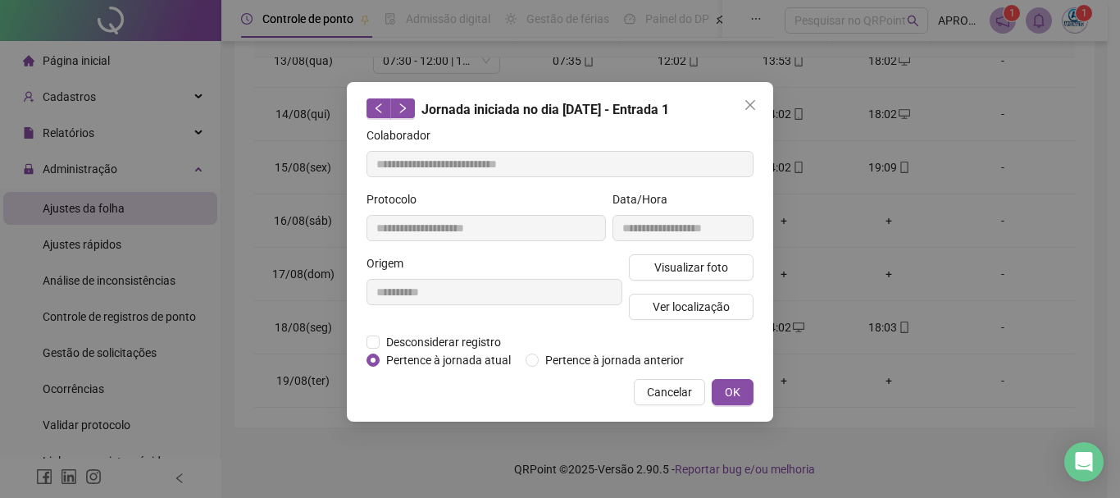
type input "**********"
click at [708, 271] on span "Visualizar foto" at bounding box center [691, 267] width 74 height 18
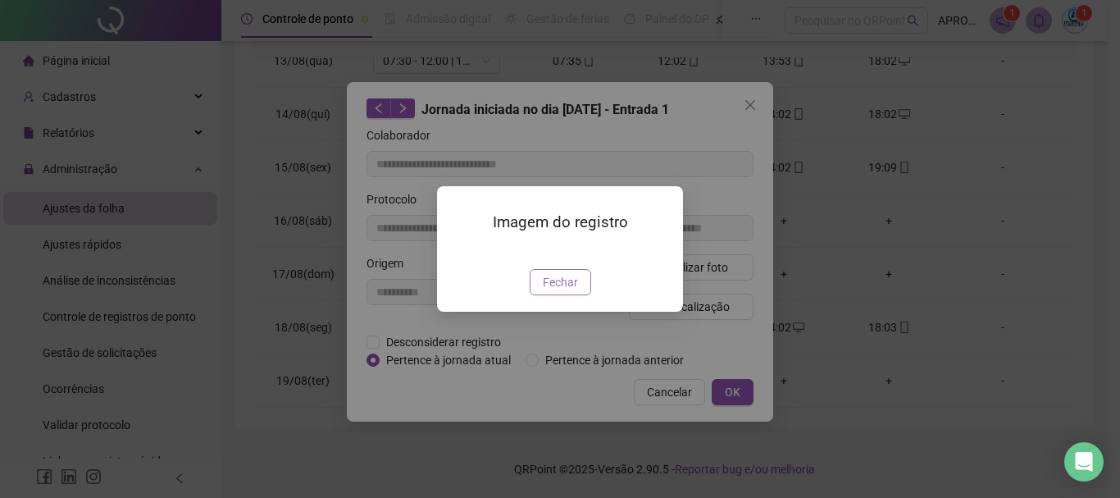
click at [569, 291] on span "Fechar" at bounding box center [560, 282] width 35 height 18
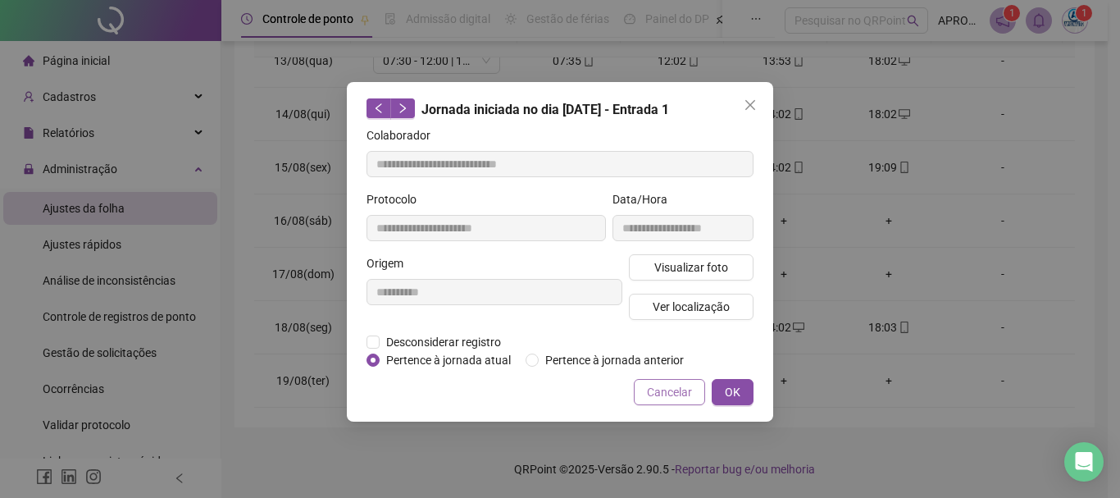
click at [657, 389] on span "Cancelar" at bounding box center [669, 392] width 45 height 18
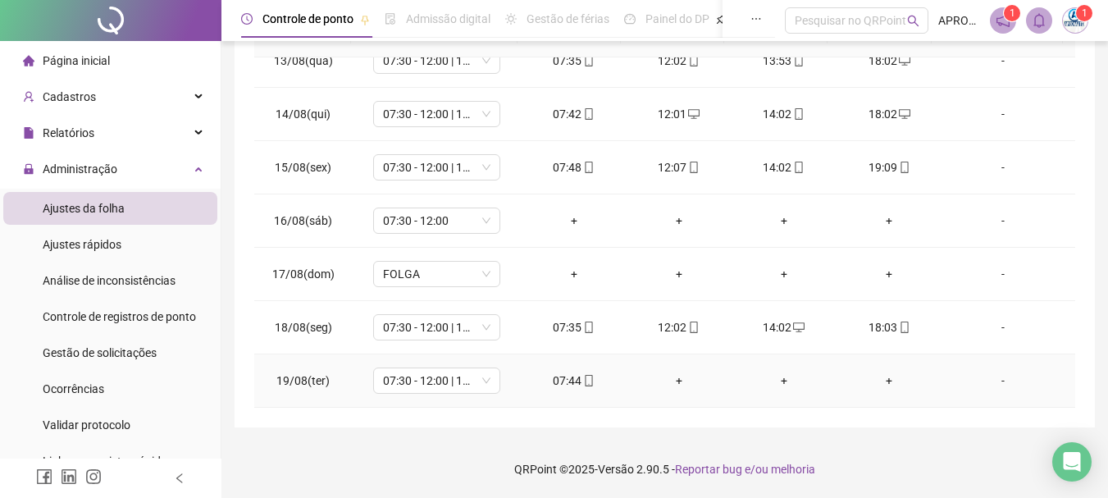
click at [585, 380] on icon "mobile" at bounding box center [588, 380] width 7 height 11
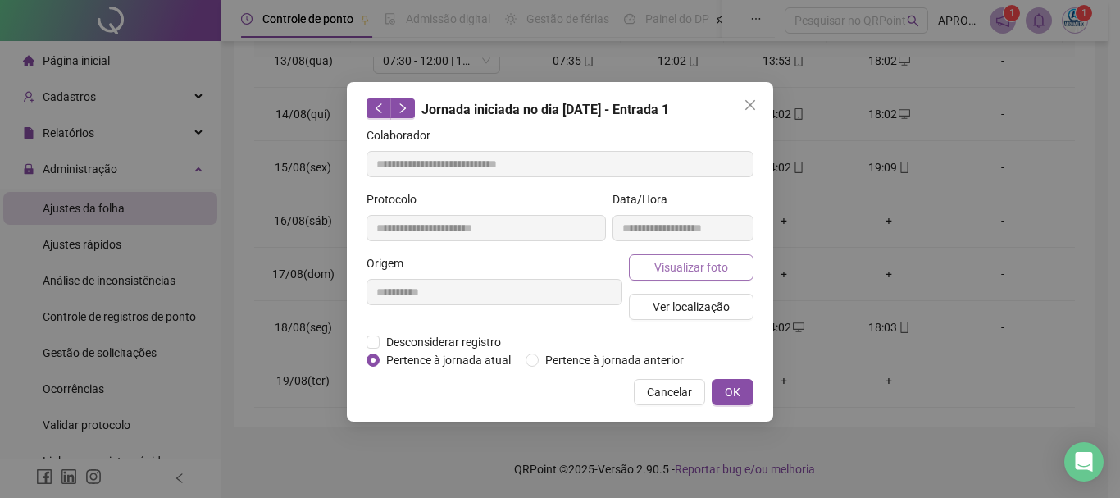
click at [660, 266] on span "Visualizar foto" at bounding box center [691, 267] width 74 height 18
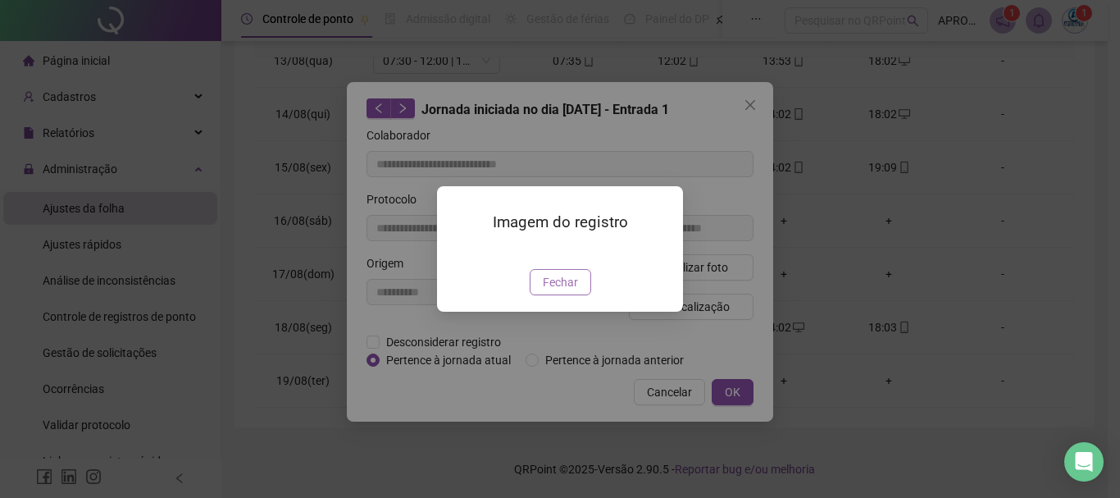
click at [544, 291] on span "Fechar" at bounding box center [560, 282] width 35 height 18
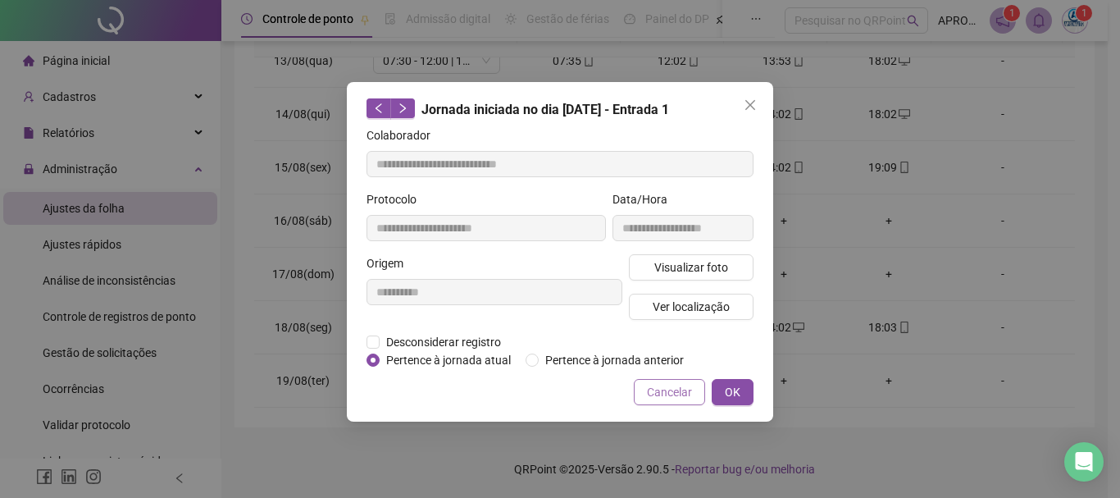
click at [677, 384] on span "Cancelar" at bounding box center [669, 392] width 45 height 18
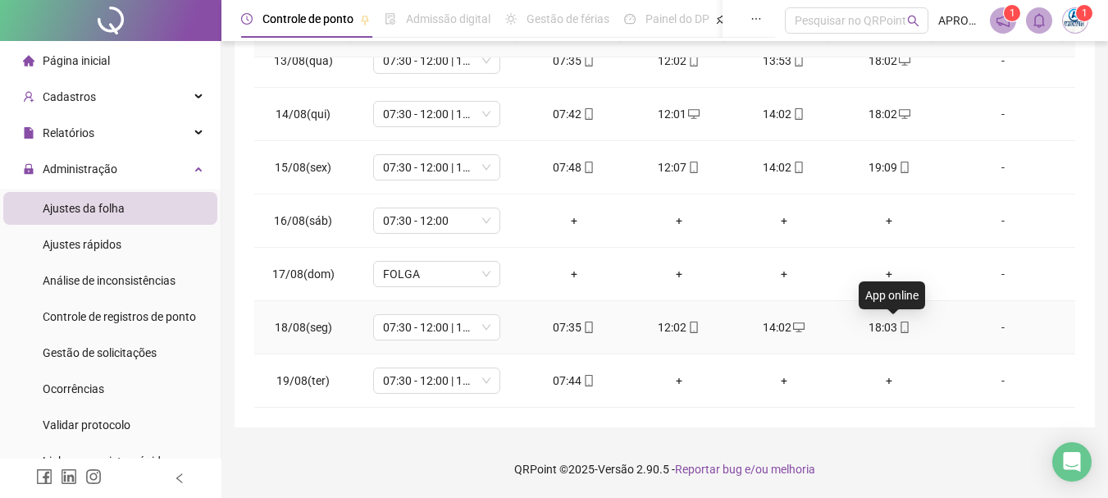
click at [899, 327] on icon "mobile" at bounding box center [904, 326] width 11 height 11
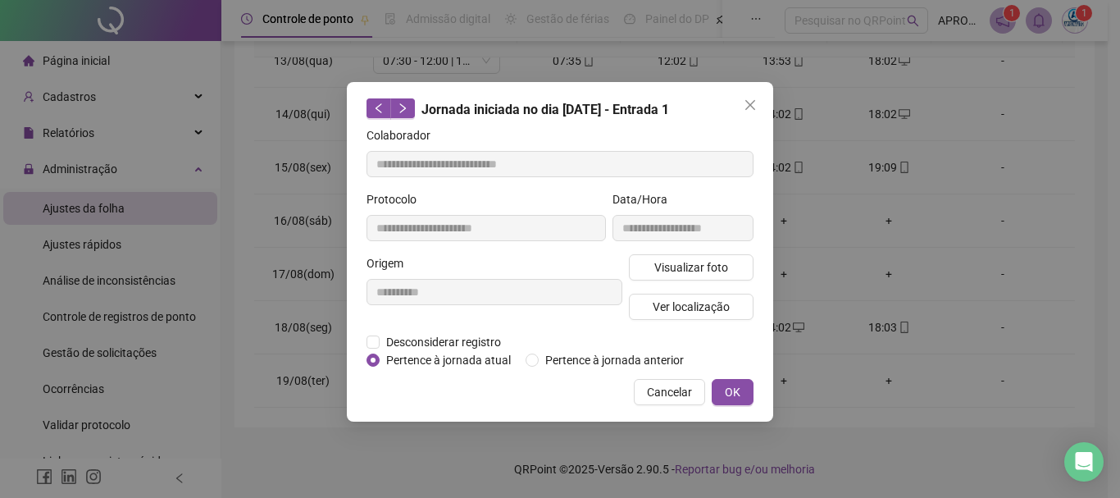
type input "**********"
click at [680, 264] on span "Visualizar foto" at bounding box center [691, 267] width 74 height 18
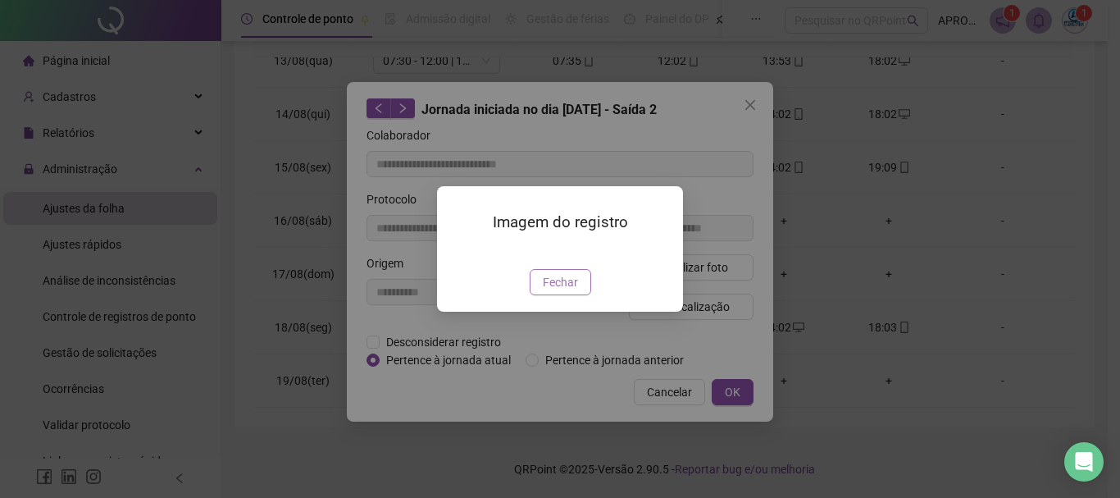
click at [572, 289] on span "Fechar" at bounding box center [560, 282] width 35 height 18
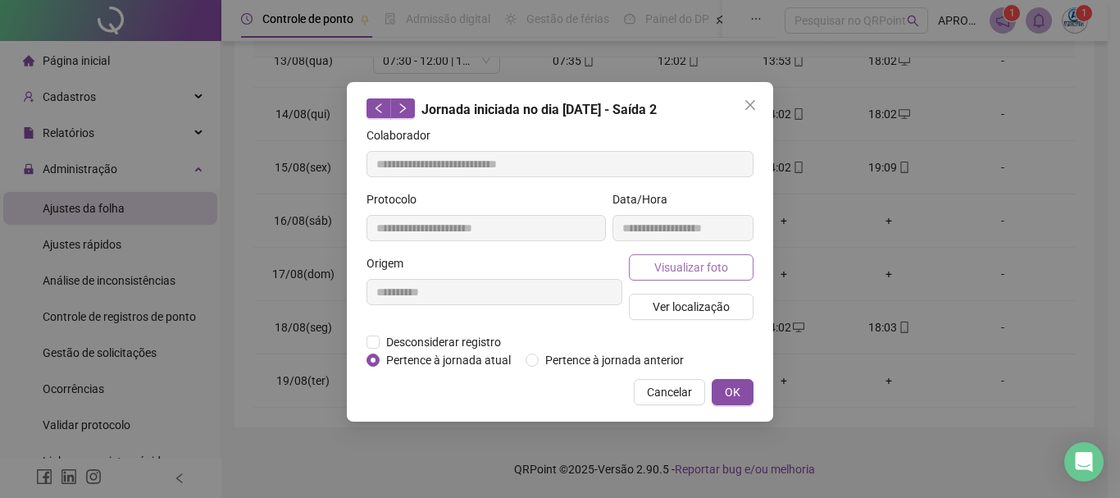
click at [713, 266] on span "Visualizar foto" at bounding box center [691, 267] width 74 height 18
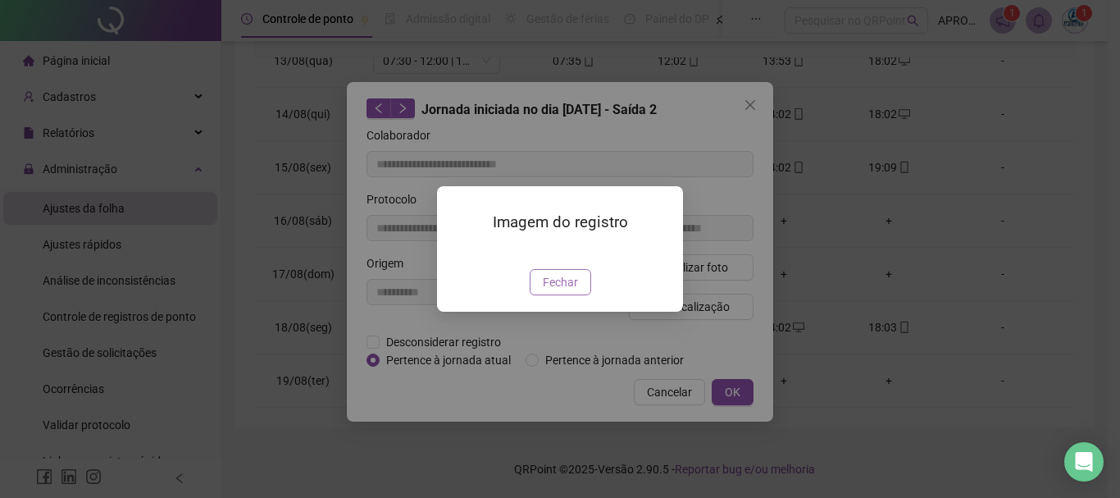
click at [562, 291] on span "Fechar" at bounding box center [560, 282] width 35 height 18
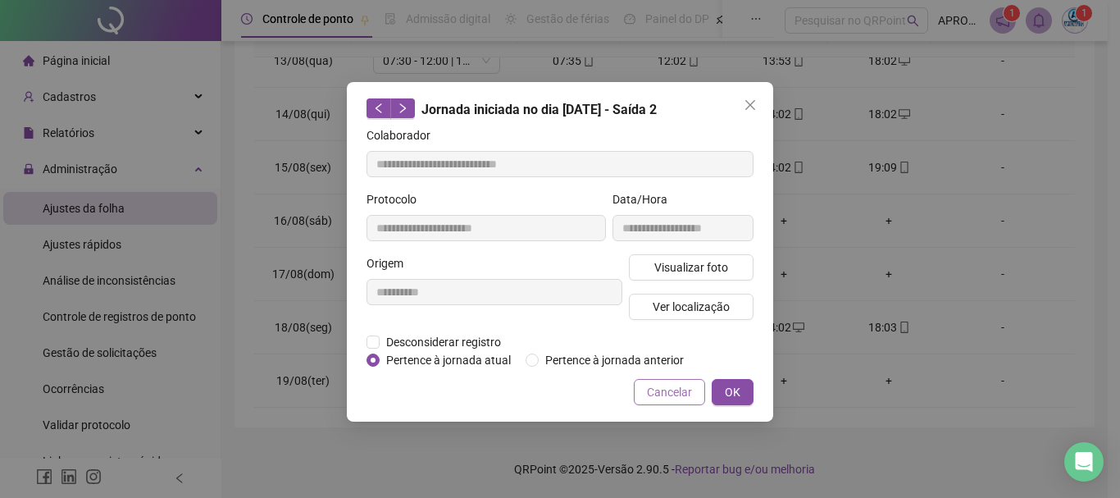
click at [674, 389] on span "Cancelar" at bounding box center [669, 392] width 45 height 18
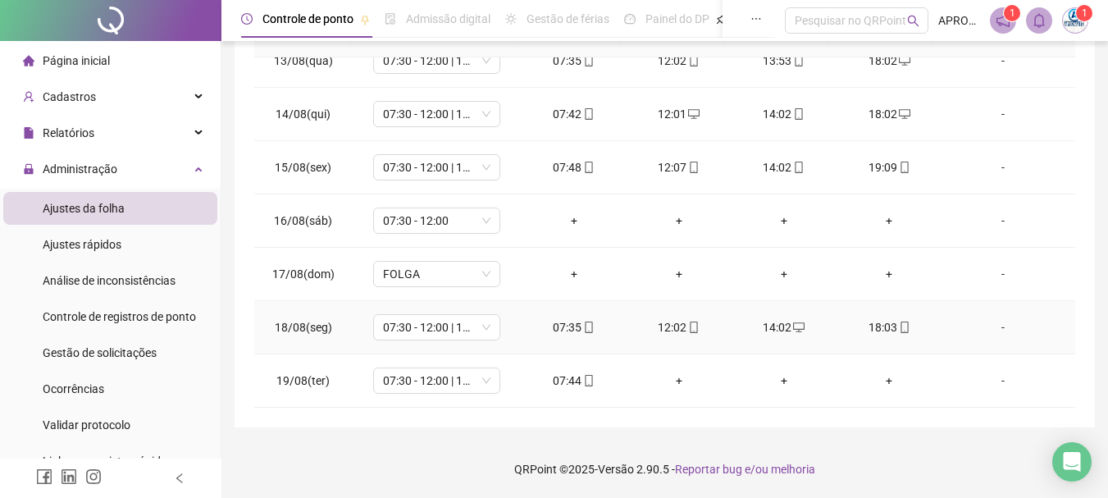
click at [585, 323] on icon "mobile" at bounding box center [588, 326] width 11 height 11
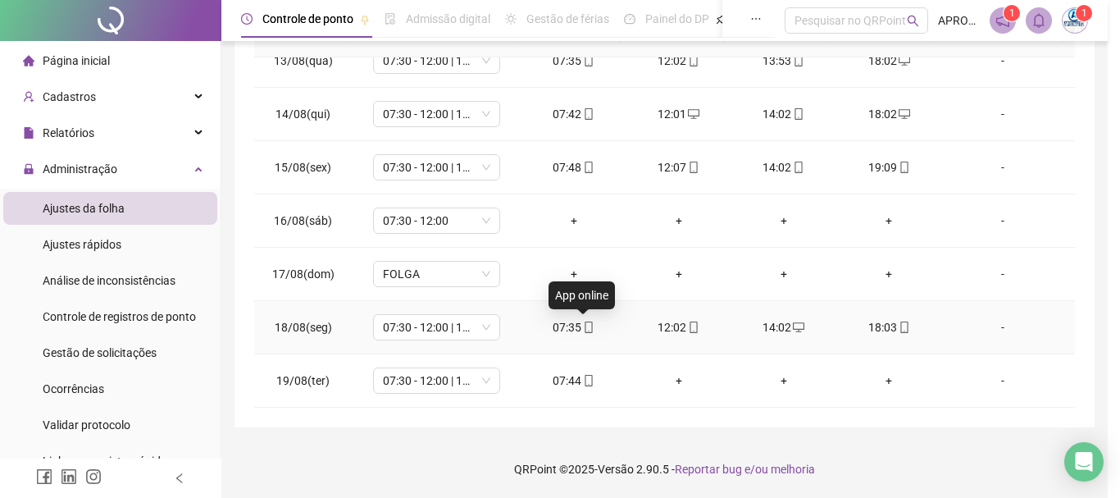
type input "**********"
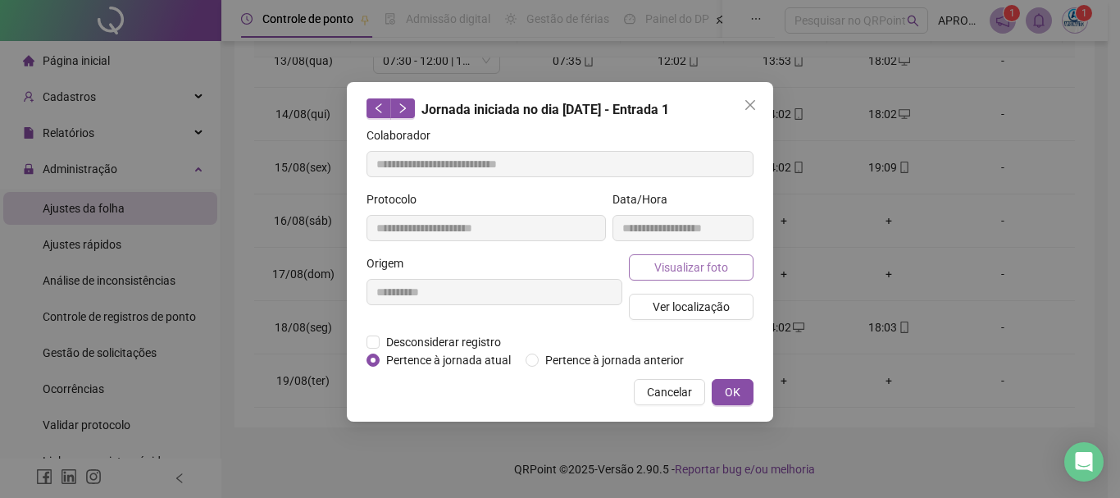
click at [672, 266] on span "Visualizar foto" at bounding box center [691, 267] width 74 height 18
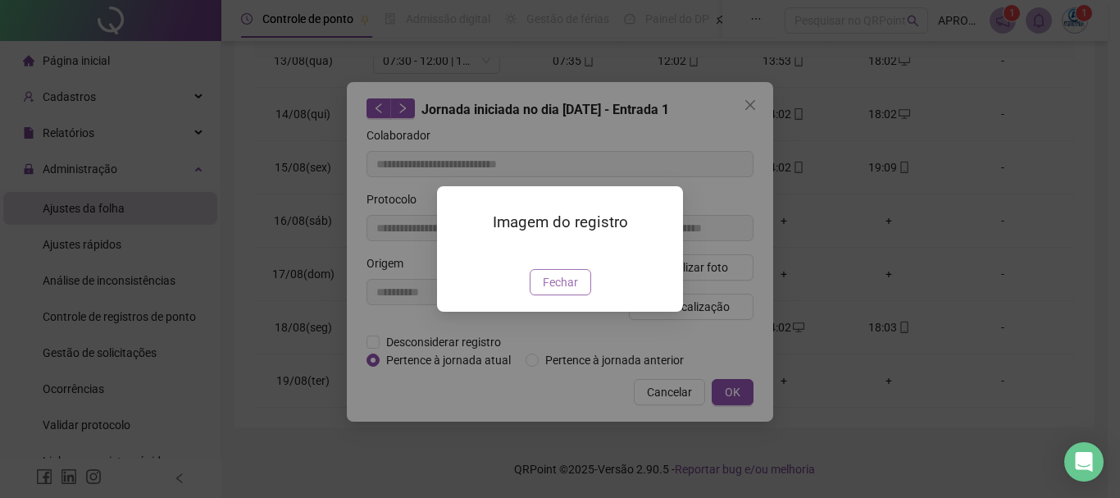
click at [569, 291] on span "Fechar" at bounding box center [560, 282] width 35 height 18
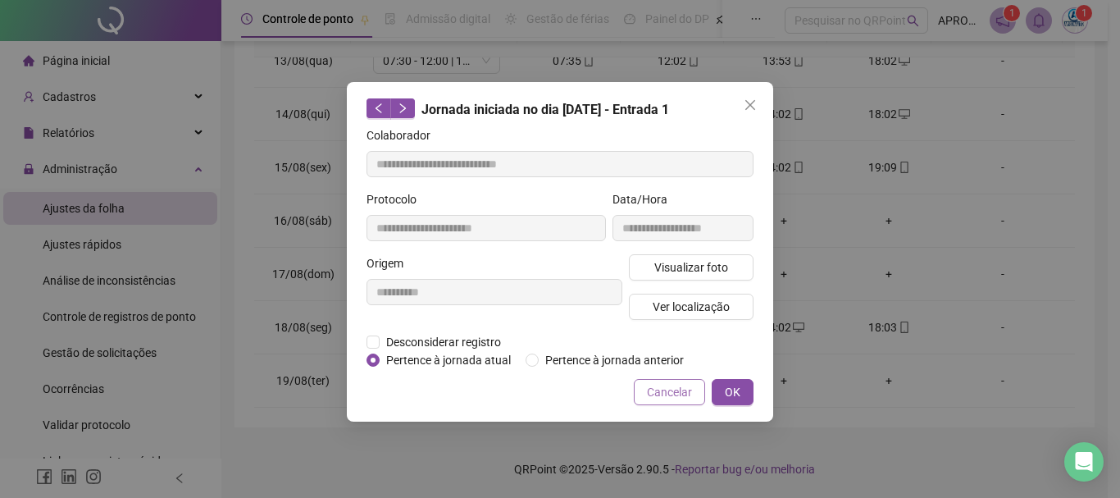
click at [687, 389] on span "Cancelar" at bounding box center [669, 392] width 45 height 18
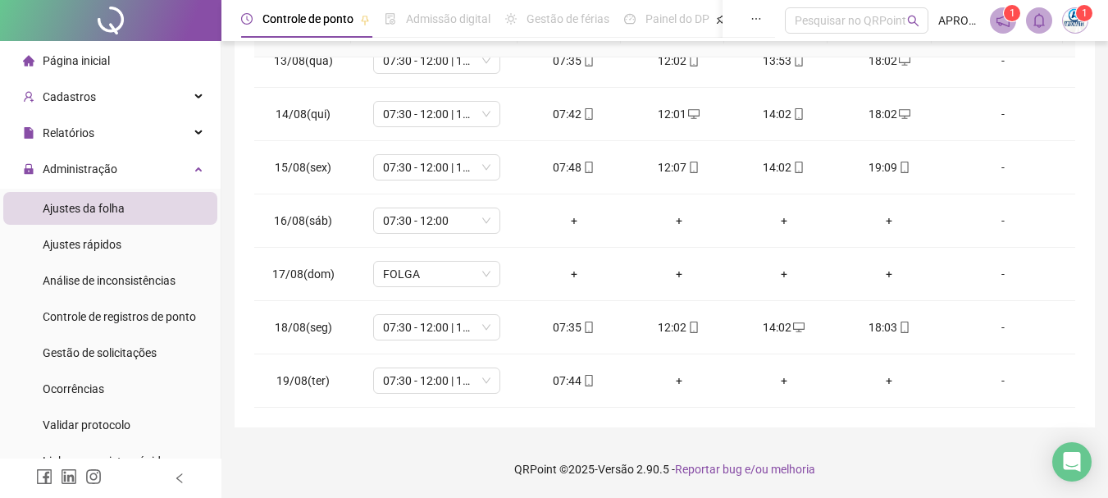
scroll to position [0, 0]
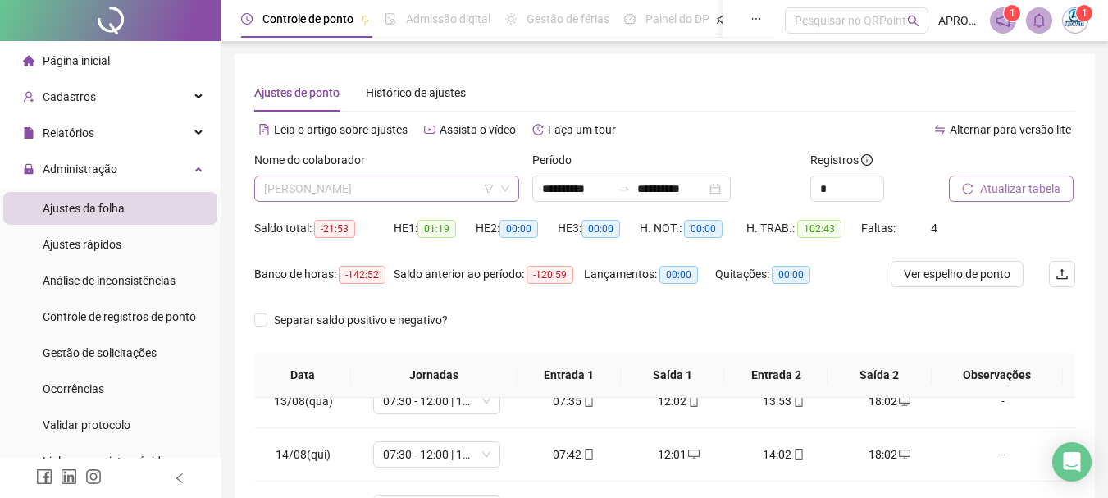
click at [424, 187] on span "[PERSON_NAME]" at bounding box center [386, 188] width 245 height 25
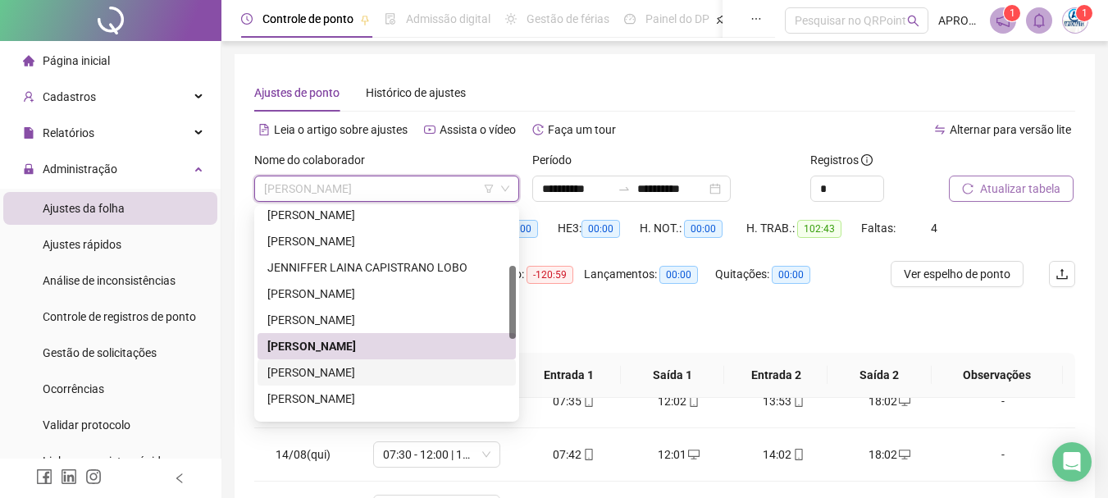
click at [407, 369] on div "[PERSON_NAME]" at bounding box center [386, 372] width 239 height 18
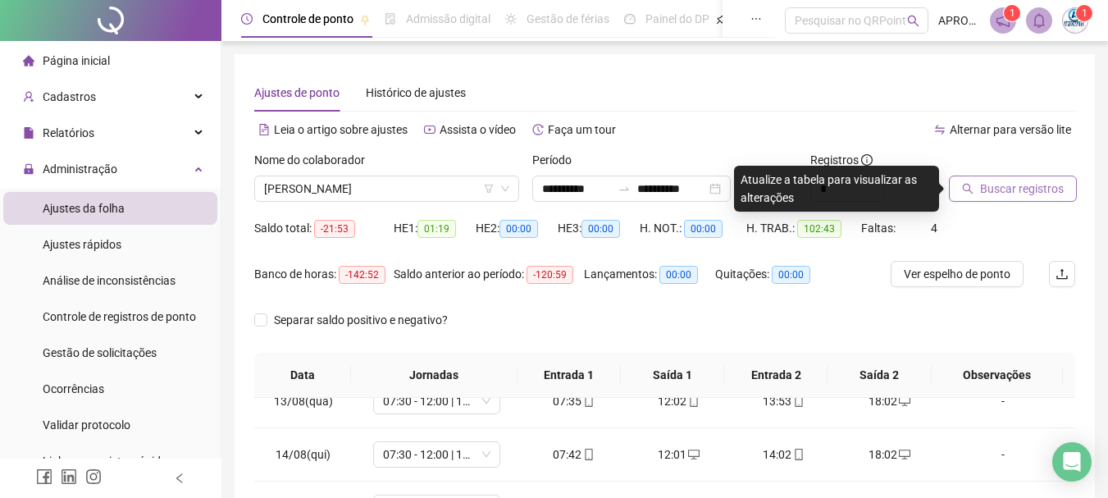
click at [997, 195] on span "Buscar registros" at bounding box center [1022, 189] width 84 height 18
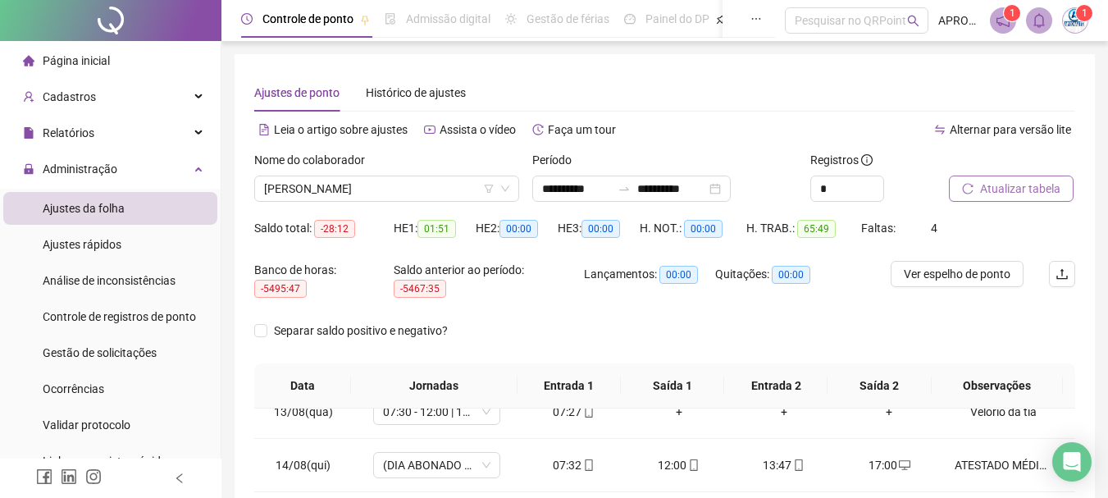
scroll to position [350, 0]
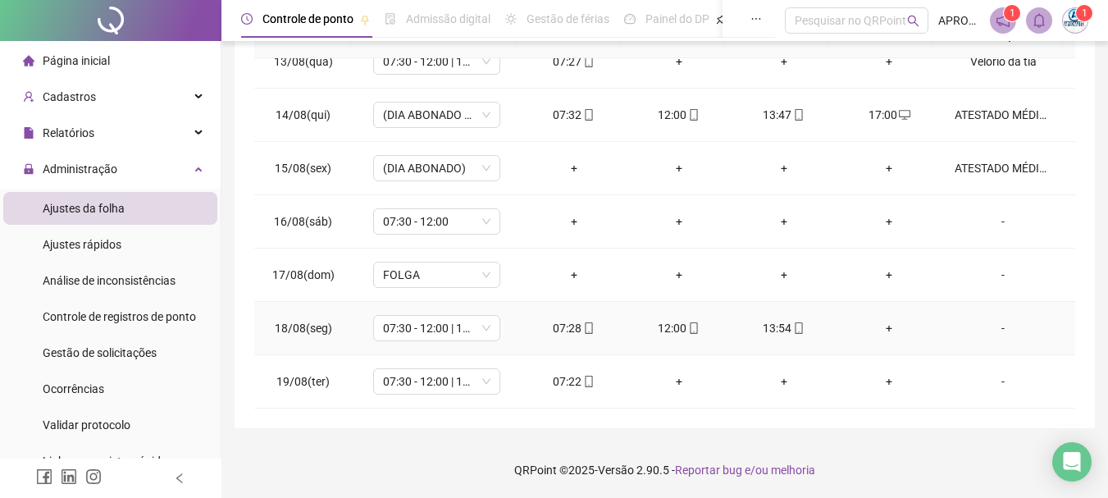
click at [881, 324] on div "+" at bounding box center [888, 328] width 79 height 18
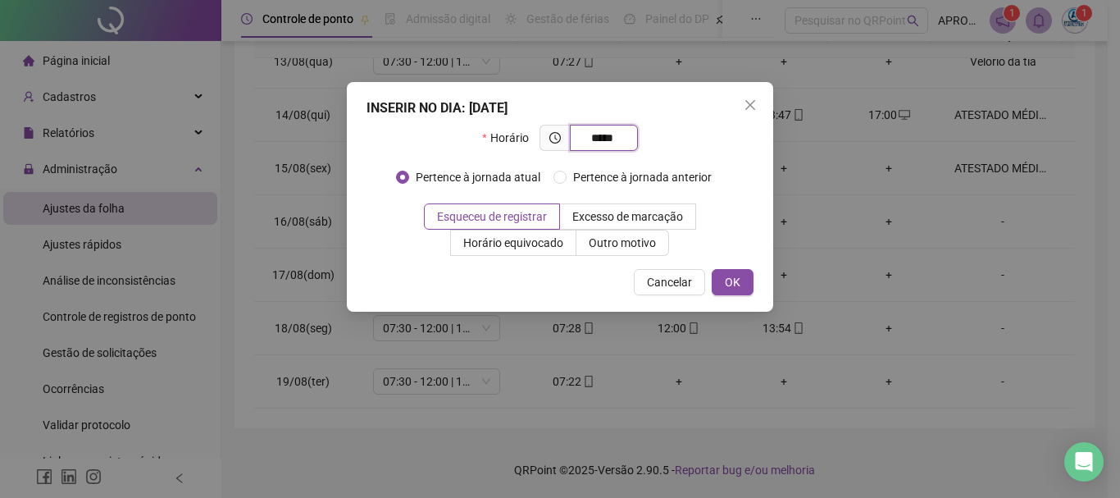
type input "*****"
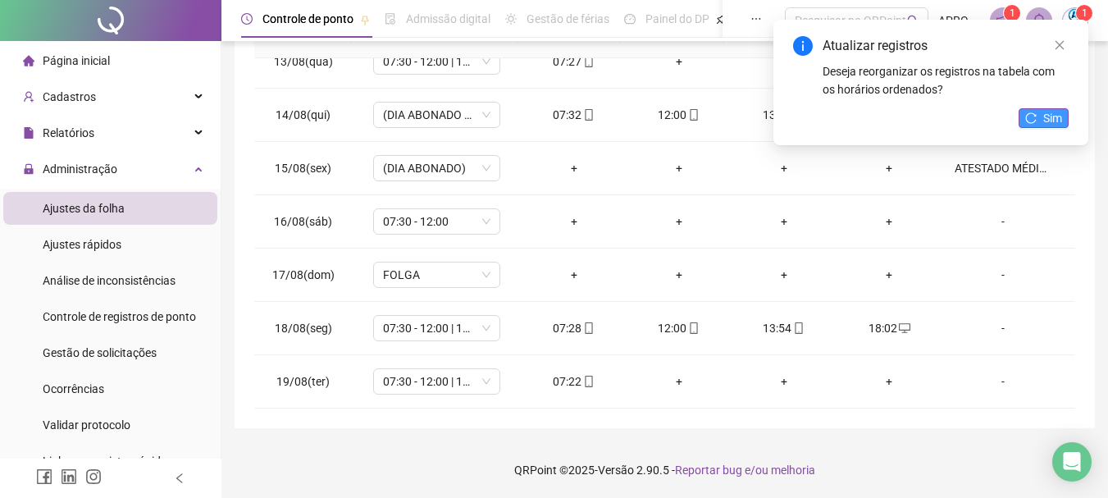
click at [1049, 114] on span "Sim" at bounding box center [1052, 118] width 19 height 18
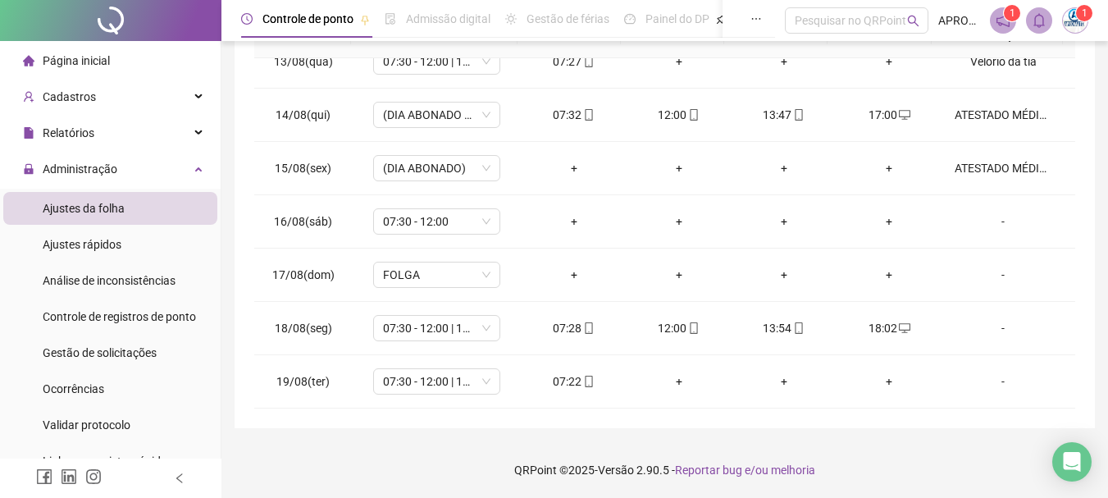
scroll to position [0, 0]
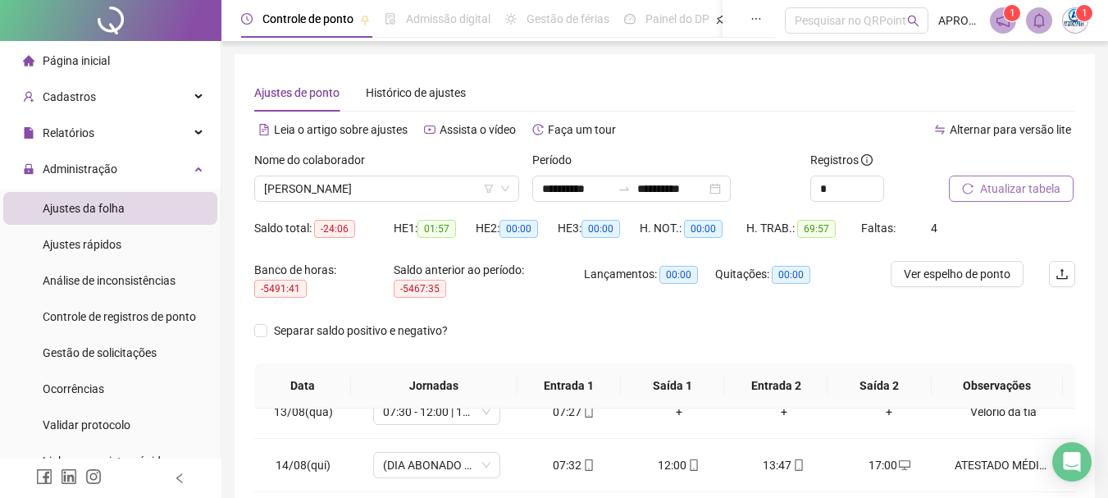
click at [1021, 191] on span "Atualizar tabela" at bounding box center [1020, 189] width 80 height 18
click at [413, 180] on span "[PERSON_NAME]" at bounding box center [386, 188] width 245 height 25
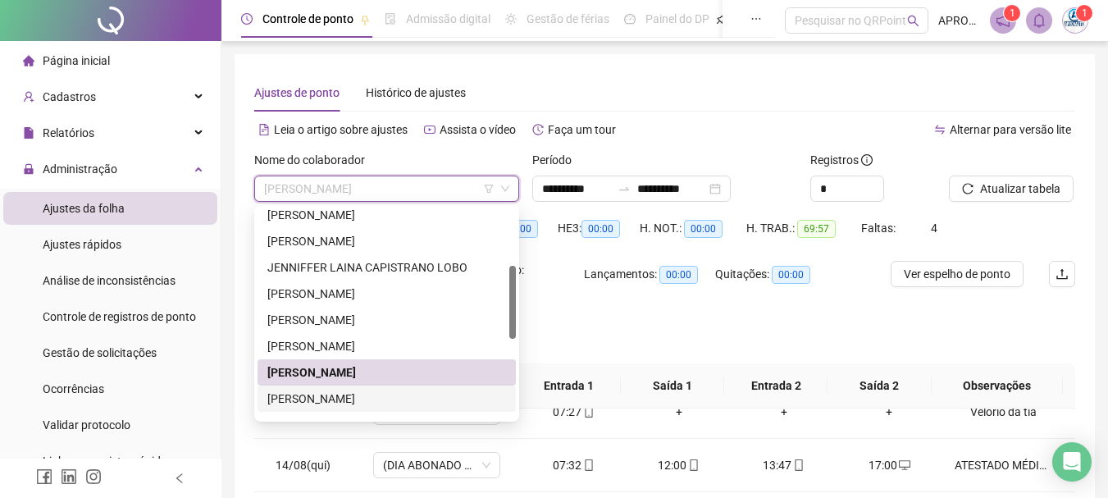
click at [420, 403] on div "[PERSON_NAME]" at bounding box center [386, 398] width 239 height 18
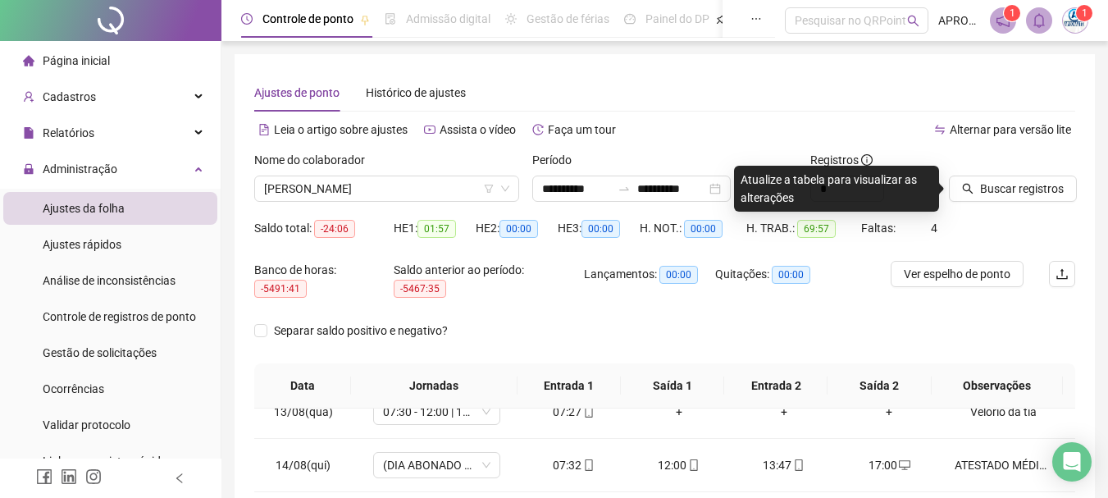
click at [1000, 173] on div at bounding box center [991, 163] width 85 height 25
click at [997, 182] on span "Buscar registros" at bounding box center [1022, 189] width 84 height 18
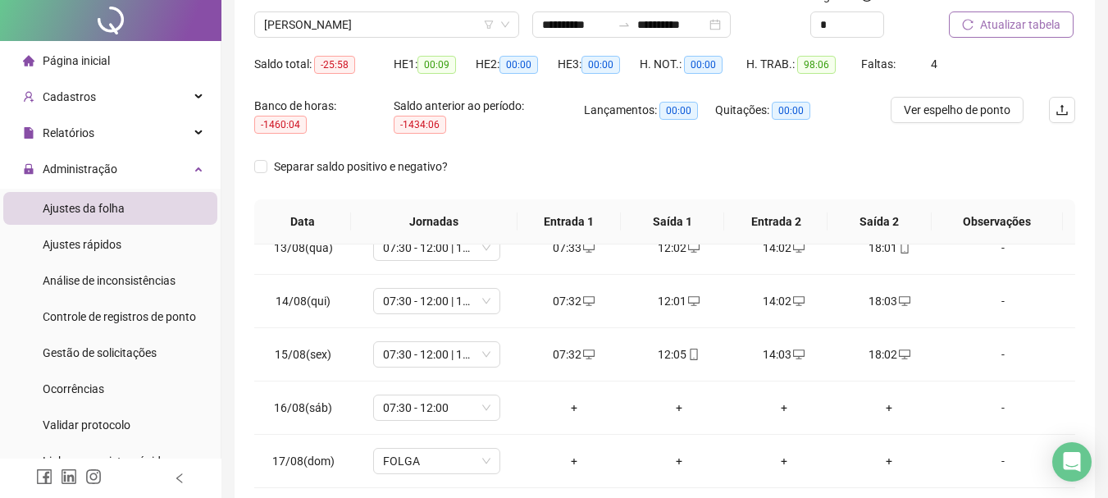
scroll to position [350, 0]
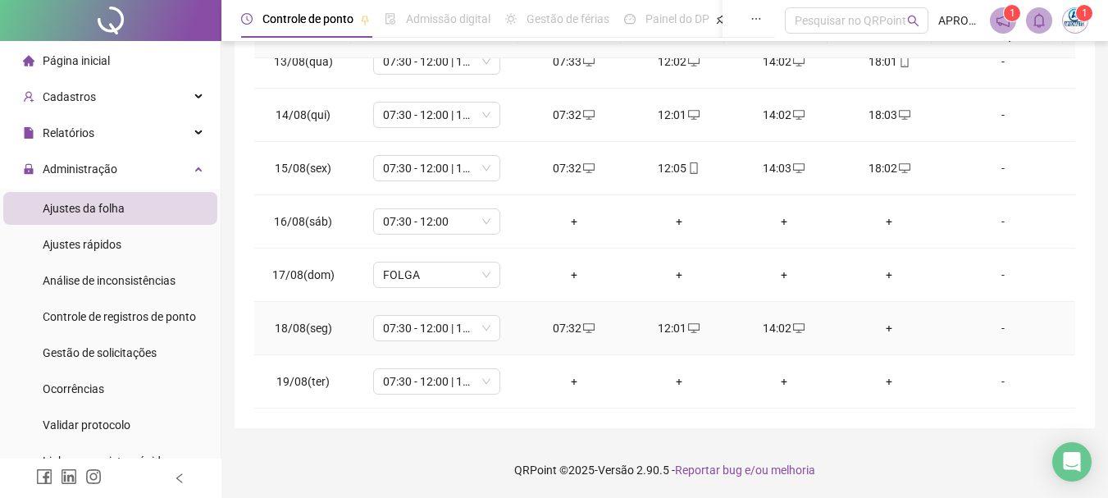
click at [850, 316] on td "+" at bounding box center [888, 328] width 105 height 53
click at [876, 331] on div "+" at bounding box center [888, 328] width 79 height 18
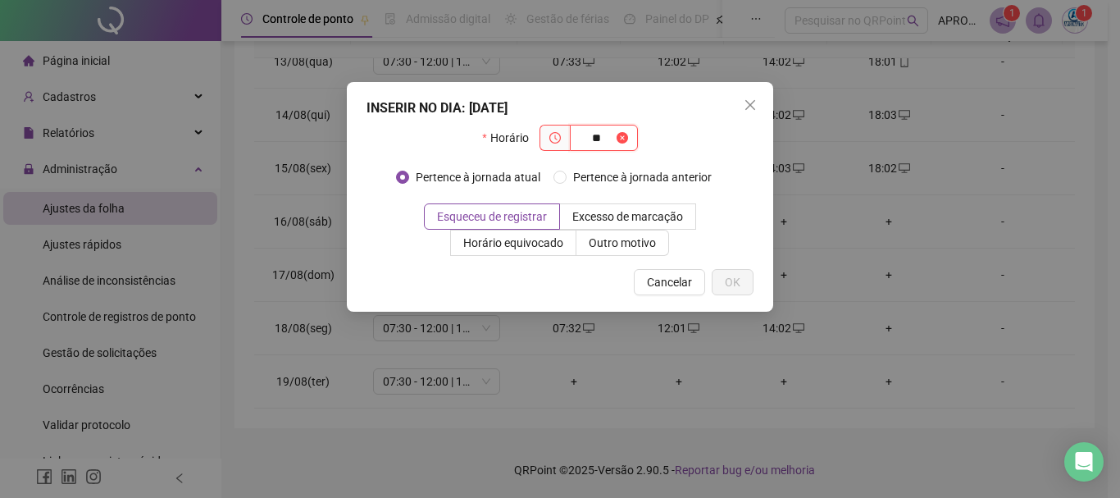
type input "*"
type input "*****"
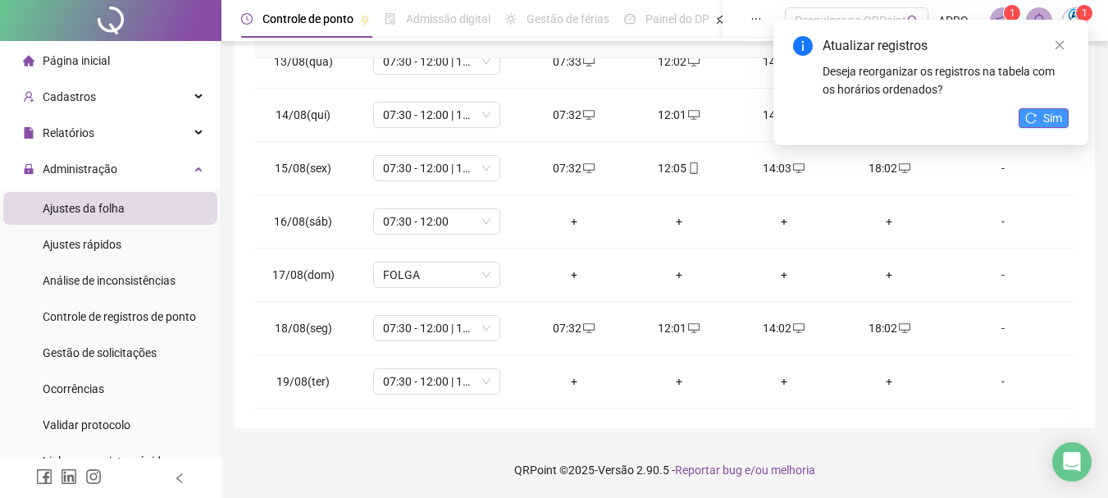
click at [1056, 121] on span "Sim" at bounding box center [1052, 118] width 19 height 18
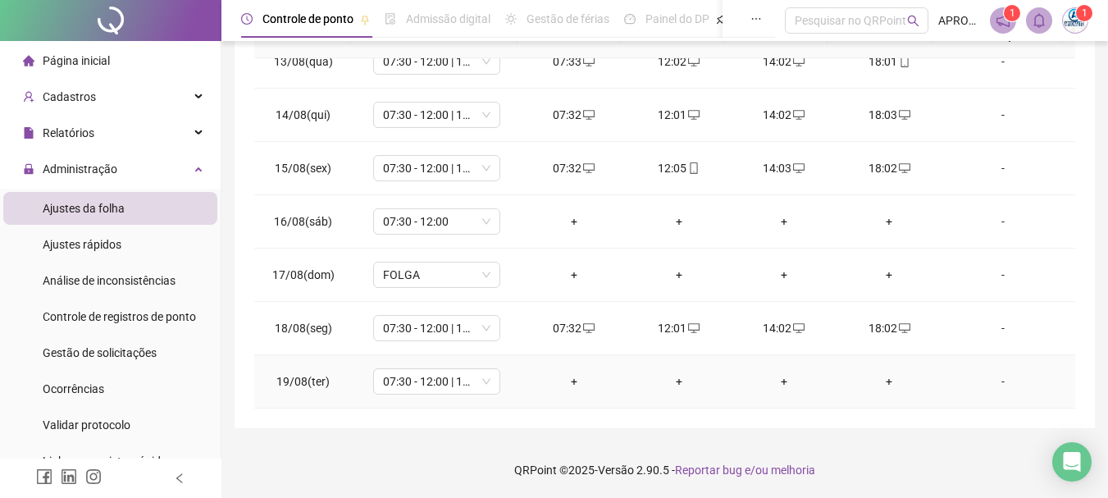
click at [571, 380] on div "+" at bounding box center [574, 381] width 79 height 18
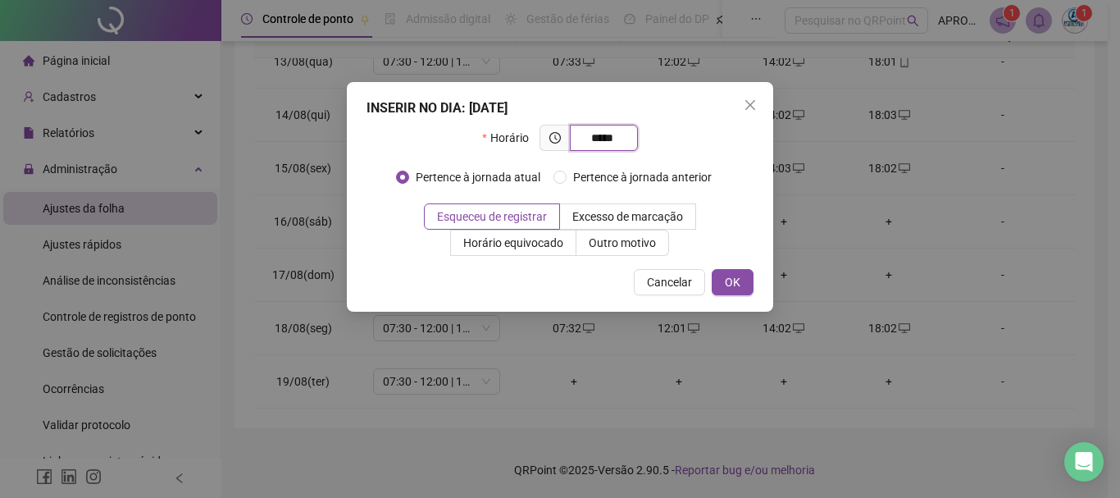
type input "*****"
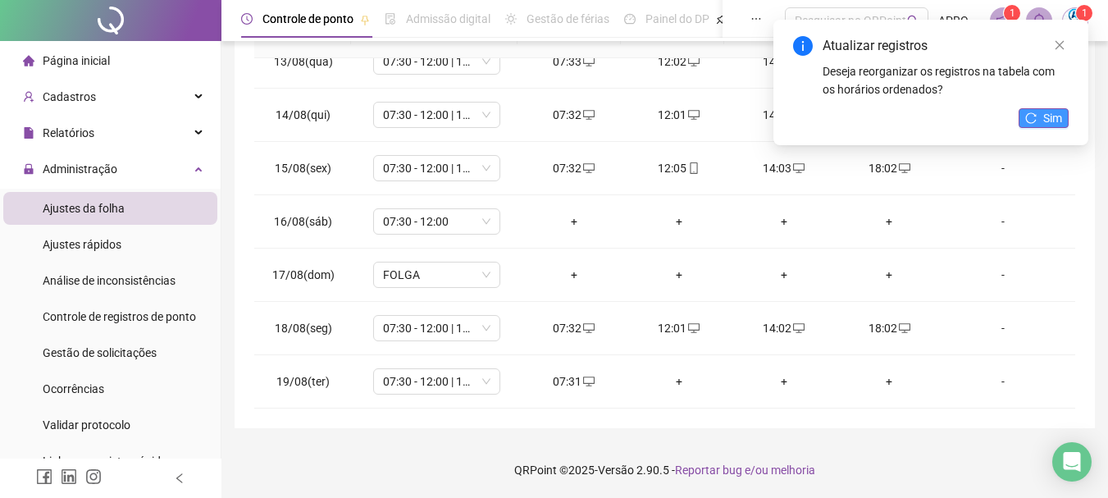
click at [1043, 122] on span "Sim" at bounding box center [1052, 118] width 19 height 18
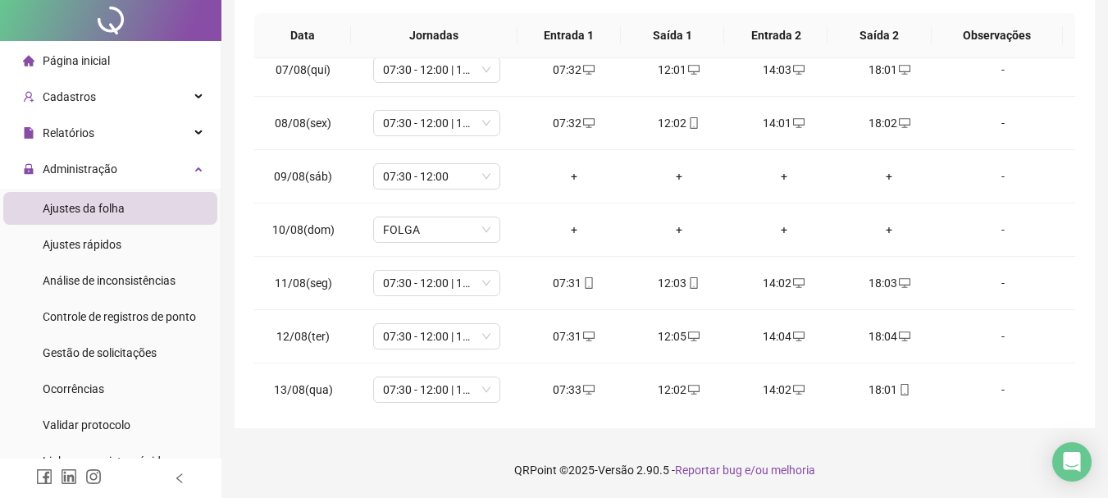
scroll to position [0, 0]
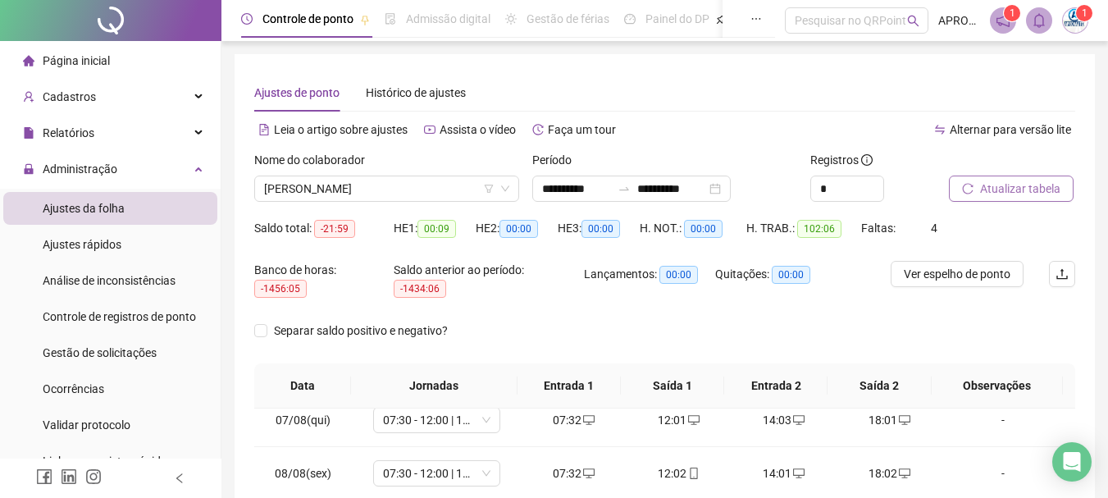
click at [1036, 170] on div "Atualizar tabela" at bounding box center [1012, 176] width 126 height 51
click at [1035, 179] on button "Atualizar tabela" at bounding box center [1011, 188] width 125 height 26
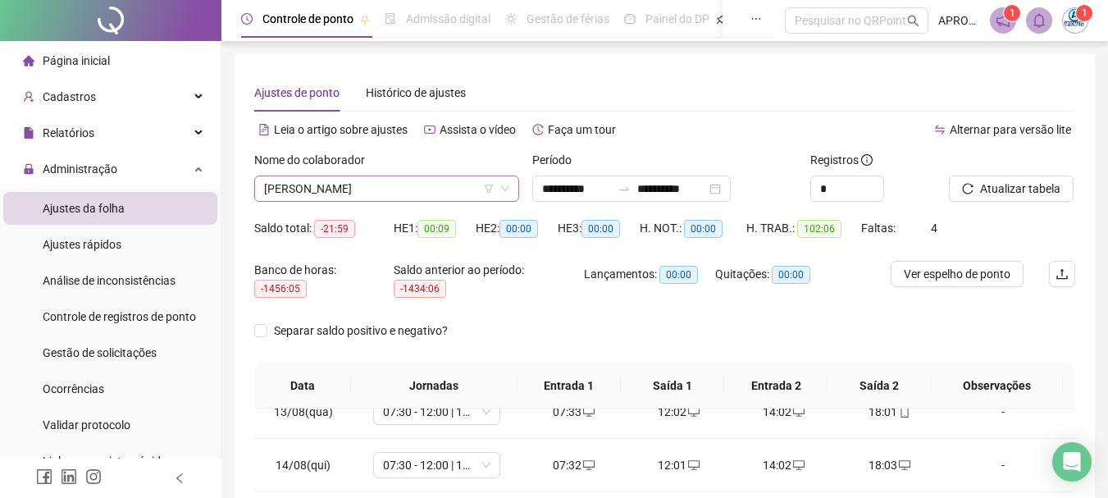
click at [421, 196] on span "[PERSON_NAME]" at bounding box center [386, 188] width 245 height 25
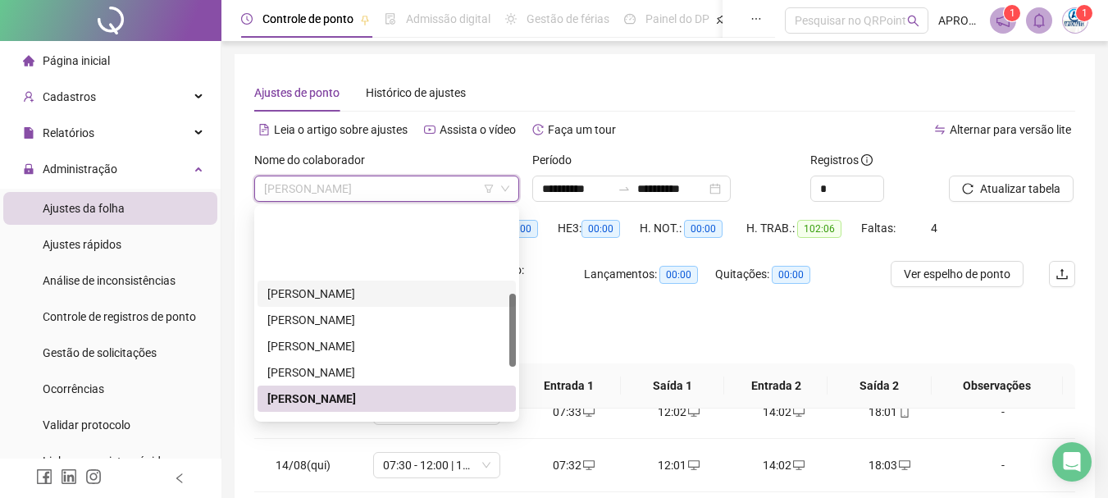
scroll to position [328, 0]
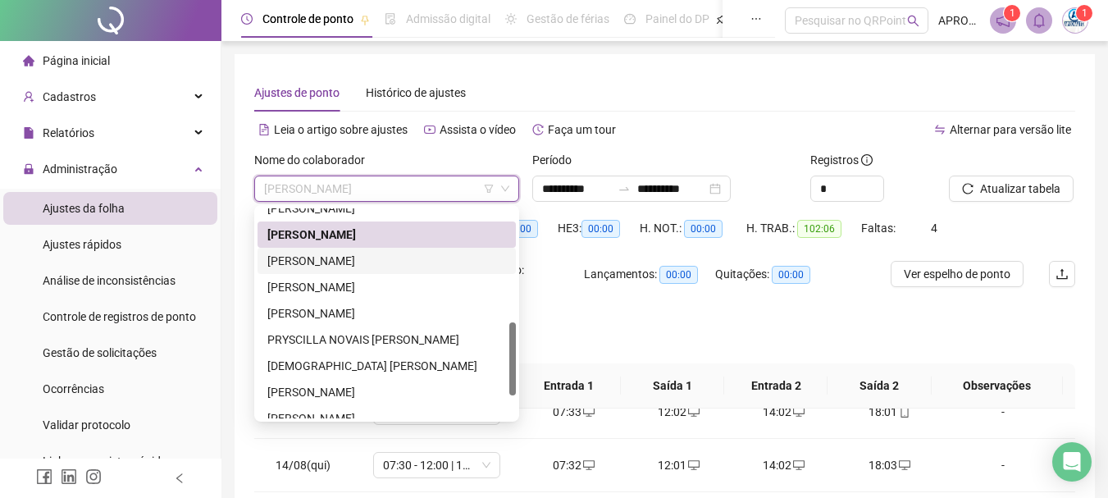
click at [463, 262] on div "[PERSON_NAME]" at bounding box center [386, 261] width 239 height 18
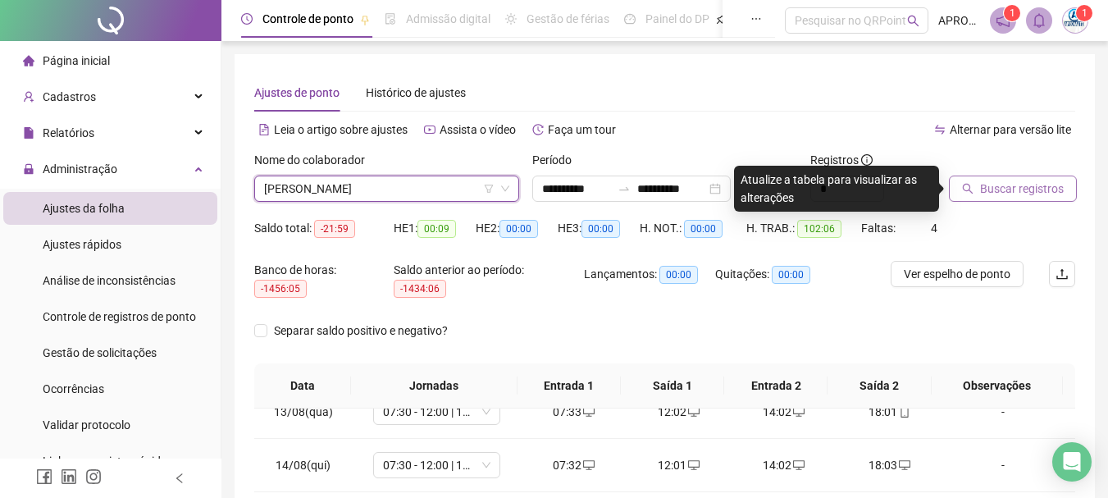
click at [994, 189] on span "Buscar registros" at bounding box center [1022, 189] width 84 height 18
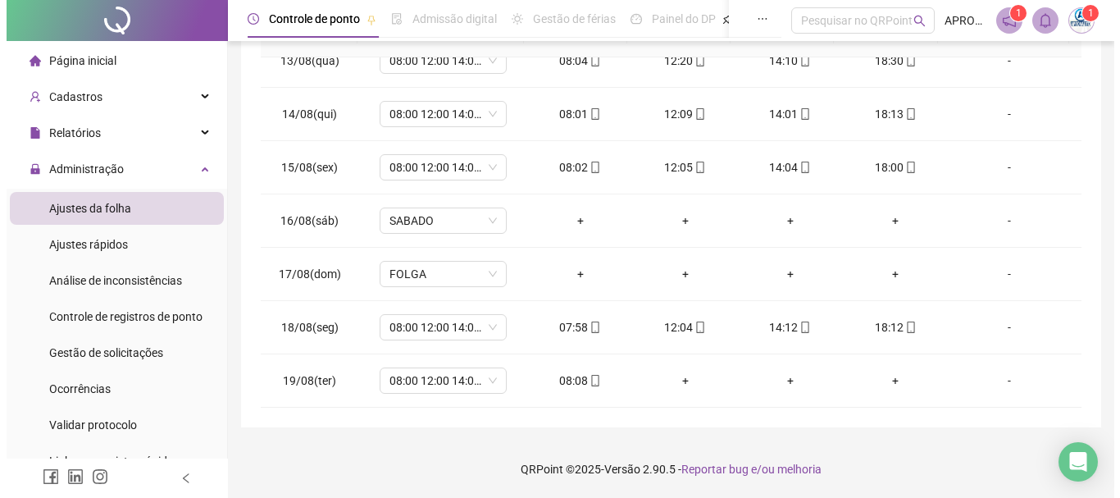
scroll to position [0, 0]
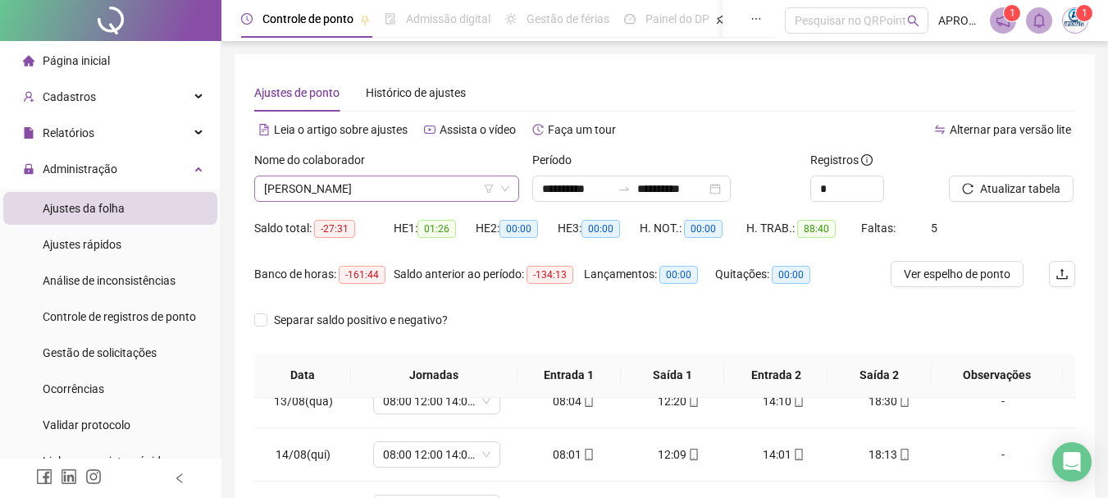
click at [337, 178] on span "[PERSON_NAME]" at bounding box center [386, 188] width 245 height 25
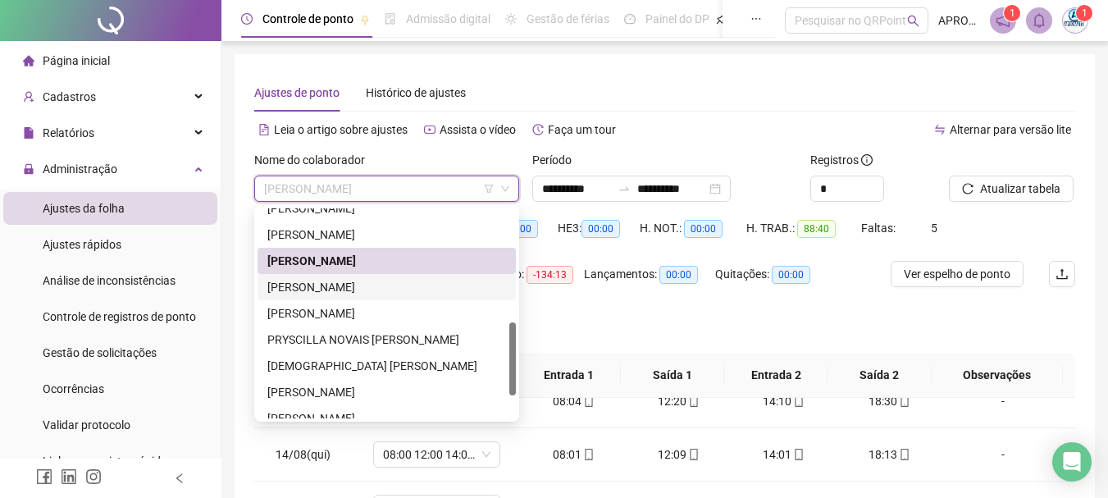
click at [355, 285] on div "[PERSON_NAME]" at bounding box center [386, 287] width 239 height 18
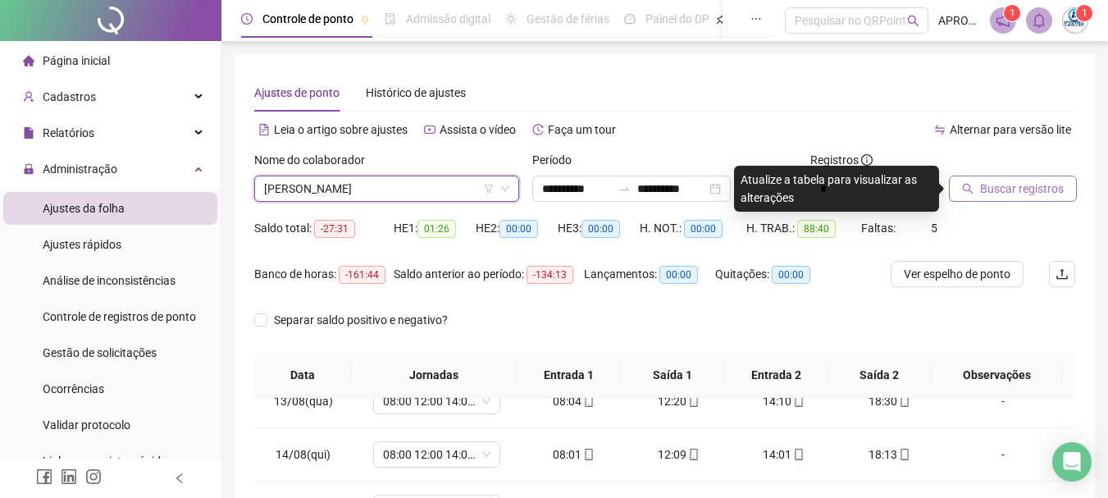
click at [1017, 191] on span "Buscar registros" at bounding box center [1022, 189] width 84 height 18
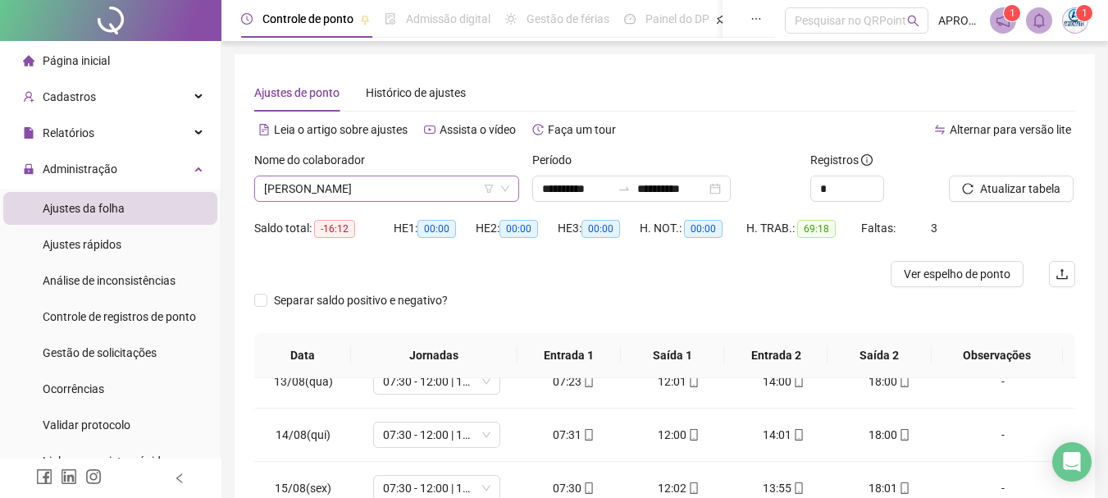
click at [284, 182] on span "[PERSON_NAME]" at bounding box center [386, 188] width 245 height 25
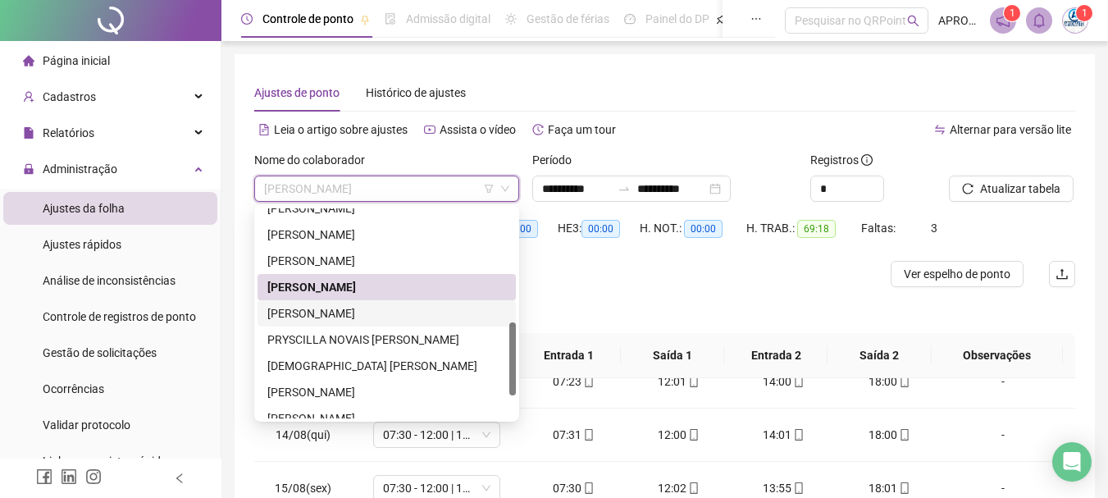
click at [397, 310] on div "[PERSON_NAME]" at bounding box center [386, 313] width 239 height 18
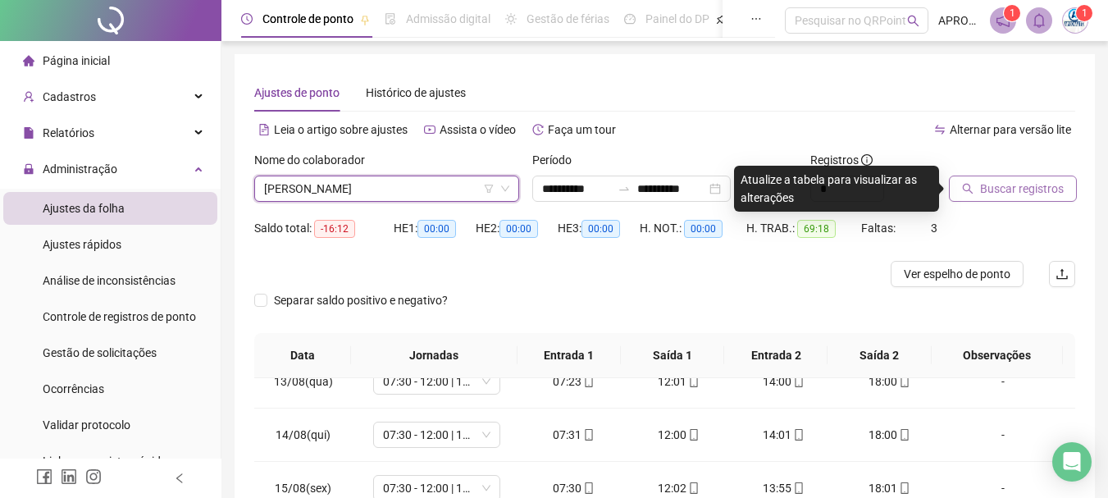
click at [1031, 186] on span "Buscar registros" at bounding box center [1022, 189] width 84 height 18
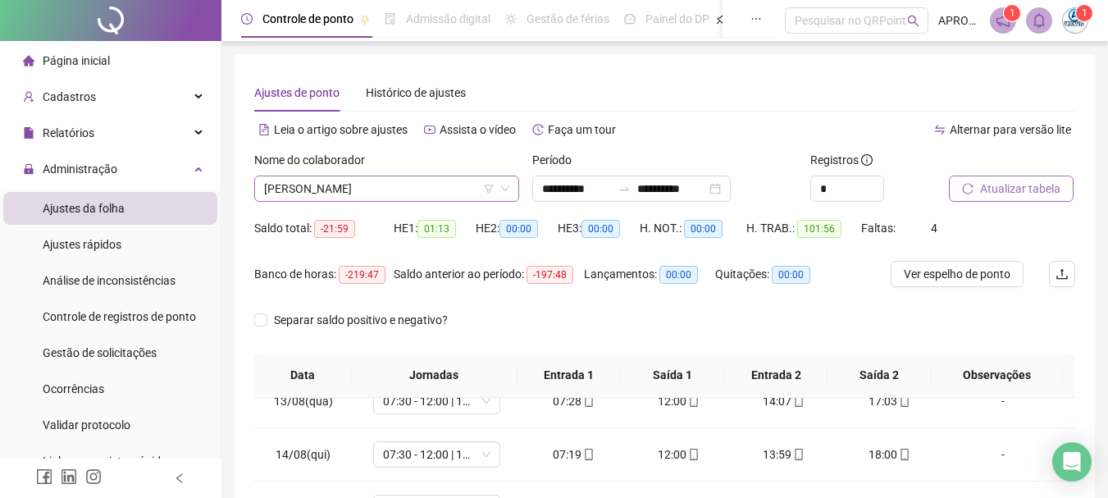
click at [353, 186] on span "[PERSON_NAME]" at bounding box center [386, 188] width 245 height 25
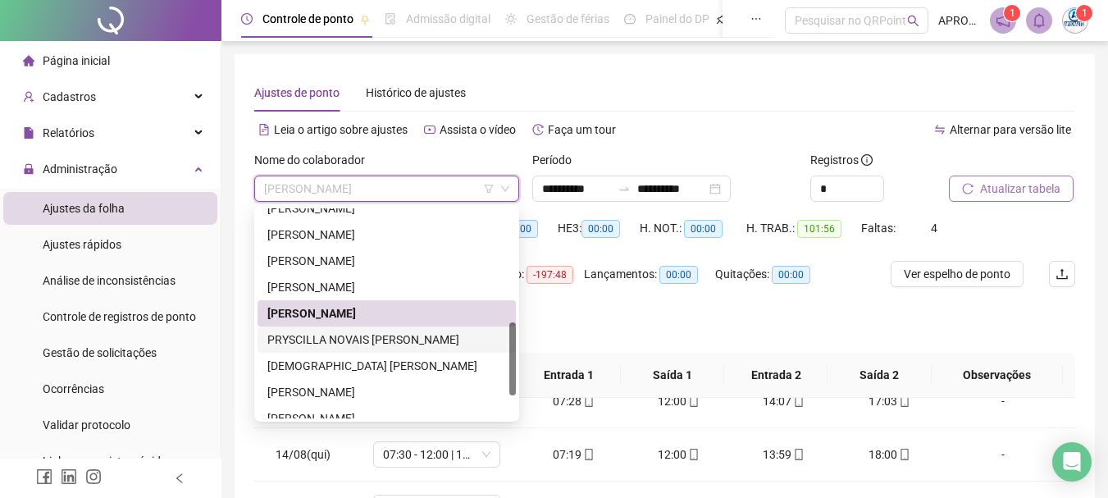
click at [401, 343] on div "PRYSCILLA NOVAIS [PERSON_NAME]" at bounding box center [386, 339] width 239 height 18
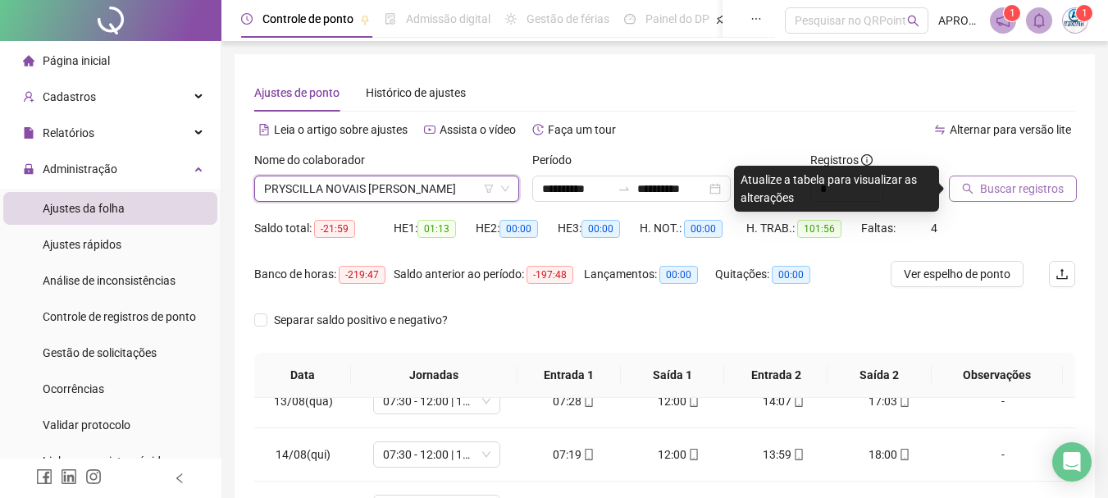
click at [976, 188] on button "Buscar registros" at bounding box center [1013, 188] width 128 height 26
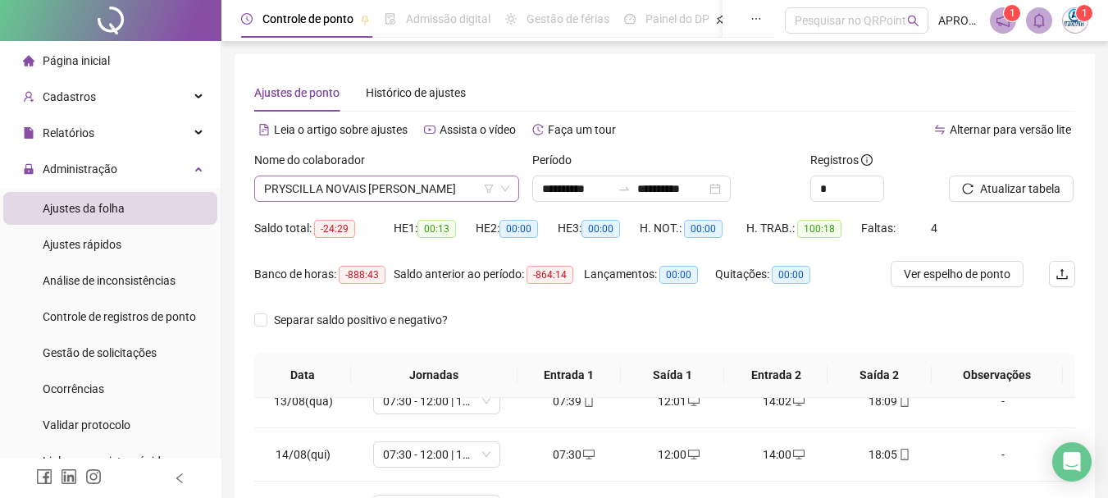
click at [431, 191] on span "PRYSCILLA NOVAIS [PERSON_NAME]" at bounding box center [386, 188] width 245 height 25
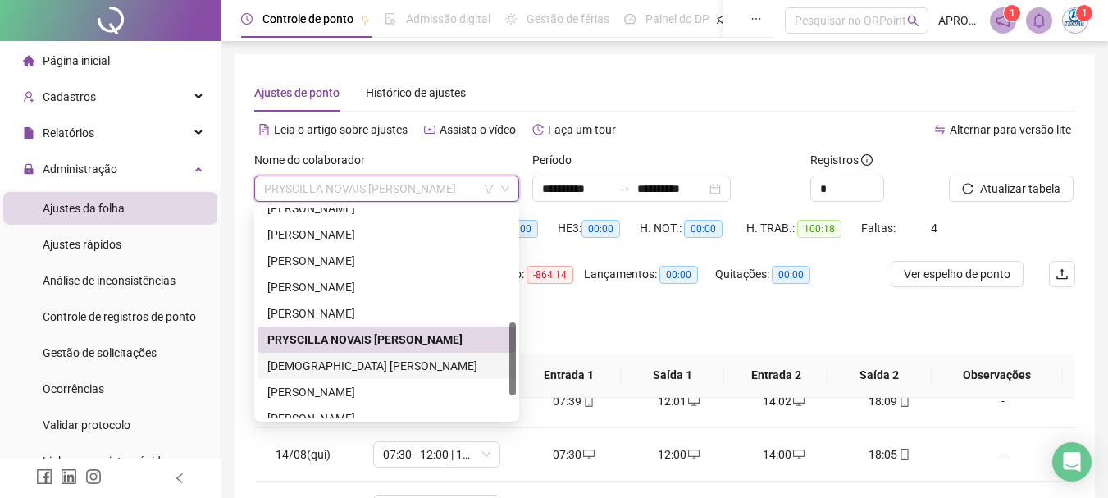
click at [389, 365] on div "[DEMOGRAPHIC_DATA] [PERSON_NAME]" at bounding box center [386, 366] width 239 height 18
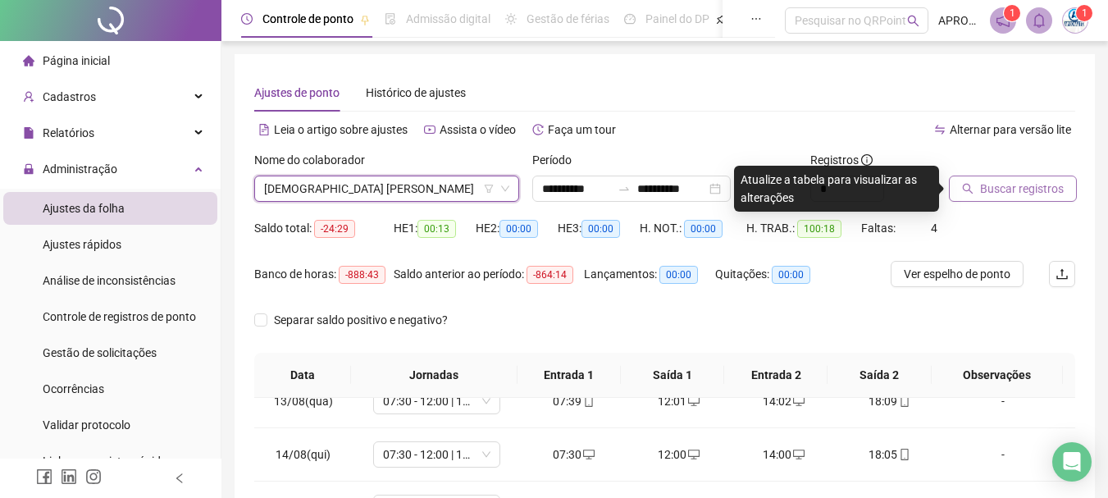
click at [1012, 189] on span "Buscar registros" at bounding box center [1022, 189] width 84 height 18
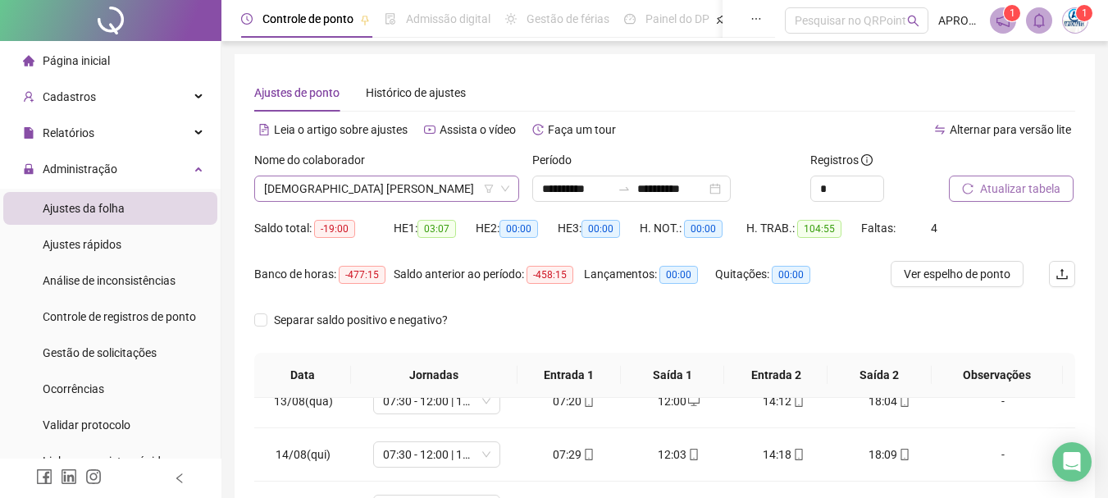
click at [378, 194] on span "[DEMOGRAPHIC_DATA] [PERSON_NAME]" at bounding box center [386, 188] width 245 height 25
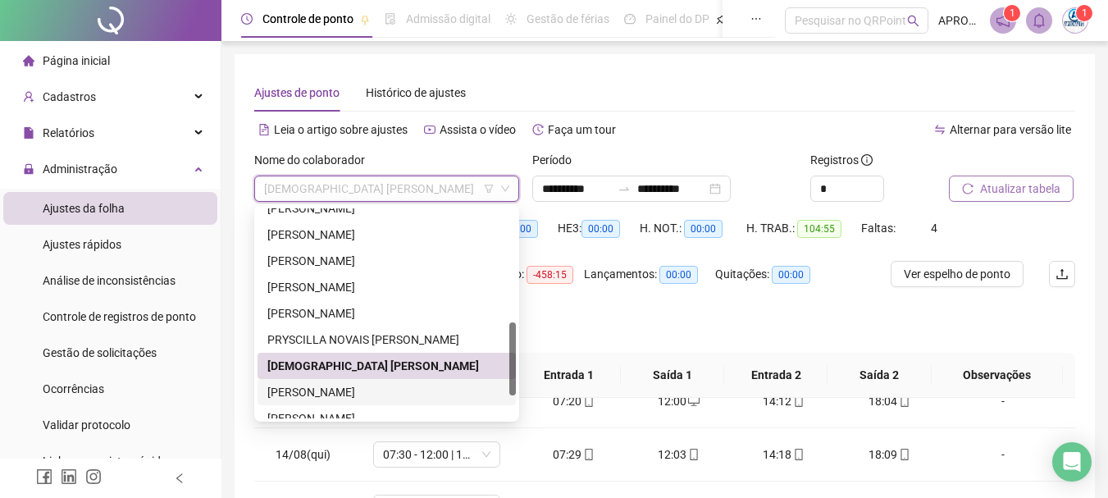
click at [421, 389] on div "[PERSON_NAME]" at bounding box center [386, 392] width 239 height 18
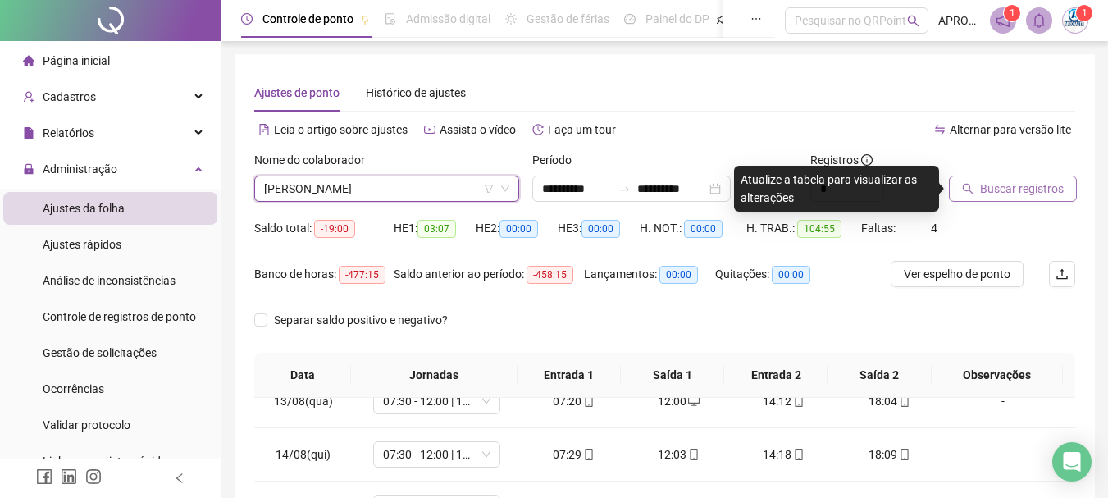
click at [954, 184] on button "Buscar registros" at bounding box center [1013, 188] width 128 height 26
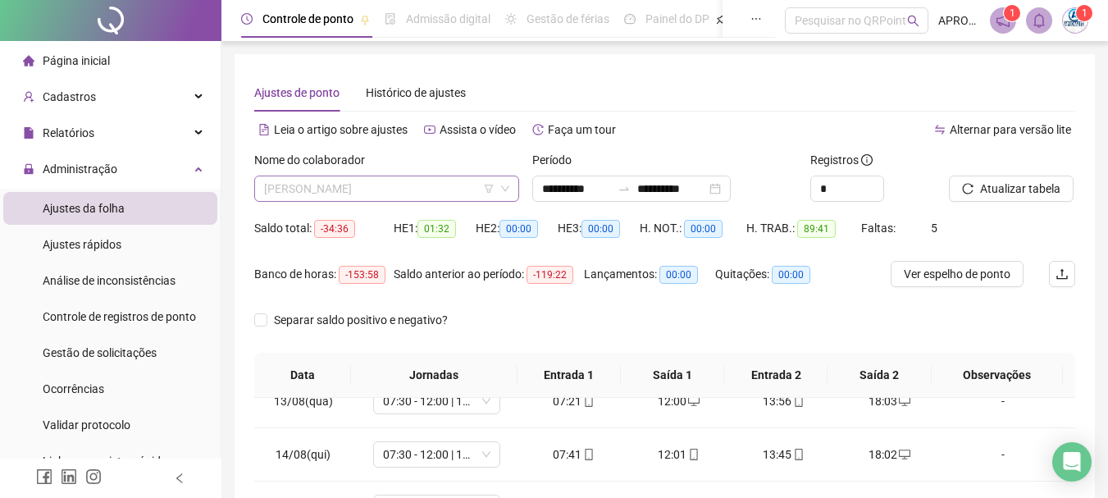
click at [362, 182] on span "[PERSON_NAME]" at bounding box center [386, 188] width 245 height 25
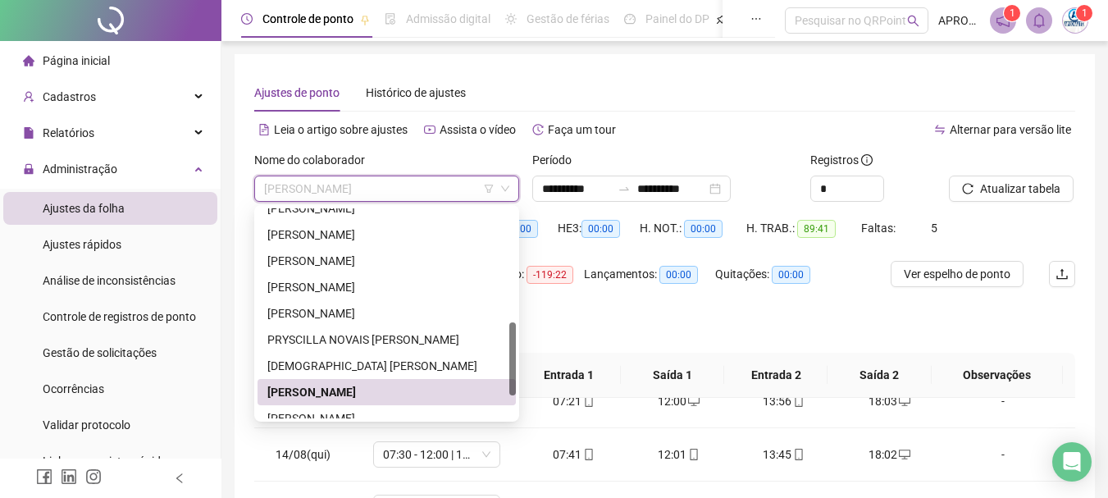
scroll to position [394, 0]
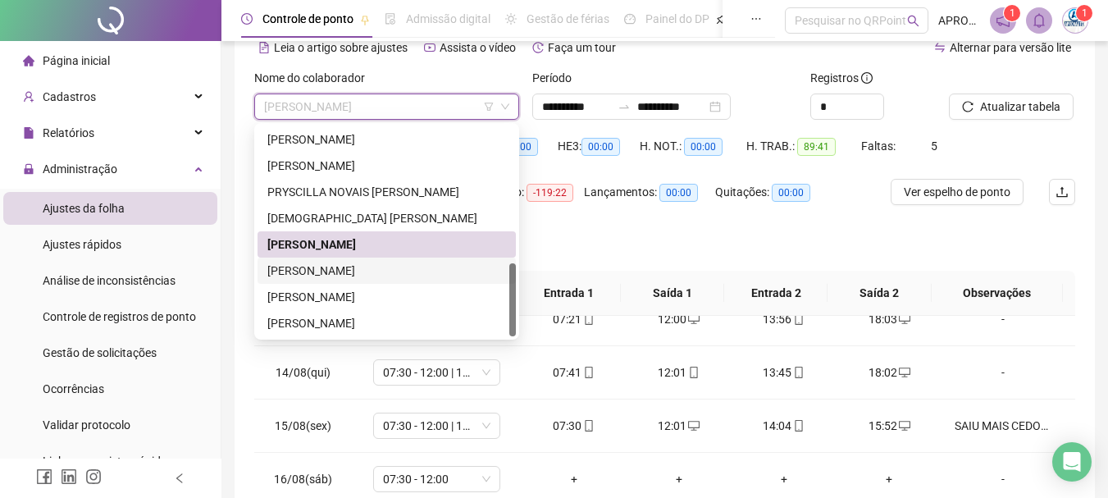
click at [376, 271] on div "[PERSON_NAME]" at bounding box center [386, 271] width 239 height 18
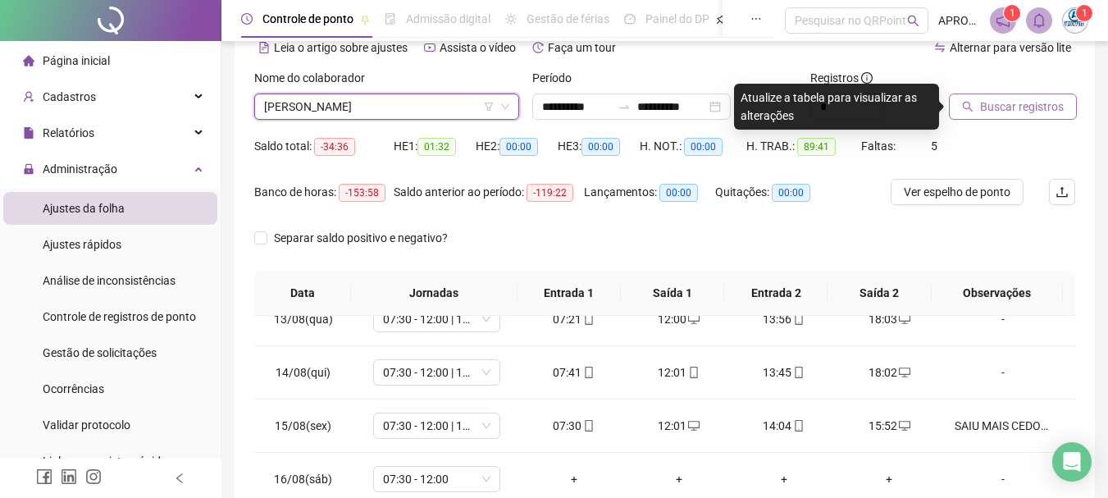
click at [990, 107] on span "Buscar registros" at bounding box center [1022, 107] width 84 height 18
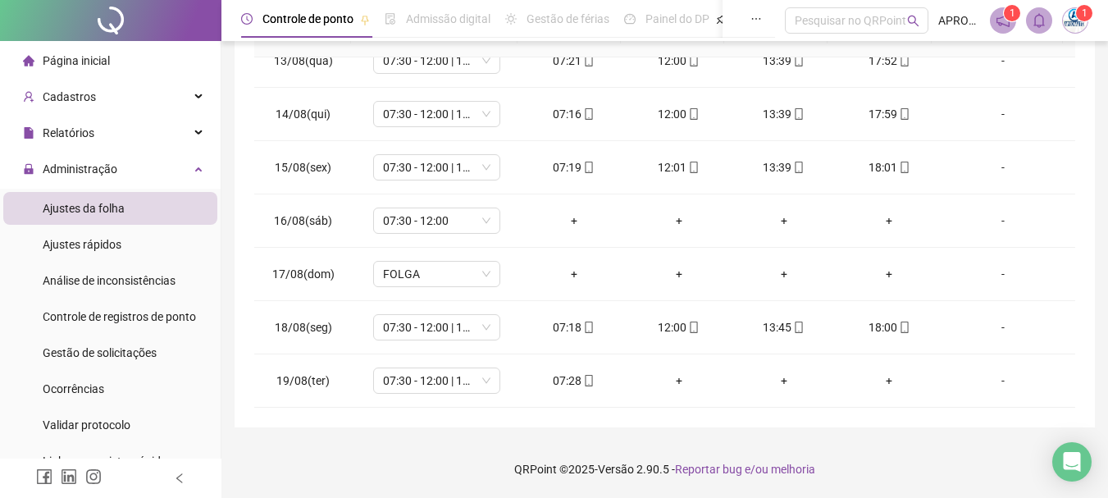
scroll to position [0, 0]
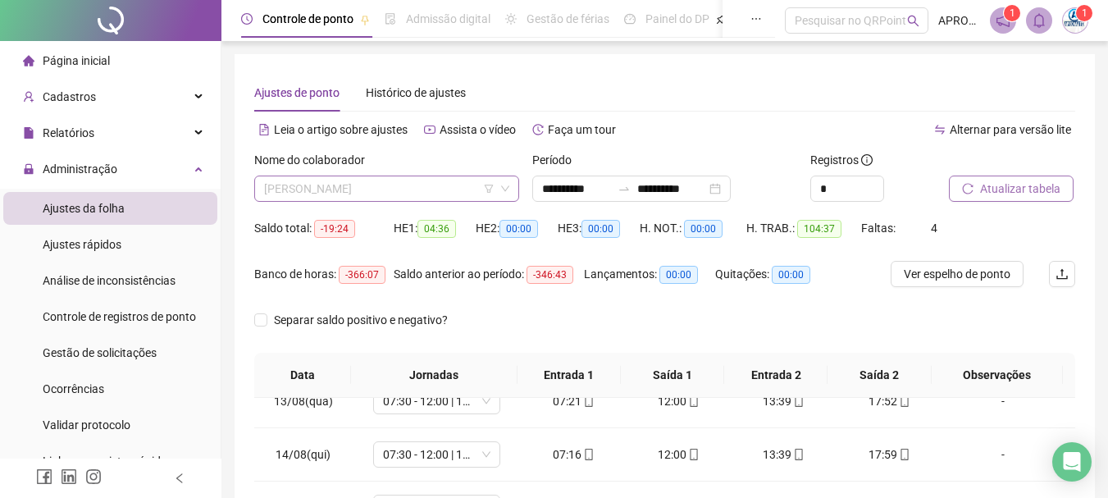
click at [342, 187] on span "[PERSON_NAME]" at bounding box center [386, 188] width 245 height 25
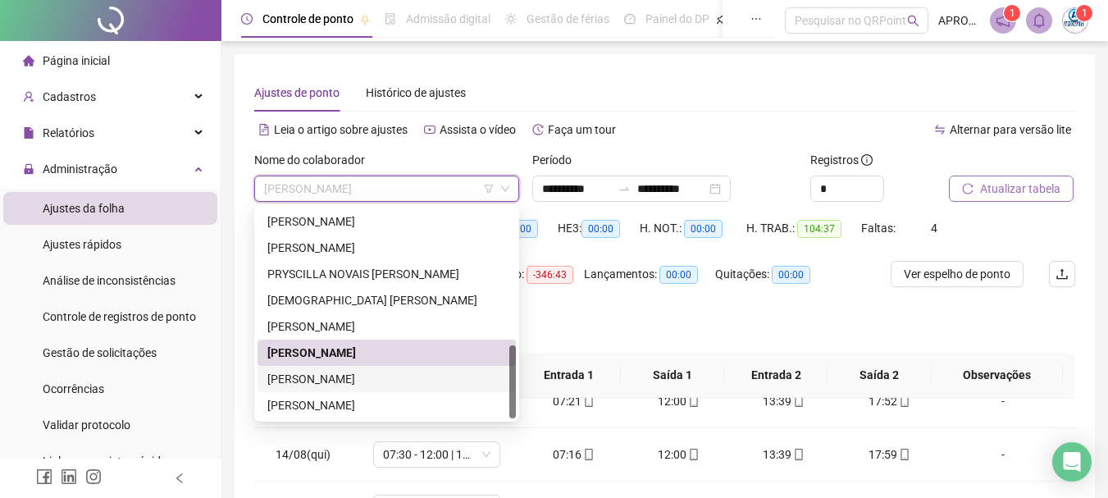
click at [376, 372] on div "[PERSON_NAME]" at bounding box center [386, 379] width 239 height 18
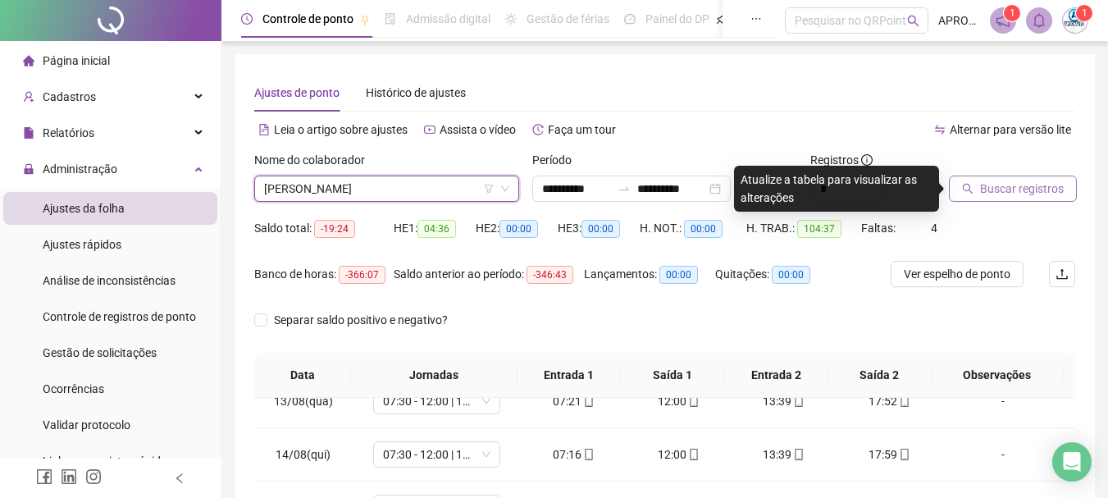
click at [999, 187] on span "Buscar registros" at bounding box center [1022, 189] width 84 height 18
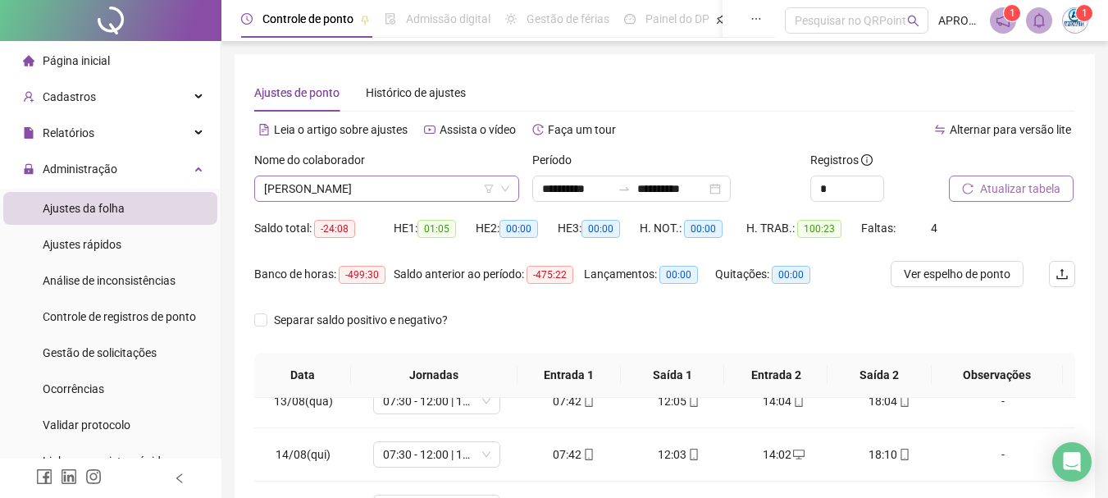
click at [285, 181] on span "[PERSON_NAME]" at bounding box center [386, 188] width 245 height 25
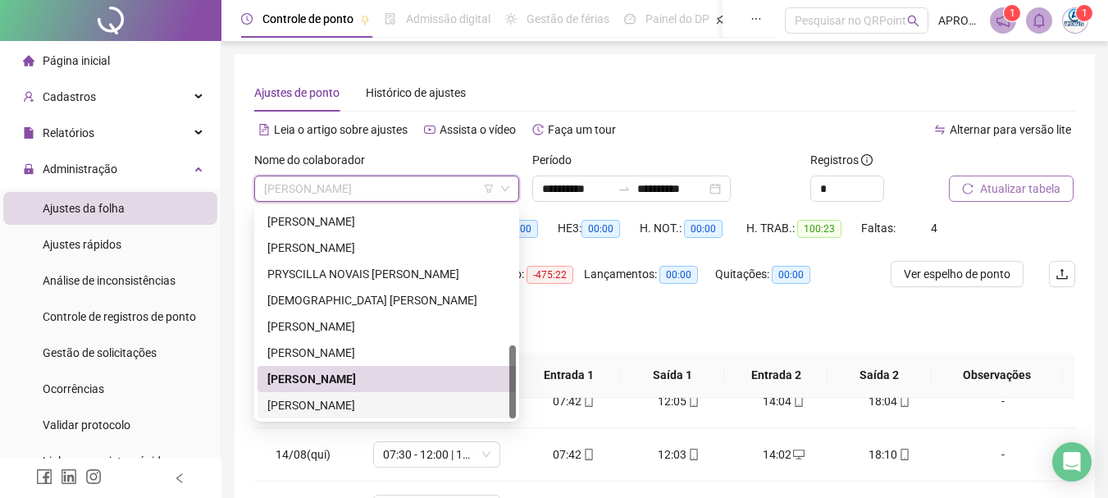
click at [391, 400] on div "[PERSON_NAME]" at bounding box center [386, 405] width 239 height 18
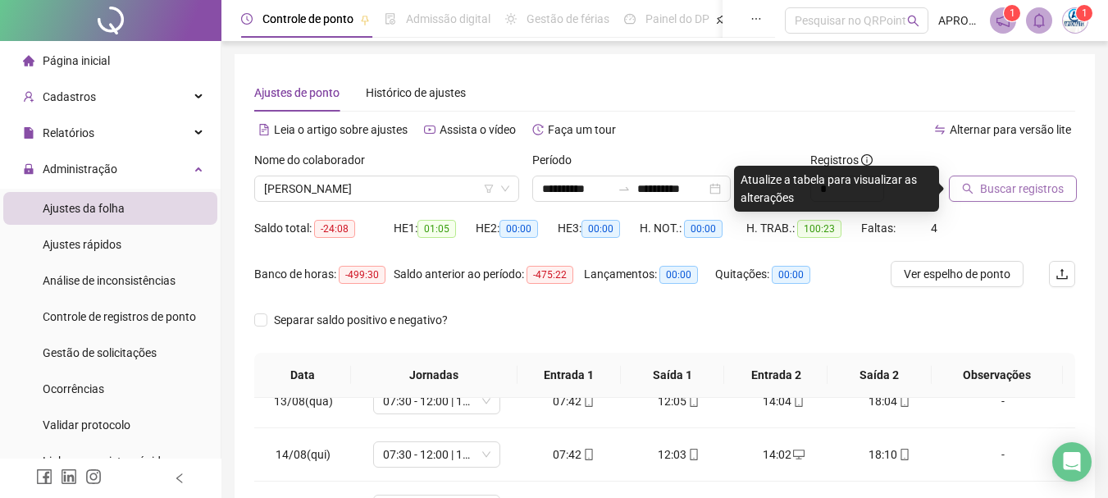
click at [1013, 174] on div at bounding box center [991, 163] width 85 height 25
click at [1007, 193] on span "Buscar registros" at bounding box center [1022, 189] width 84 height 18
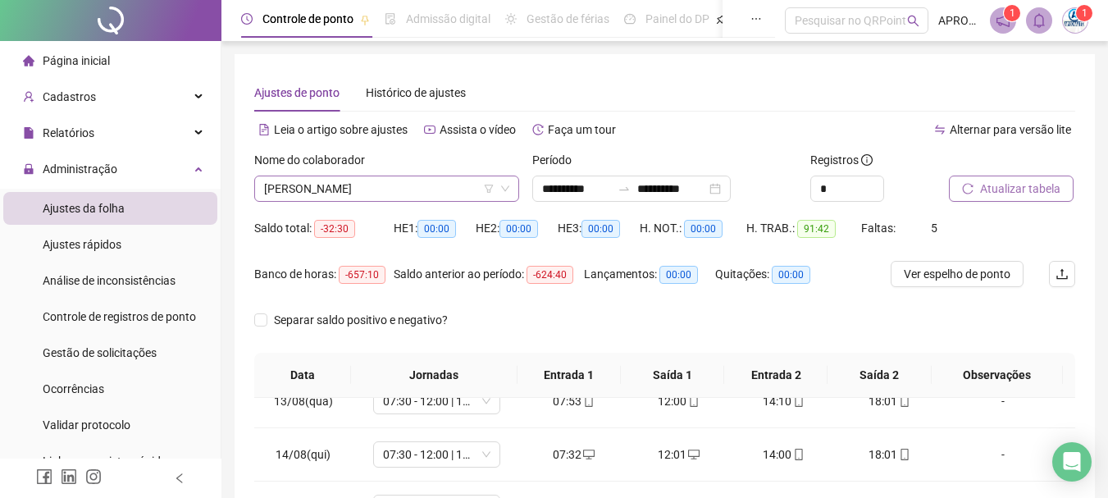
click at [412, 191] on span "[PERSON_NAME]" at bounding box center [386, 188] width 245 height 25
click at [1039, 186] on span "Atualizar tabela" at bounding box center [1020, 189] width 80 height 18
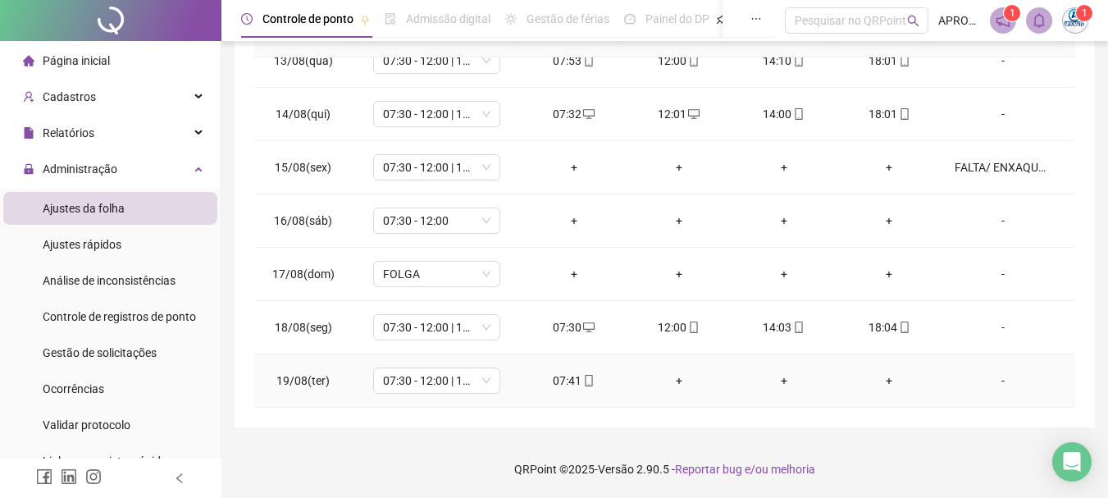
click at [584, 380] on icon "mobile" at bounding box center [588, 380] width 11 height 11
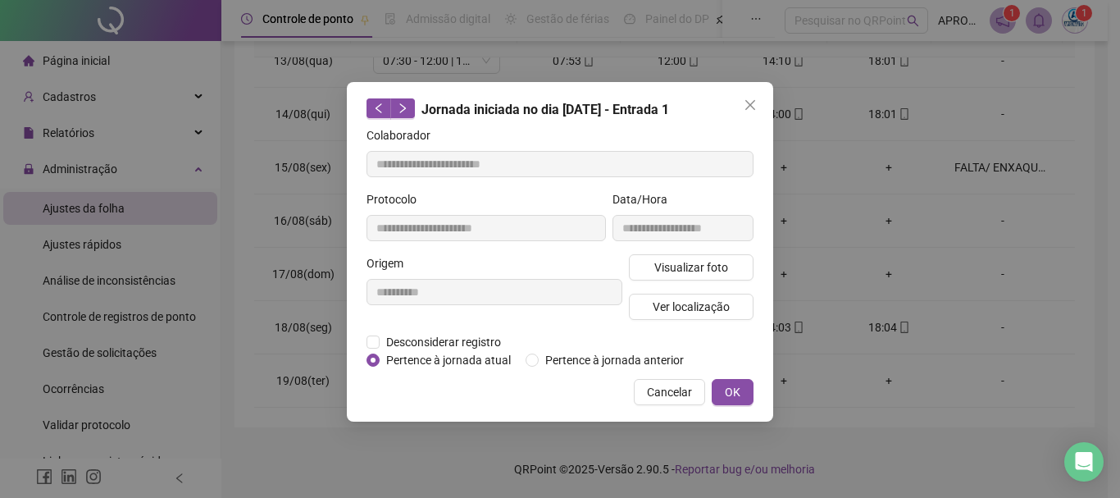
type input "**********"
click at [685, 266] on span "Visualizar foto" at bounding box center [691, 267] width 74 height 18
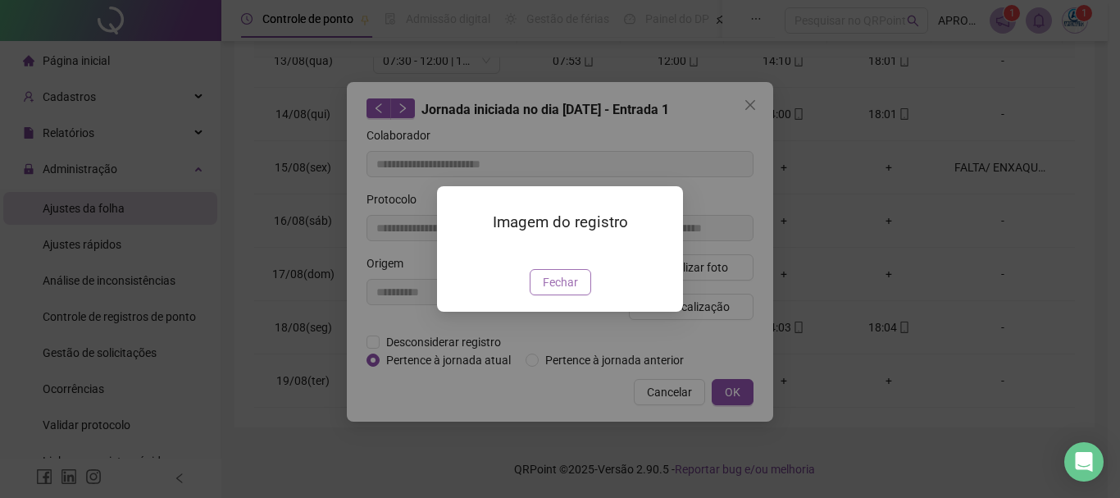
click at [551, 291] on span "Fechar" at bounding box center [560, 282] width 35 height 18
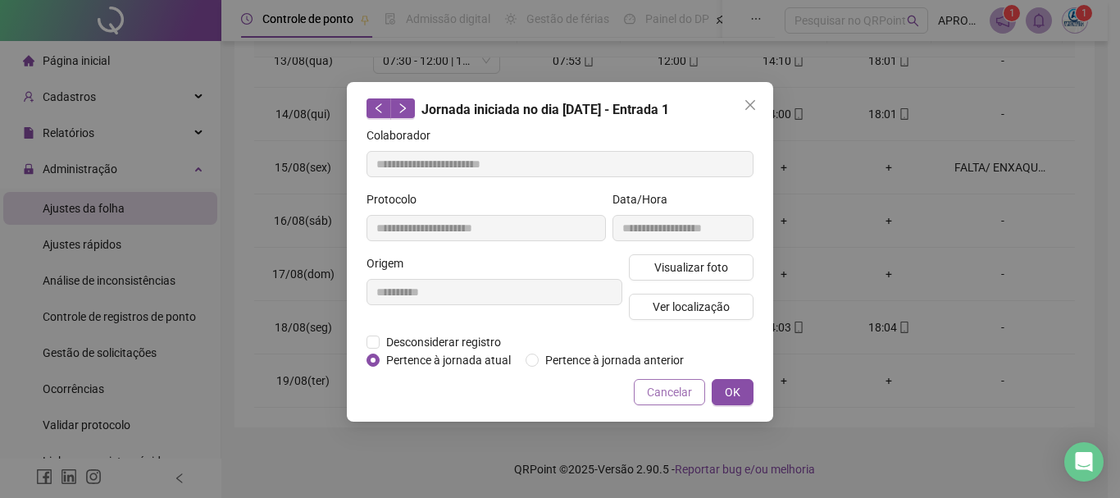
click at [672, 392] on span "Cancelar" at bounding box center [669, 392] width 45 height 18
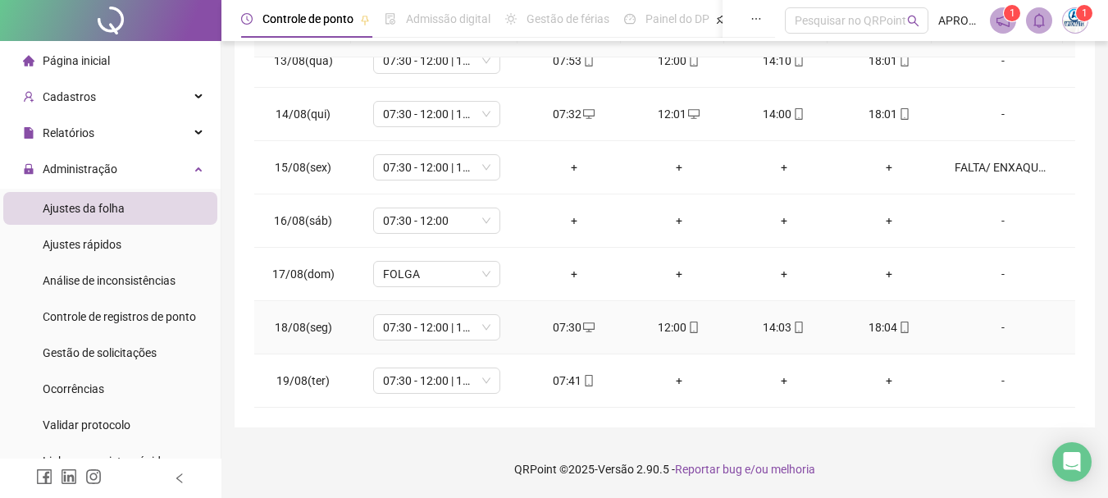
click at [900, 323] on div "18:04" at bounding box center [888, 327] width 79 height 18
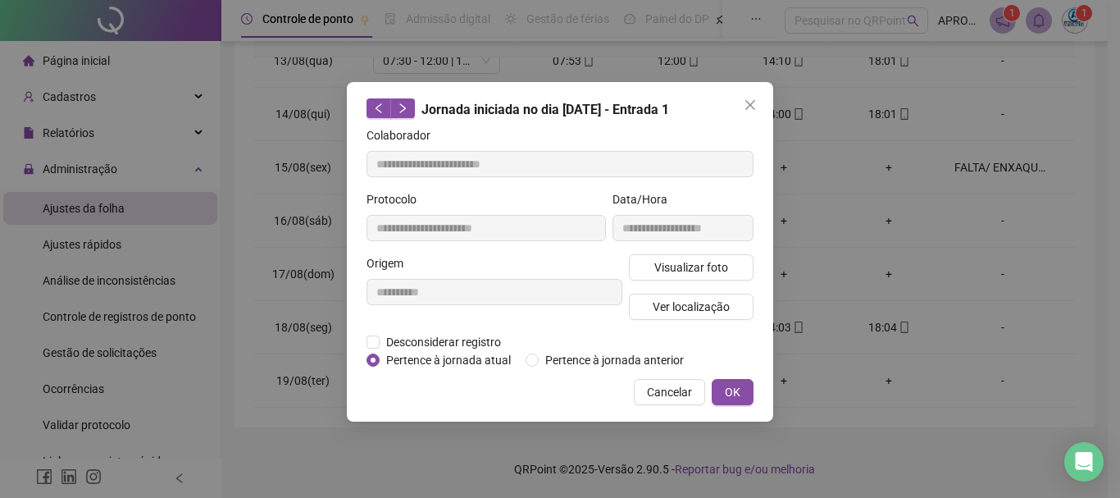
type input "**********"
click at [715, 261] on span "Visualizar foto" at bounding box center [691, 267] width 74 height 18
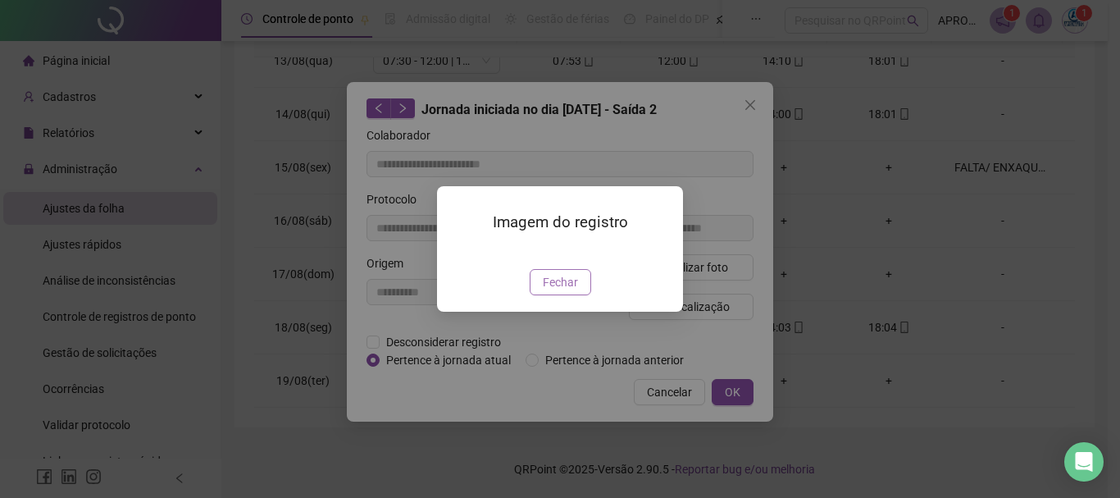
click at [558, 291] on span "Fechar" at bounding box center [560, 282] width 35 height 18
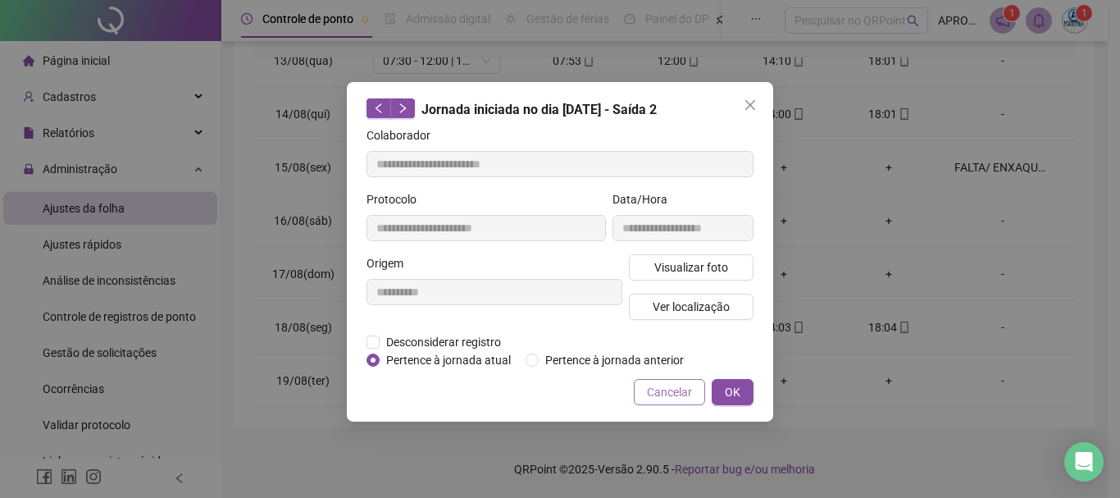
click at [675, 384] on span "Cancelar" at bounding box center [669, 392] width 45 height 18
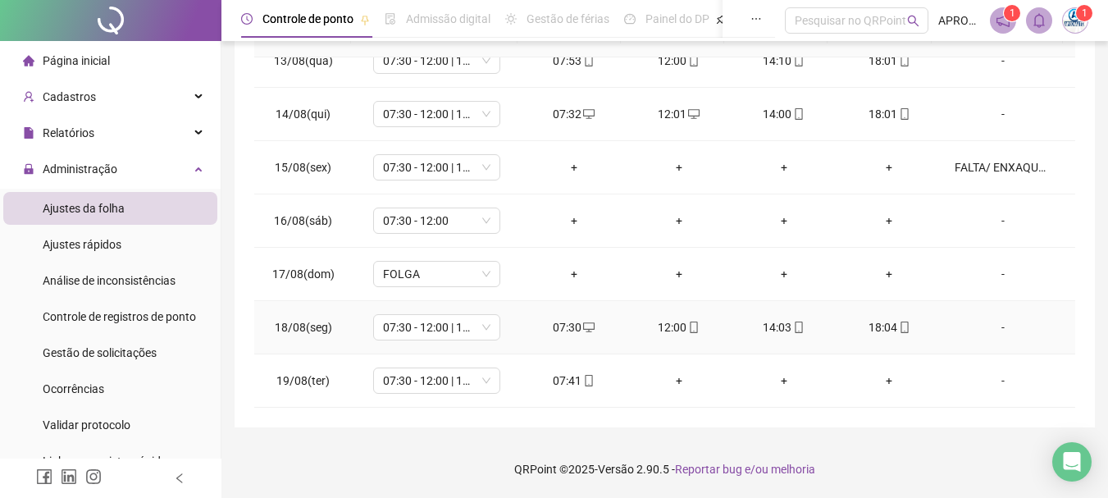
click at [793, 323] on icon "mobile" at bounding box center [798, 326] width 11 height 11
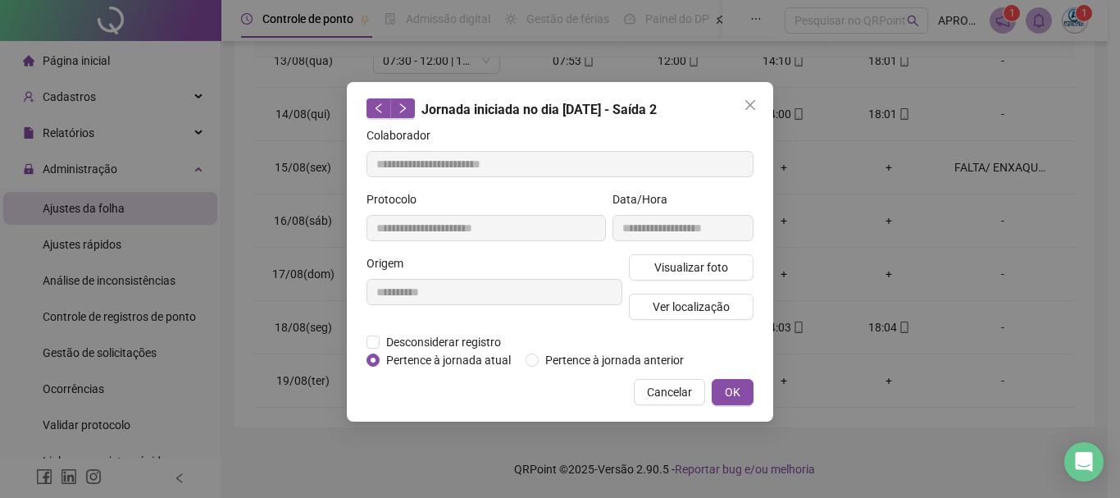
type input "**********"
click at [669, 268] on span "Visualizar foto" at bounding box center [691, 267] width 74 height 18
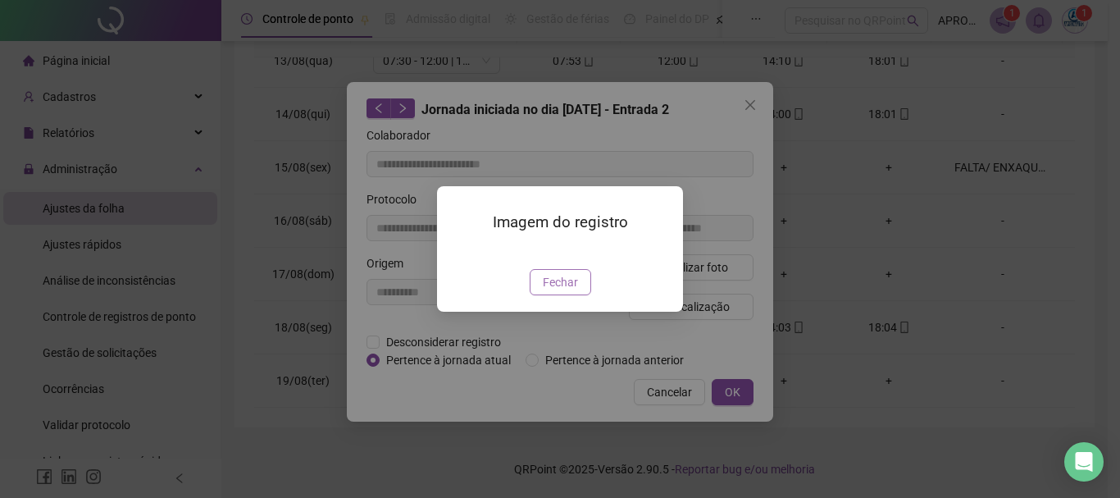
click at [541, 295] on button "Fechar" at bounding box center [560, 282] width 61 height 26
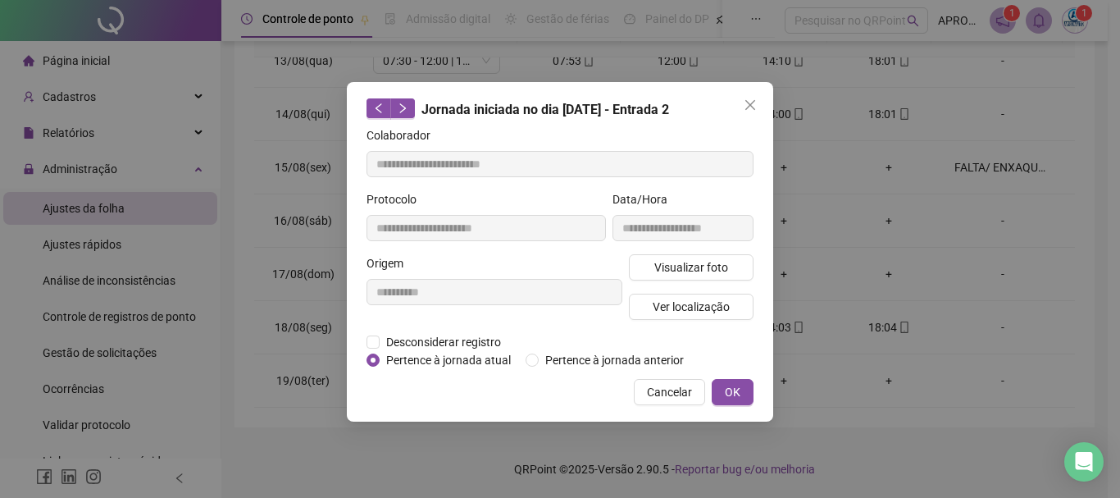
click at [651, 384] on span "Cancelar" at bounding box center [669, 392] width 45 height 18
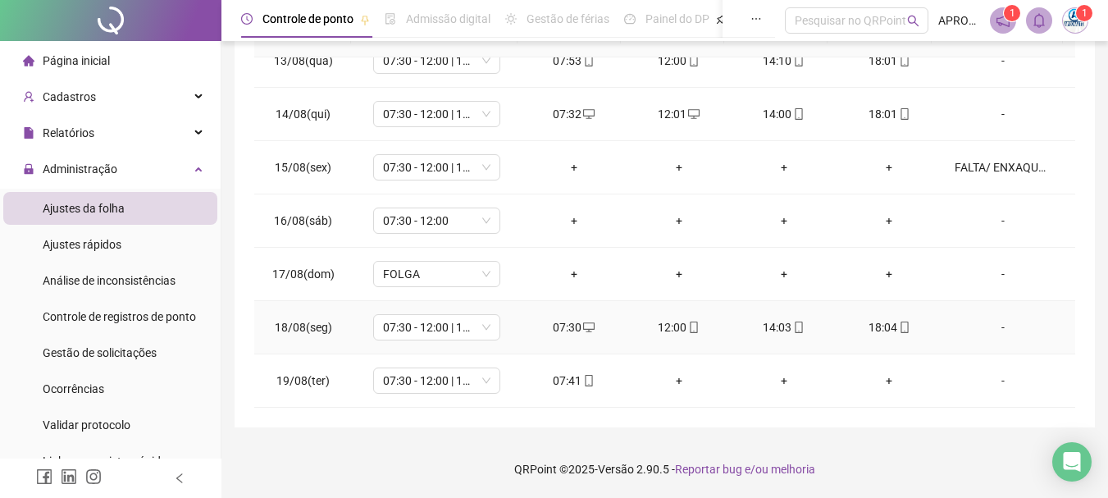
click at [586, 322] on icon "desktop" at bounding box center [588, 327] width 11 height 10
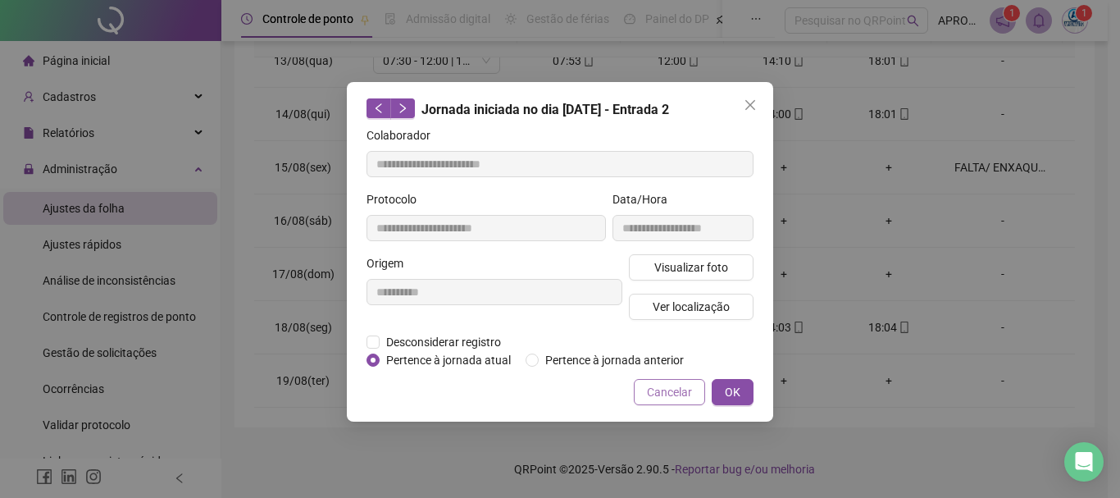
click at [675, 385] on span "Cancelar" at bounding box center [669, 392] width 45 height 18
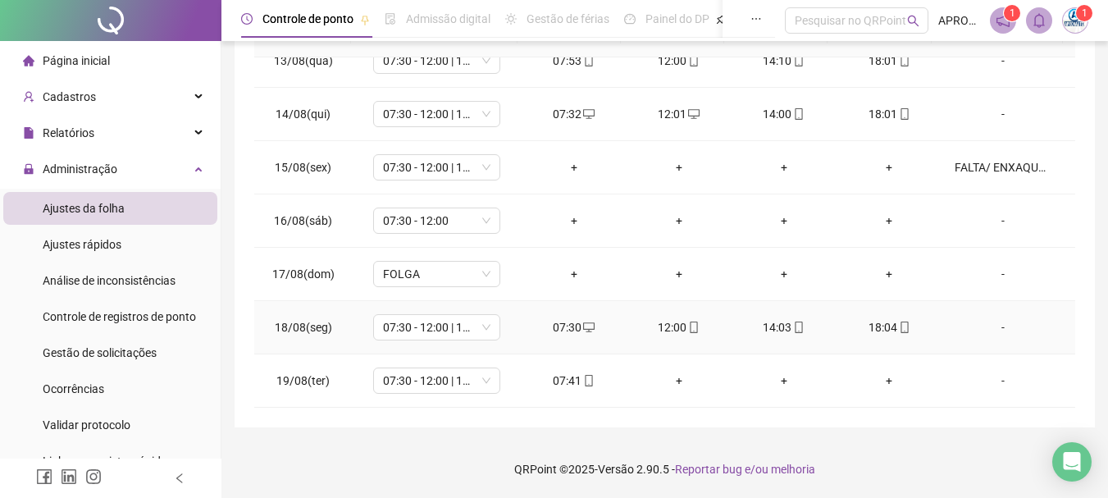
click at [690, 325] on icon "mobile" at bounding box center [693, 326] width 7 height 11
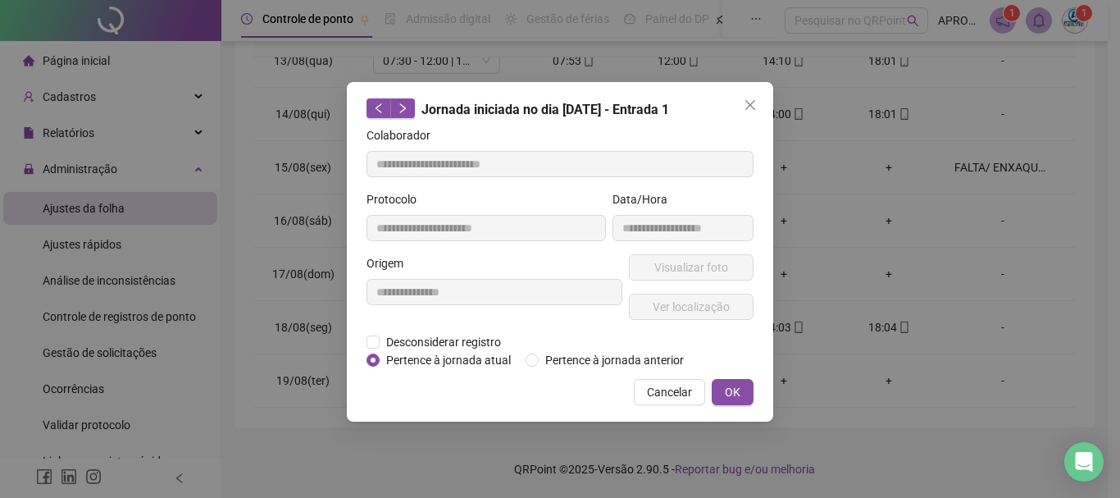
type input "**********"
click at [687, 273] on span "Visualizar foto" at bounding box center [691, 267] width 74 height 18
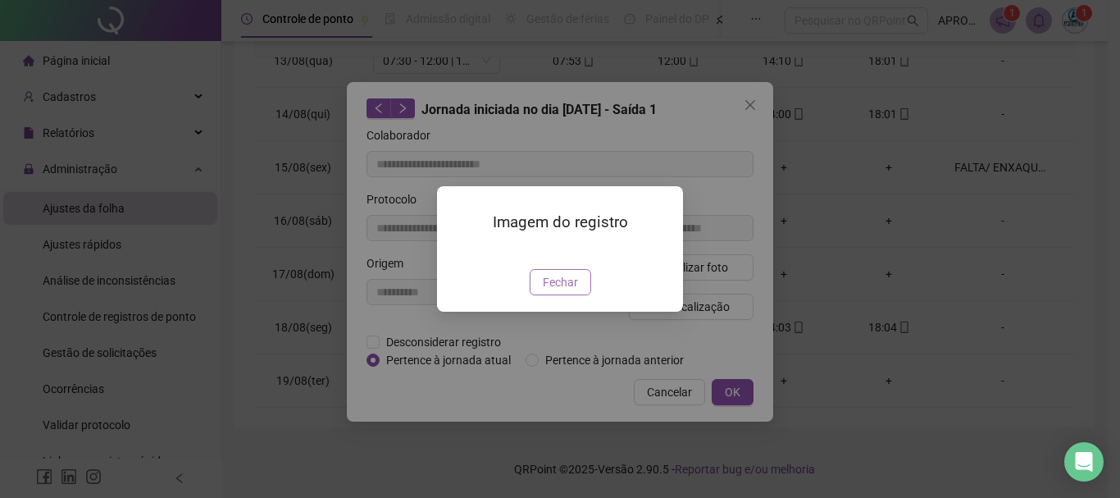
click at [573, 282] on span "Fechar" at bounding box center [560, 282] width 35 height 18
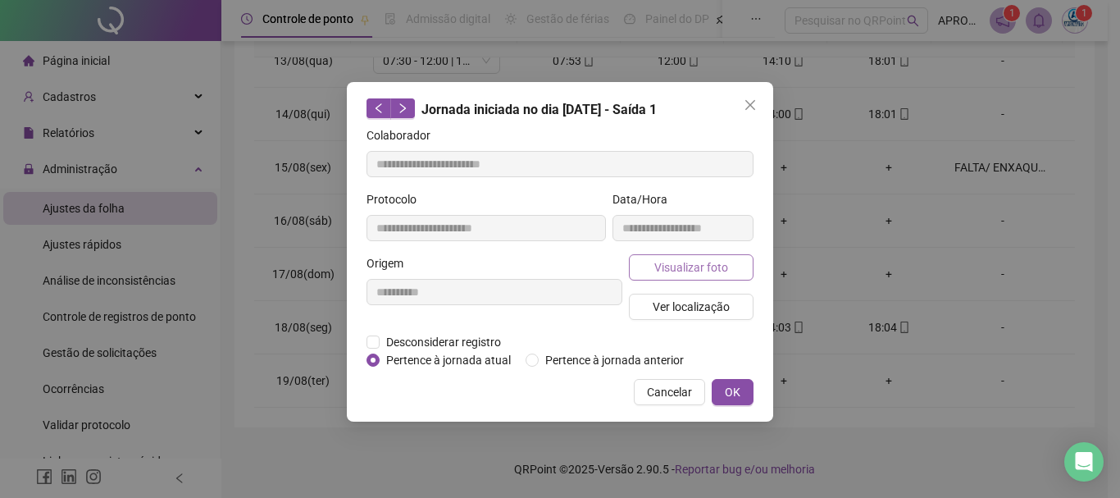
click at [671, 270] on span "Visualizar foto" at bounding box center [691, 267] width 74 height 18
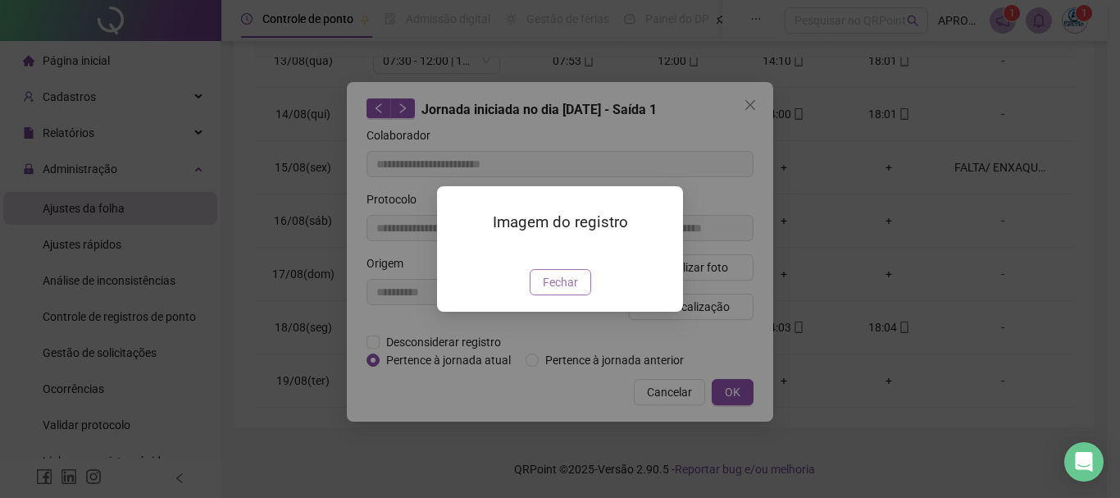
click at [567, 295] on button "Fechar" at bounding box center [560, 282] width 61 height 26
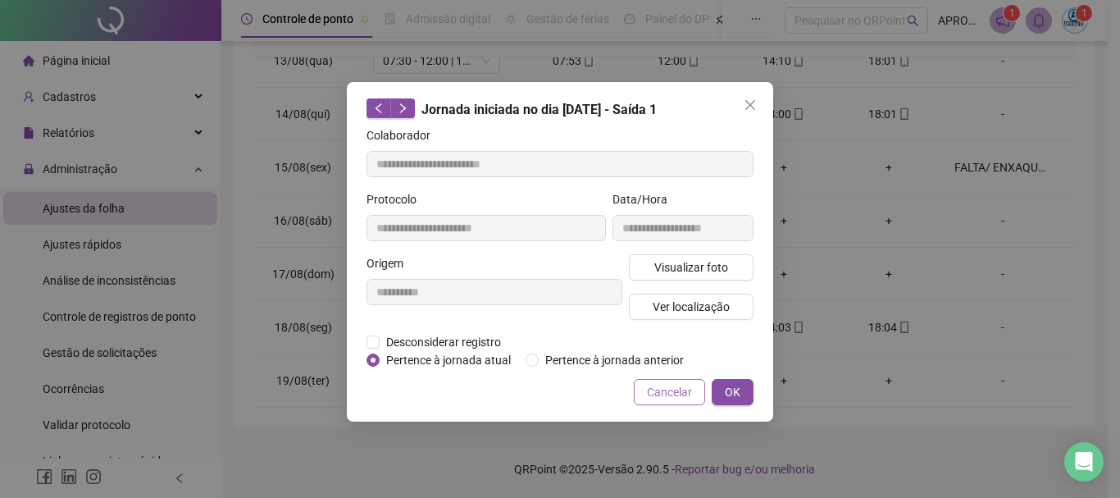
click at [676, 390] on span "Cancelar" at bounding box center [669, 392] width 45 height 18
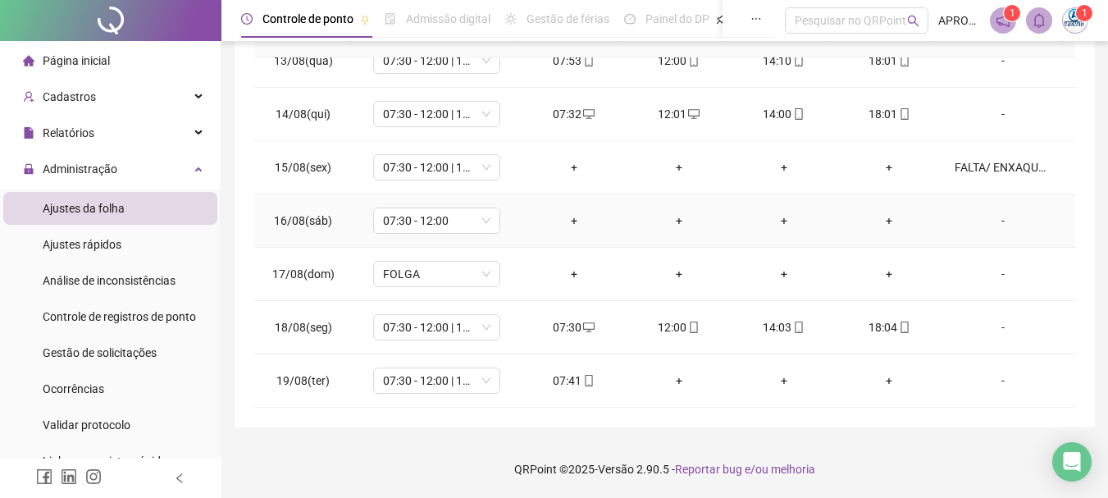
scroll to position [498, 0]
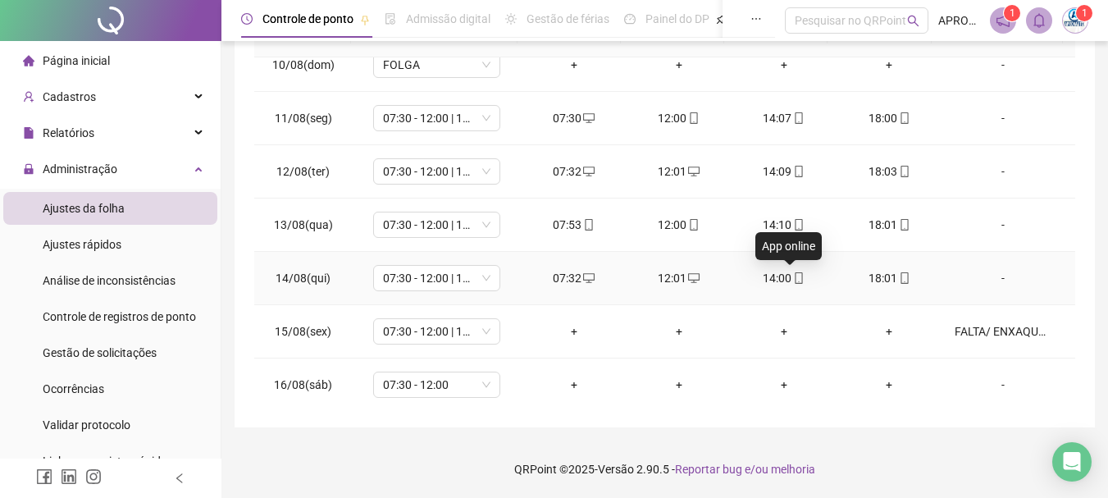
click at [795, 277] on icon "mobile" at bounding box center [798, 277] width 7 height 11
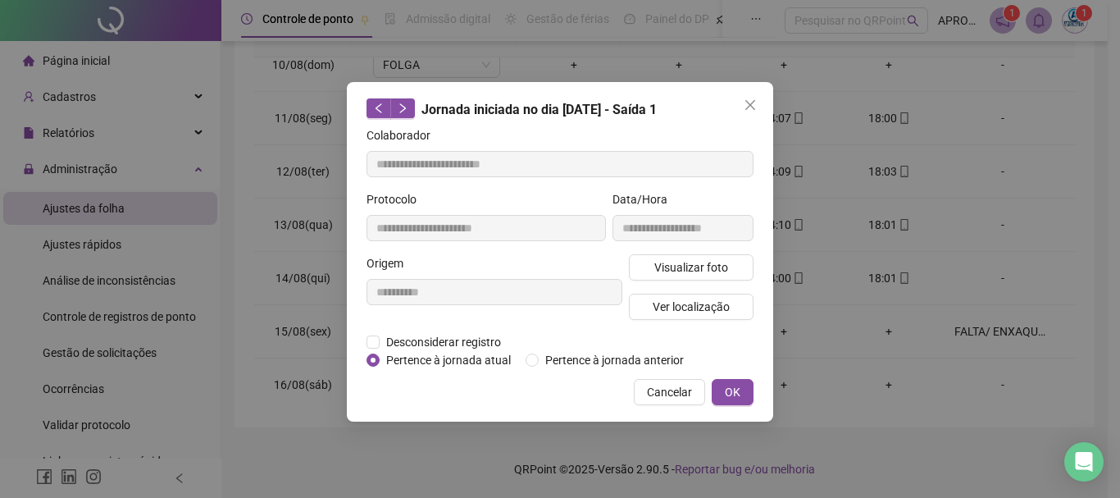
type input "**********"
click at [680, 270] on span "Visualizar foto" at bounding box center [691, 267] width 74 height 18
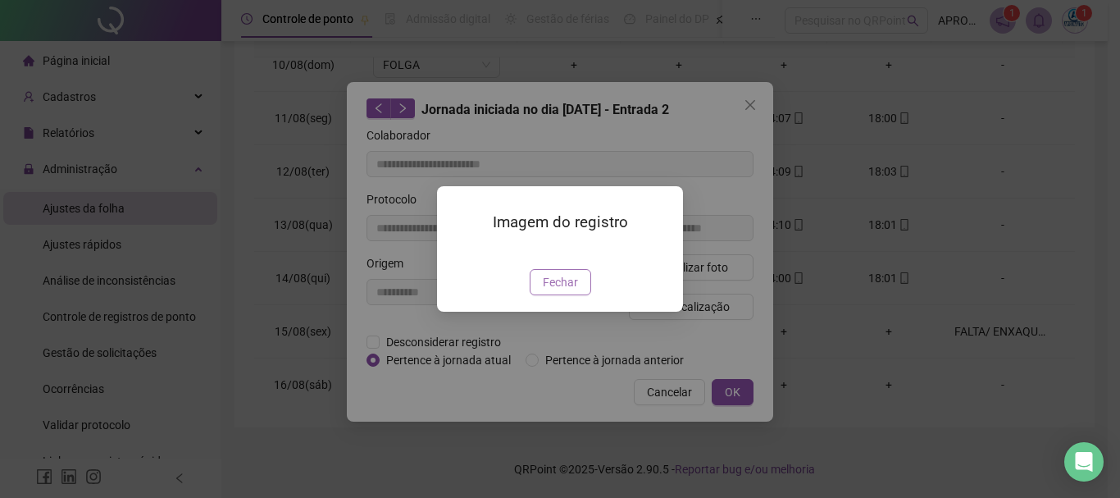
click at [566, 291] on span "Fechar" at bounding box center [560, 282] width 35 height 18
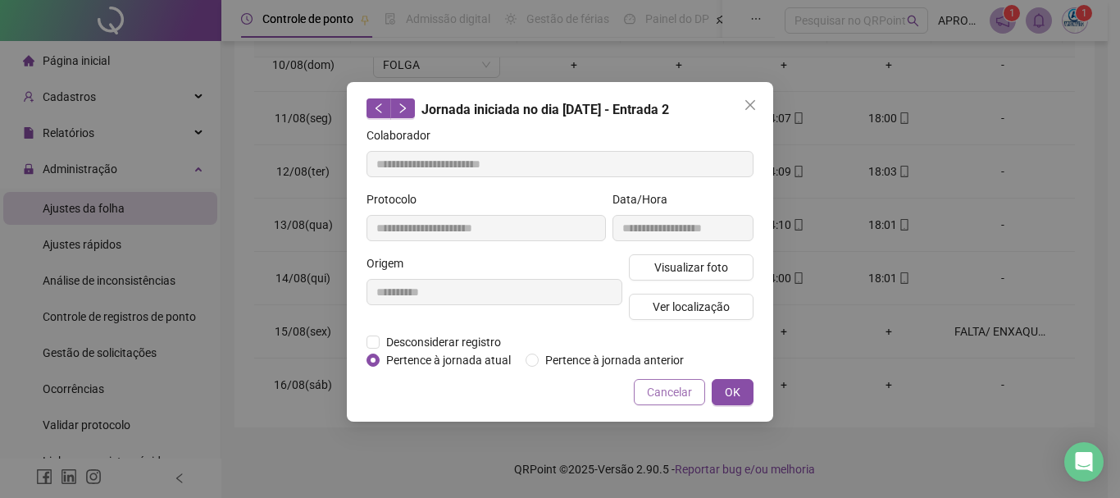
click at [680, 394] on span "Cancelar" at bounding box center [669, 392] width 45 height 18
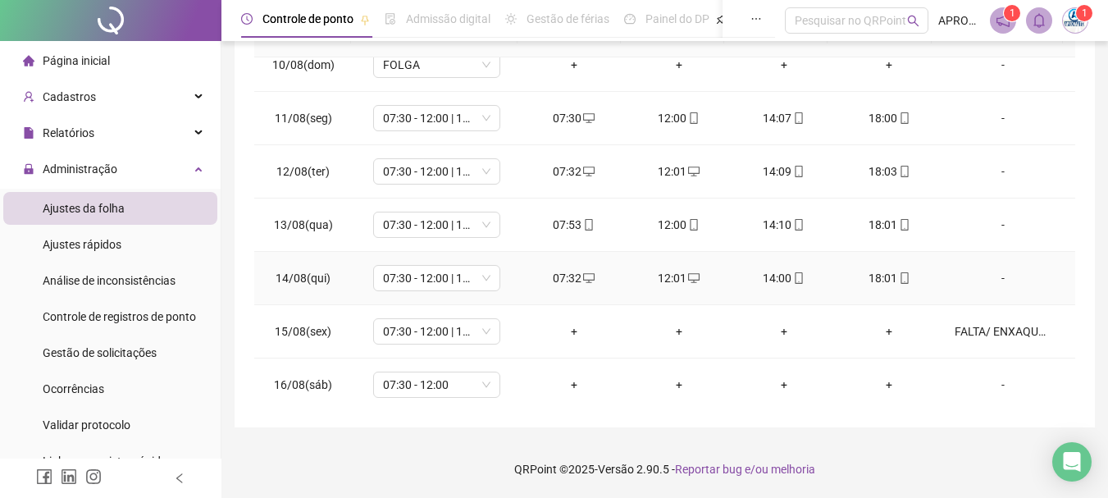
click at [899, 278] on icon "mobile" at bounding box center [904, 277] width 11 height 11
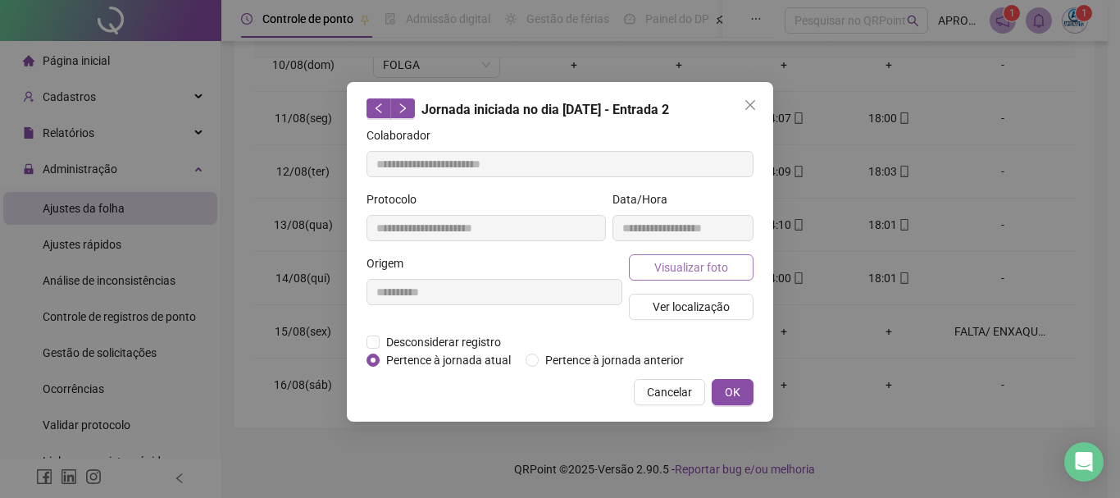
click at [724, 262] on span "Visualizar foto" at bounding box center [691, 267] width 74 height 18
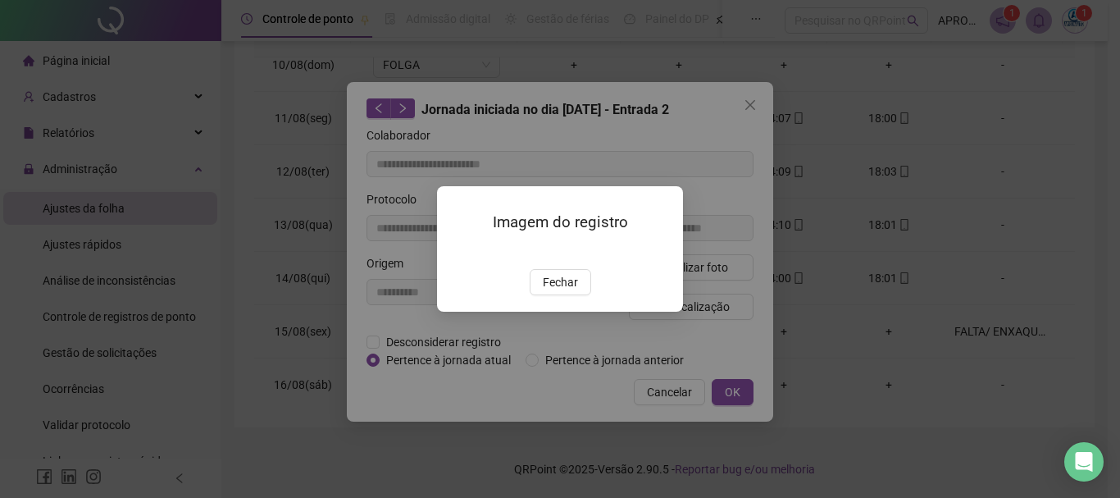
type input "**********"
click at [573, 291] on span "Fechar" at bounding box center [560, 282] width 35 height 18
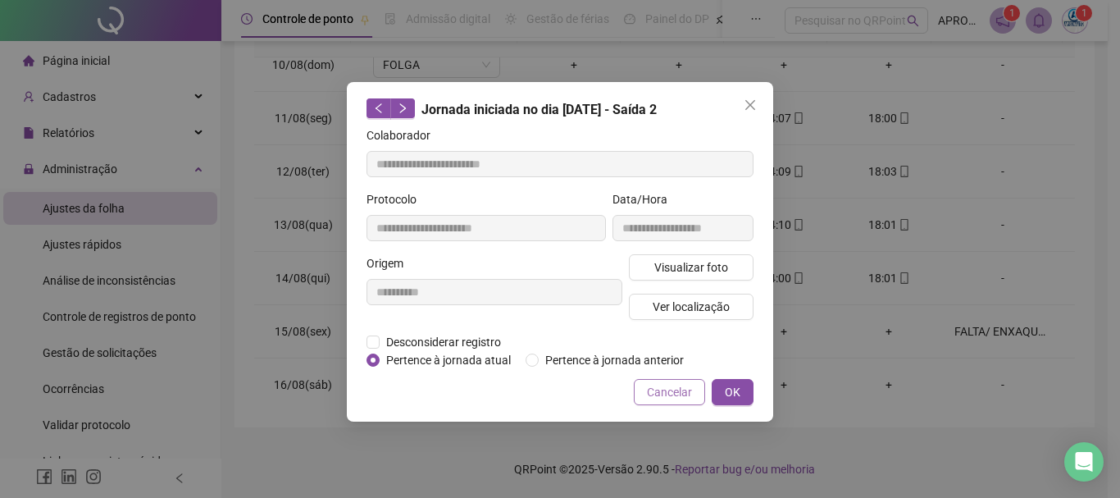
click at [675, 394] on span "Cancelar" at bounding box center [669, 392] width 45 height 18
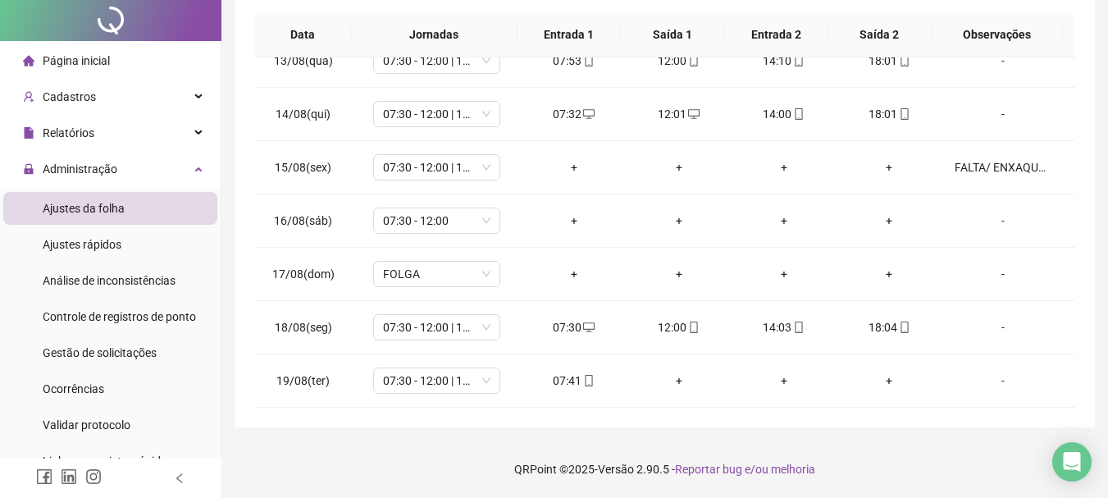
scroll to position [0, 0]
